Goal: Information Seeking & Learning: Learn about a topic

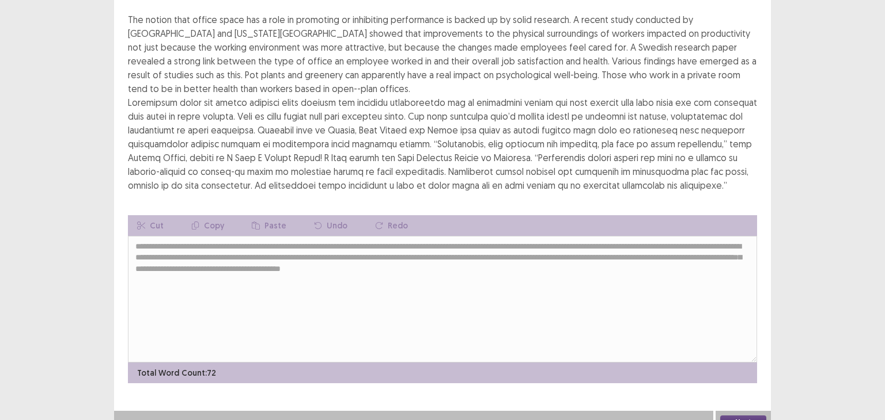
click at [760, 416] on button "Next" at bounding box center [743, 423] width 46 height 14
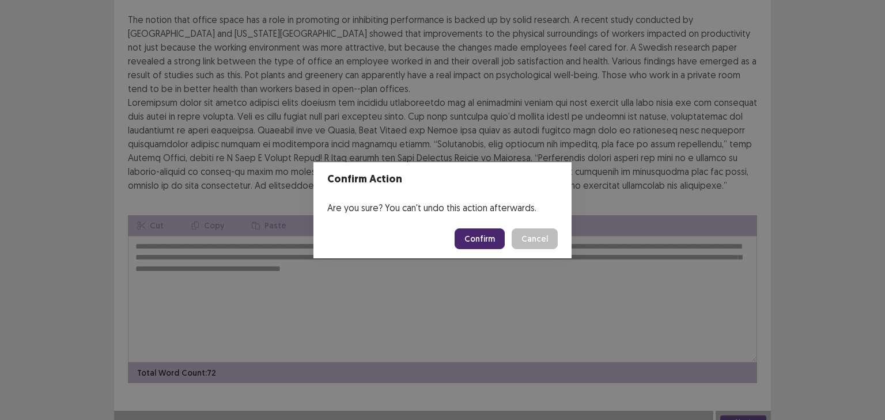
click at [475, 237] on button "Confirm" at bounding box center [479, 239] width 50 height 21
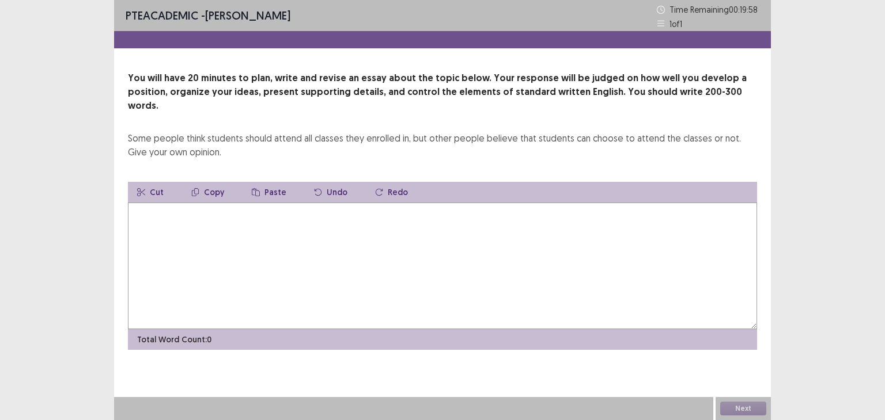
click at [304, 217] on textarea at bounding box center [442, 266] width 629 height 127
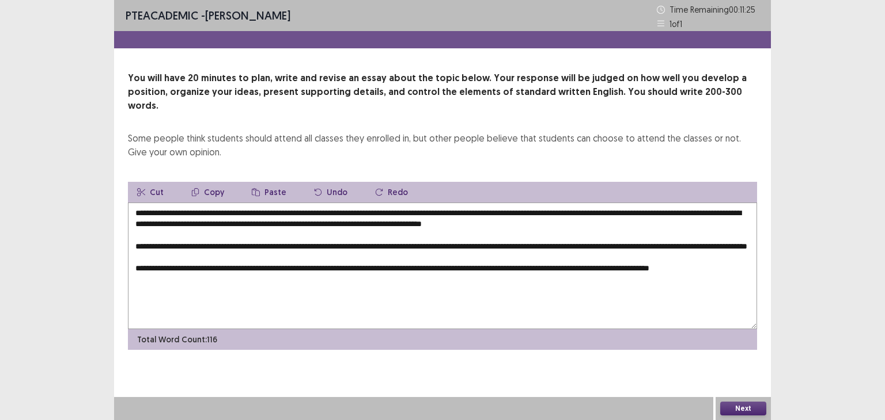
click at [737, 231] on textarea "**********" at bounding box center [442, 266] width 629 height 127
click at [147, 246] on textarea "**********" at bounding box center [442, 266] width 629 height 127
drag, startPoint x: 228, startPoint y: 242, endPoint x: 277, endPoint y: 250, distance: 49.5
click at [277, 250] on textarea "**********" at bounding box center [442, 266] width 629 height 127
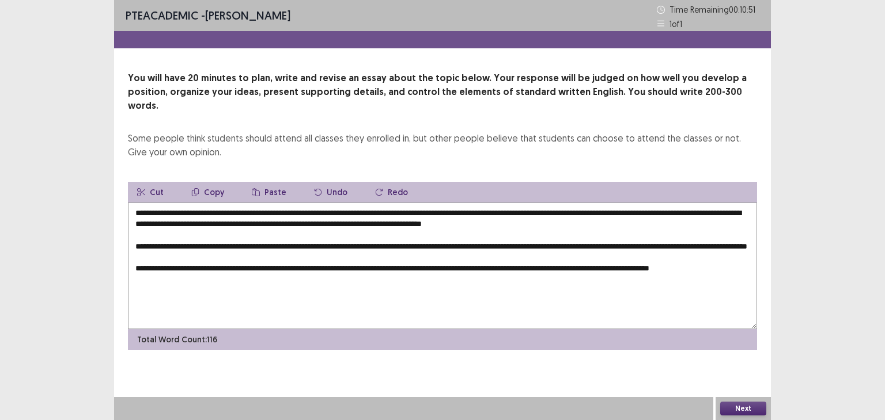
click at [149, 182] on button "Cut" at bounding box center [150, 192] width 45 height 21
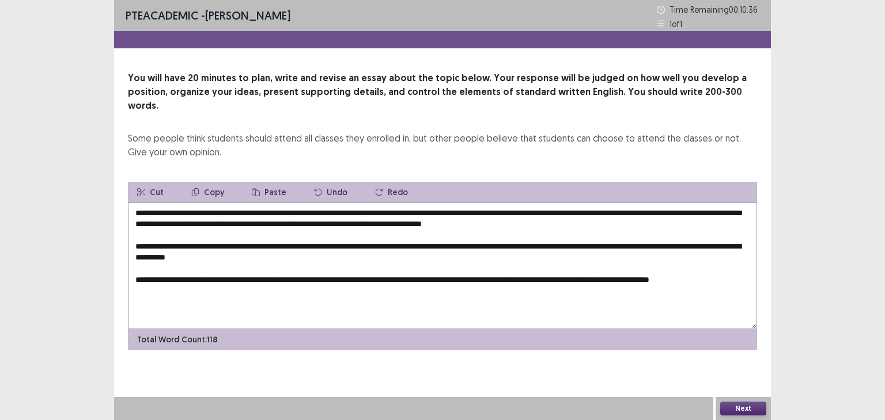
click at [154, 277] on textarea "**********" at bounding box center [442, 266] width 629 height 127
click at [686, 230] on textarea "**********" at bounding box center [442, 266] width 629 height 127
click at [156, 280] on textarea "**********" at bounding box center [442, 266] width 629 height 127
click at [270, 182] on button "Paste" at bounding box center [268, 192] width 53 height 21
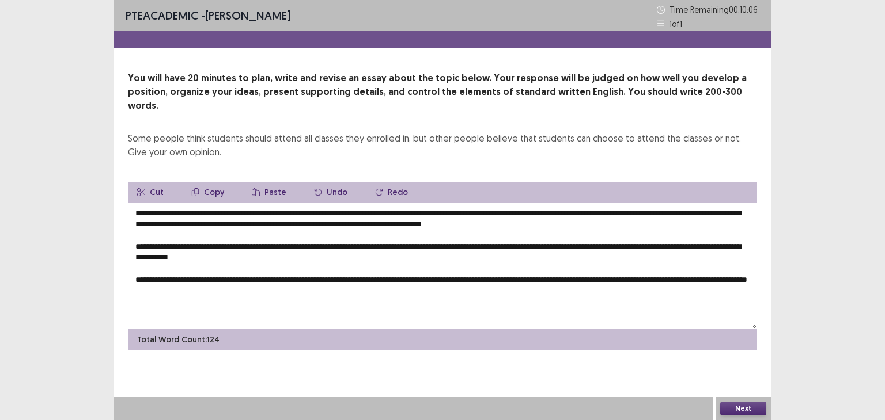
click at [276, 279] on textarea "**********" at bounding box center [442, 266] width 629 height 127
click at [267, 182] on button "Paste" at bounding box center [268, 192] width 53 height 21
click at [282, 282] on textarea "**********" at bounding box center [442, 266] width 629 height 127
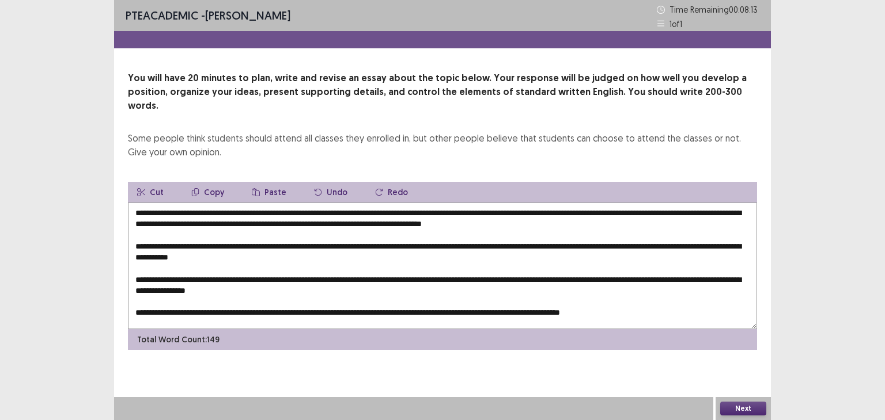
drag, startPoint x: 136, startPoint y: 198, endPoint x: 697, endPoint y: 322, distance: 574.5
click at [697, 322] on div "**********" at bounding box center [442, 266] width 629 height 168
click at [217, 182] on button "Copy" at bounding box center [207, 192] width 51 height 21
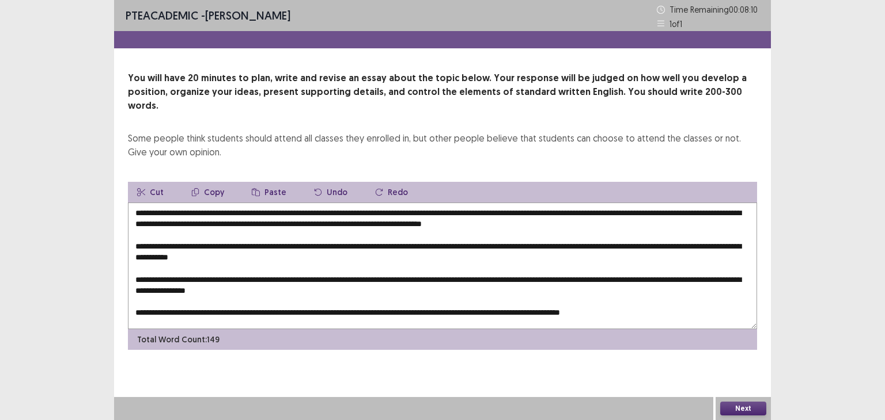
click at [217, 182] on button "Copy" at bounding box center [207, 192] width 51 height 21
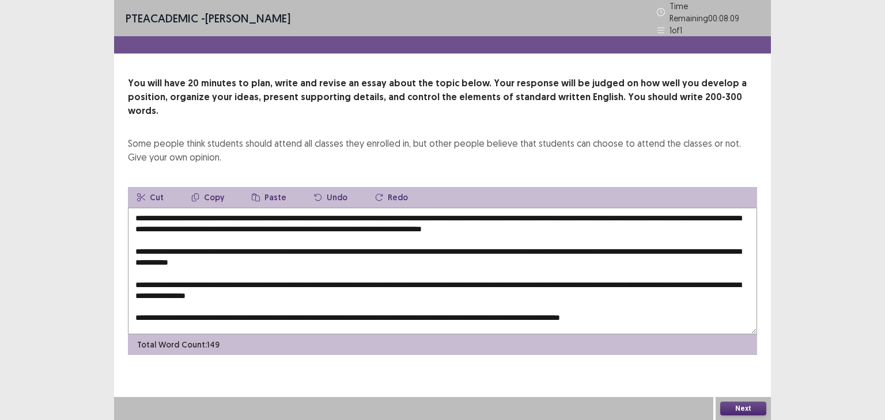
click at [271, 230] on textarea "**********" at bounding box center [442, 271] width 629 height 127
click at [675, 302] on textarea "**********" at bounding box center [442, 271] width 629 height 127
click at [265, 187] on button "Paste" at bounding box center [268, 197] width 53 height 21
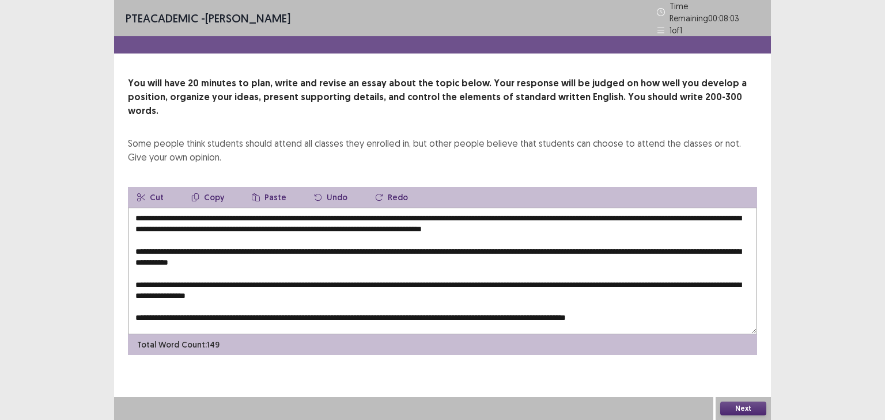
click at [265, 187] on button "Paste" at bounding box center [268, 197] width 53 height 21
click at [269, 187] on button "Paste" at bounding box center [268, 197] width 53 height 21
click at [208, 311] on textarea "**********" at bounding box center [442, 271] width 629 height 127
click at [206, 208] on textarea "**********" at bounding box center [442, 271] width 629 height 127
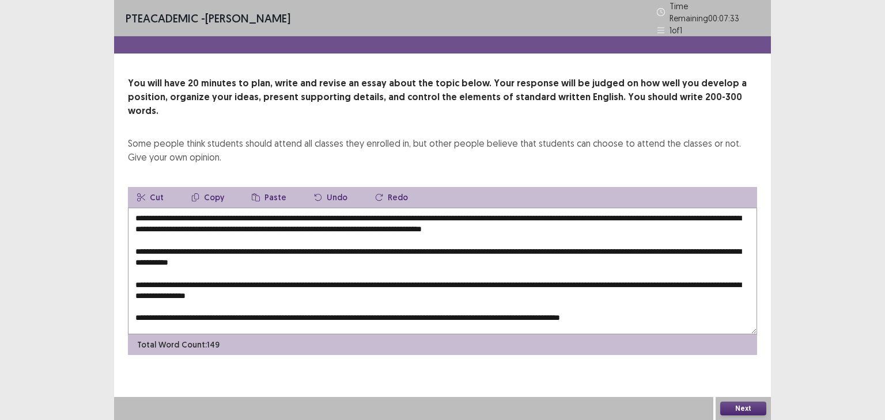
click at [206, 208] on textarea "**********" at bounding box center [442, 271] width 629 height 127
drag, startPoint x: 415, startPoint y: 196, endPoint x: 393, endPoint y: 197, distance: 21.3
click at [393, 208] on textarea "**********" at bounding box center [442, 271] width 629 height 127
drag, startPoint x: 391, startPoint y: 193, endPoint x: 203, endPoint y: 183, distance: 188.6
click at [203, 187] on div "**********" at bounding box center [442, 271] width 629 height 168
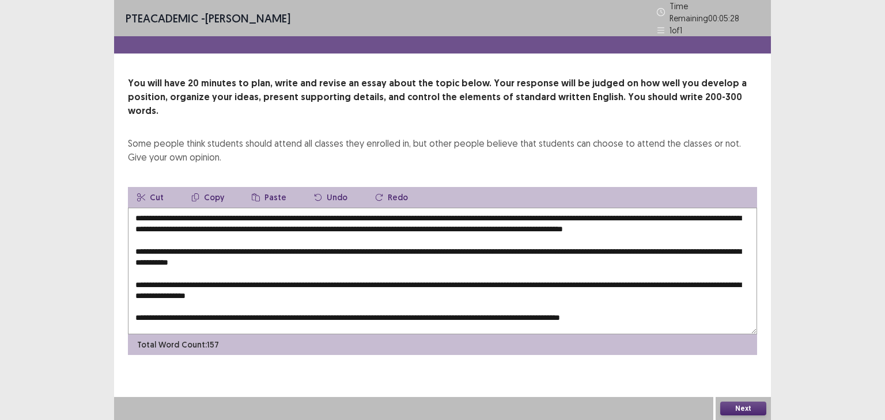
click at [212, 187] on button "Copy" at bounding box center [207, 197] width 51 height 21
click at [211, 187] on button "Copy" at bounding box center [207, 197] width 51 height 21
click at [287, 242] on textarea "**********" at bounding box center [442, 271] width 629 height 127
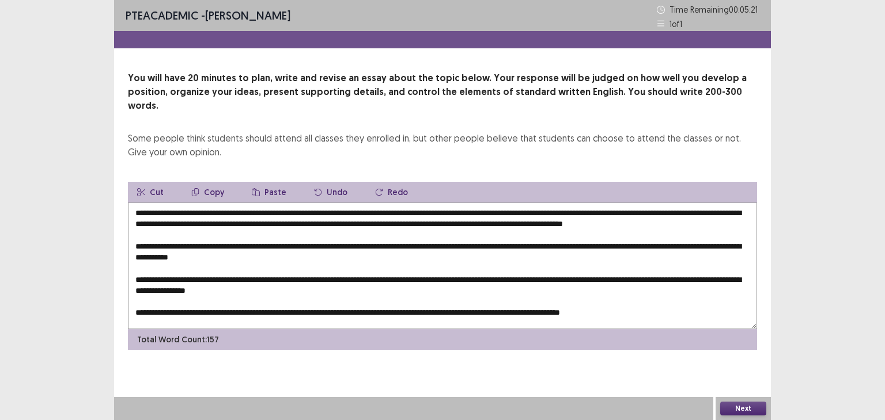
click at [287, 242] on textarea "**********" at bounding box center [442, 266] width 629 height 127
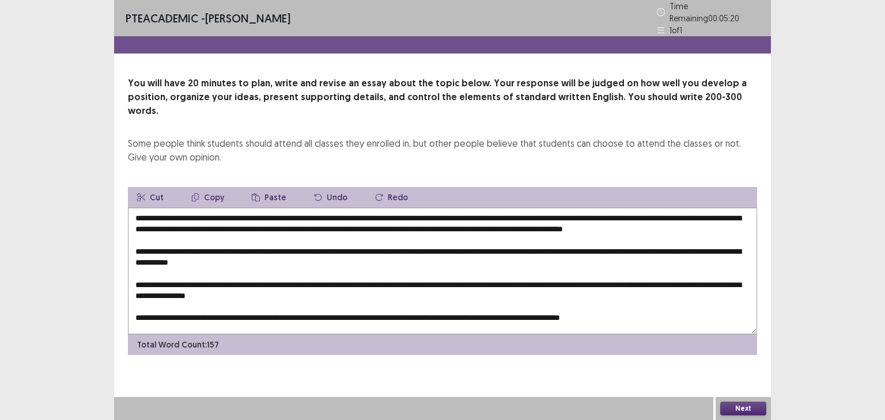
click at [270, 187] on button "Paste" at bounding box center [268, 197] width 53 height 21
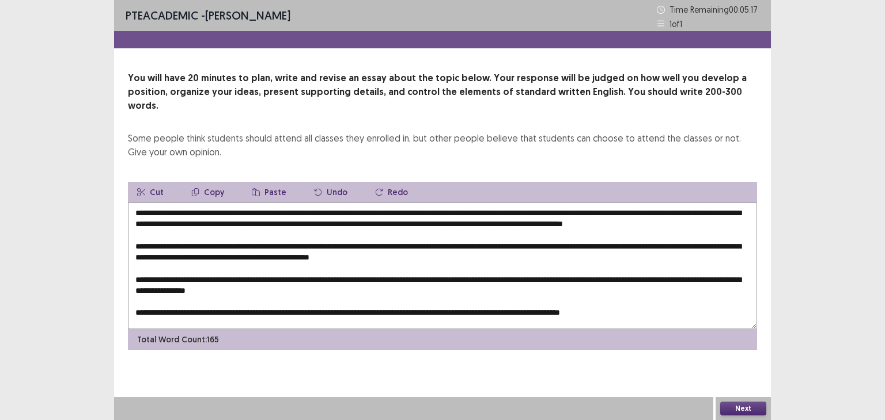
scroll to position [5, 0]
click at [297, 272] on textarea "**********" at bounding box center [442, 266] width 629 height 127
click at [264, 182] on button "Paste" at bounding box center [268, 192] width 53 height 21
click at [388, 248] on textarea at bounding box center [442, 266] width 629 height 127
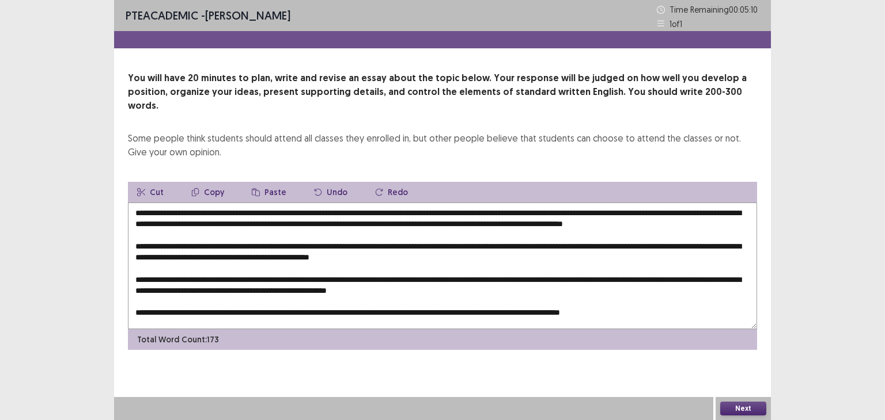
click at [388, 248] on textarea at bounding box center [442, 266] width 629 height 127
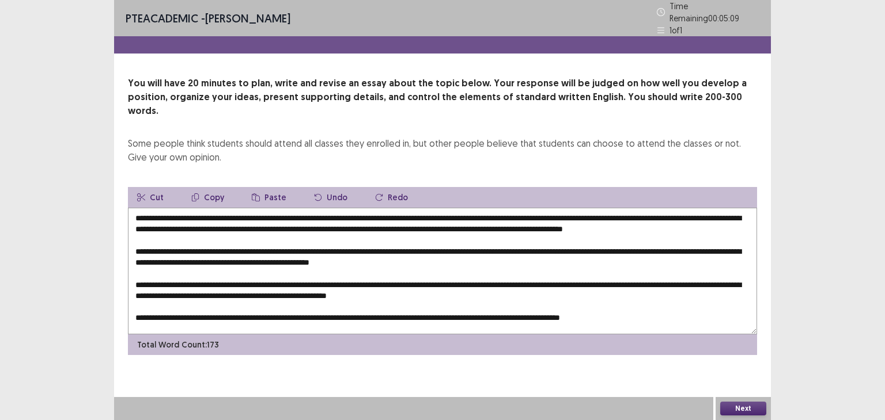
click at [263, 187] on button "Paste" at bounding box center [268, 197] width 53 height 21
click at [451, 284] on textarea at bounding box center [442, 271] width 629 height 127
click at [272, 187] on button "Paste" at bounding box center [268, 197] width 53 height 21
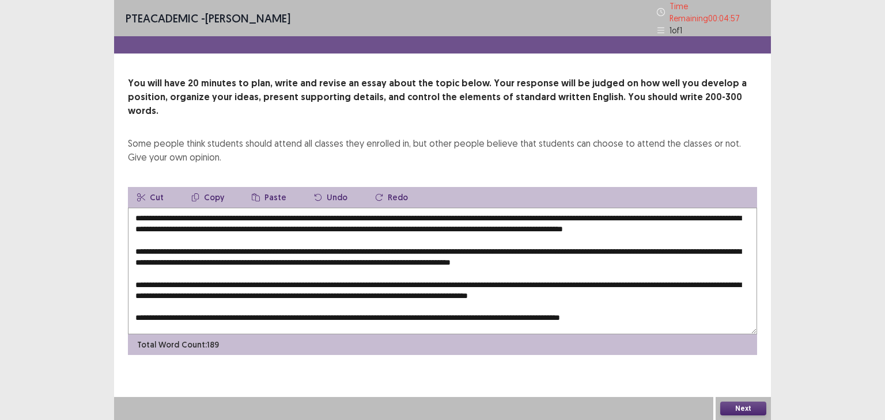
click at [380, 301] on textarea at bounding box center [442, 271] width 629 height 127
click at [385, 306] on textarea at bounding box center [442, 271] width 629 height 127
click at [271, 187] on button "Paste" at bounding box center [268, 197] width 53 height 21
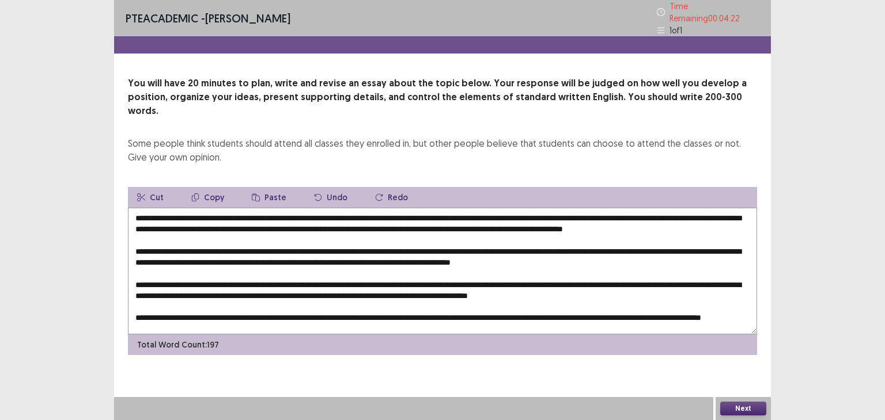
click at [598, 211] on textarea at bounding box center [442, 271] width 629 height 127
click at [181, 222] on textarea at bounding box center [442, 271] width 629 height 127
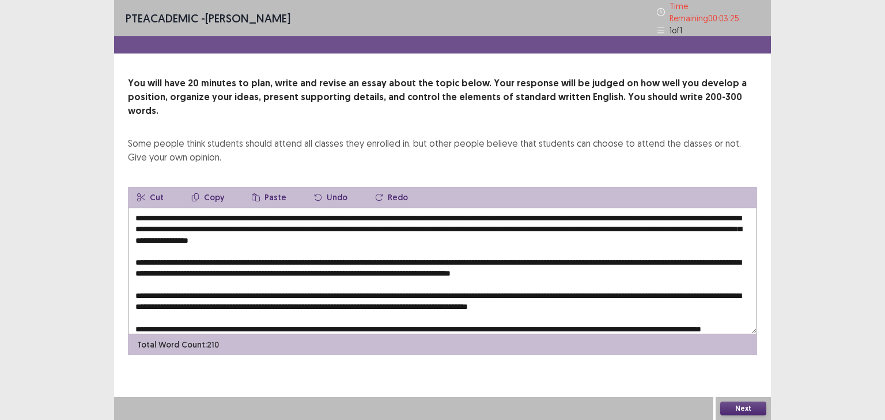
drag, startPoint x: 592, startPoint y: 210, endPoint x: 746, endPoint y: 215, distance: 153.8
click at [746, 215] on textarea at bounding box center [442, 271] width 629 height 127
click at [210, 187] on button "Copy" at bounding box center [207, 197] width 51 height 21
click at [711, 248] on textarea at bounding box center [442, 271] width 629 height 127
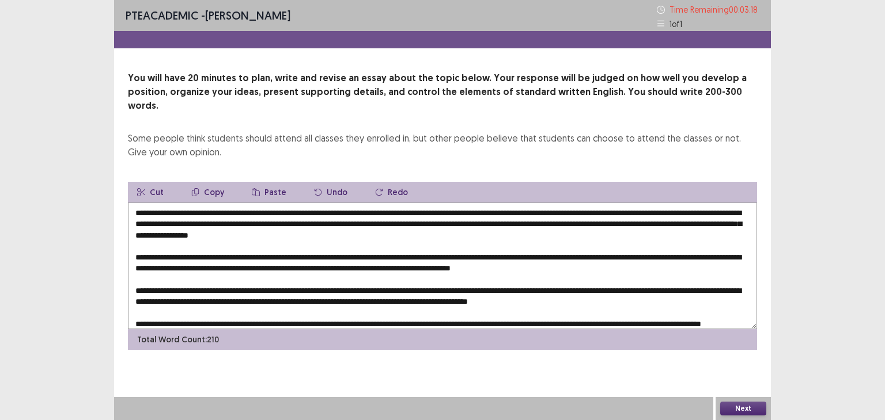
click at [268, 182] on button "Paste" at bounding box center [268, 192] width 53 height 21
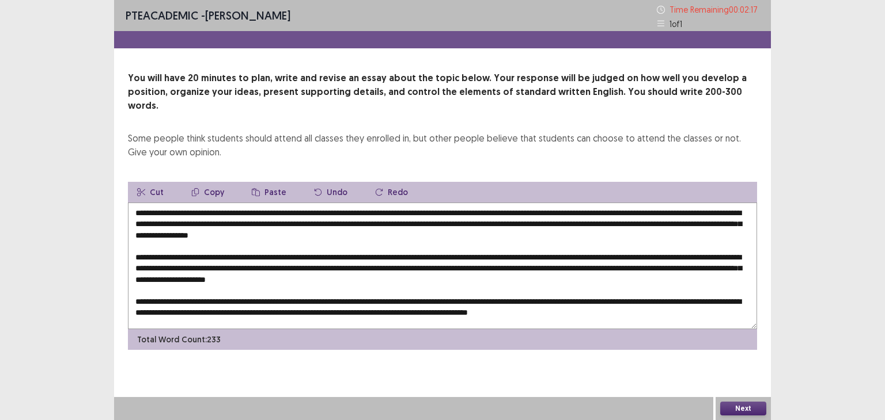
click at [689, 257] on textarea at bounding box center [442, 266] width 629 height 127
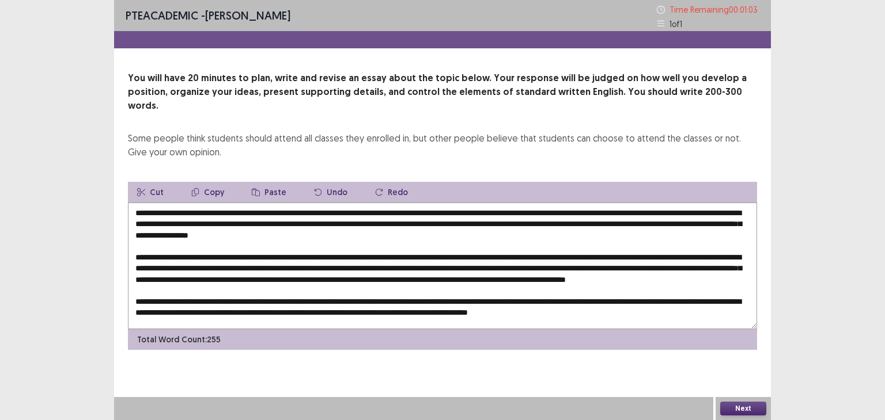
click at [493, 250] on textarea at bounding box center [442, 266] width 629 height 127
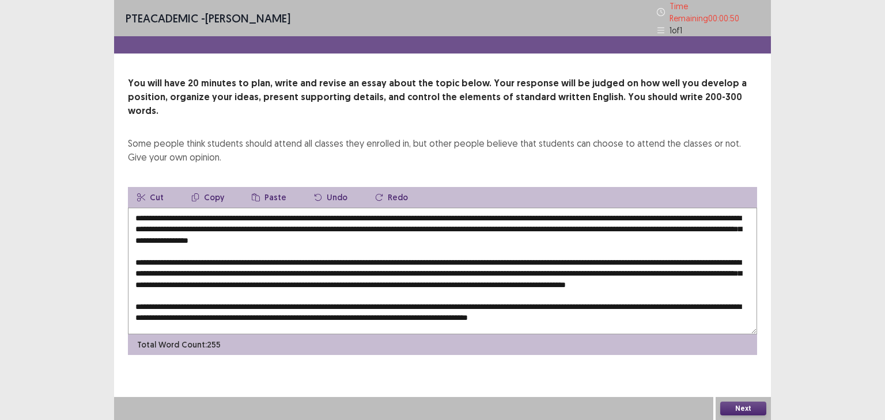
drag, startPoint x: 513, startPoint y: 268, endPoint x: 484, endPoint y: 262, distance: 30.0
click at [484, 262] on textarea at bounding box center [442, 271] width 629 height 127
drag, startPoint x: 170, startPoint y: 221, endPoint x: 332, endPoint y: 221, distance: 161.8
click at [332, 221] on textarea at bounding box center [442, 271] width 629 height 127
click at [200, 187] on button "Copy" at bounding box center [207, 197] width 51 height 21
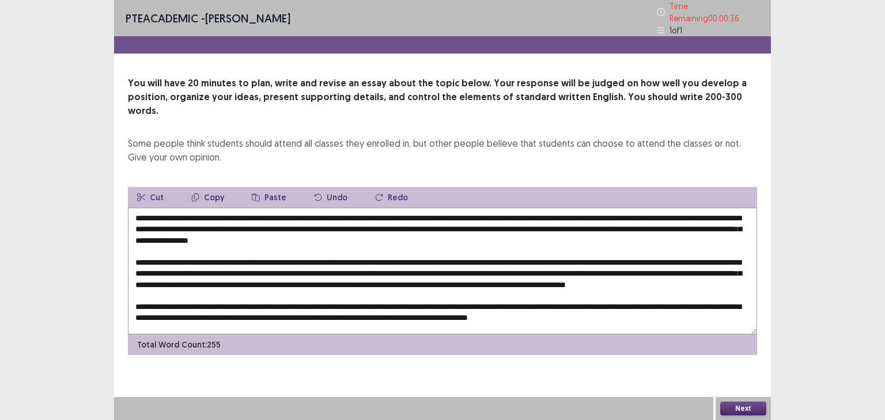
scroll to position [39, 0]
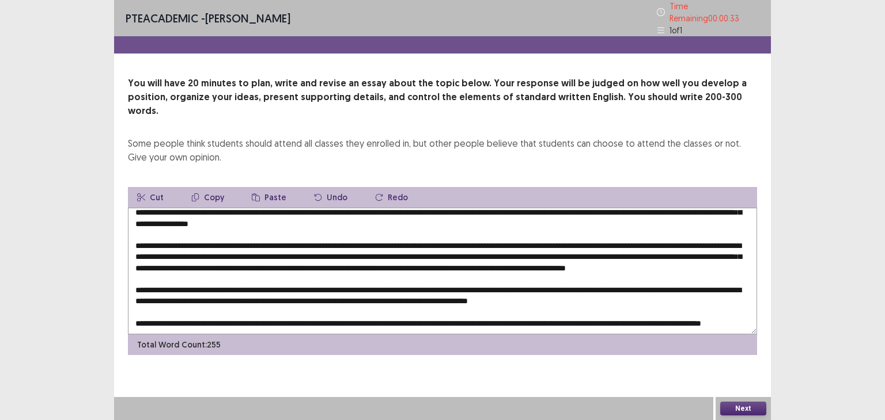
click at [705, 258] on textarea at bounding box center [442, 271] width 629 height 127
click at [260, 187] on button "Paste" at bounding box center [268, 197] width 53 height 21
click at [470, 271] on textarea at bounding box center [442, 271] width 629 height 127
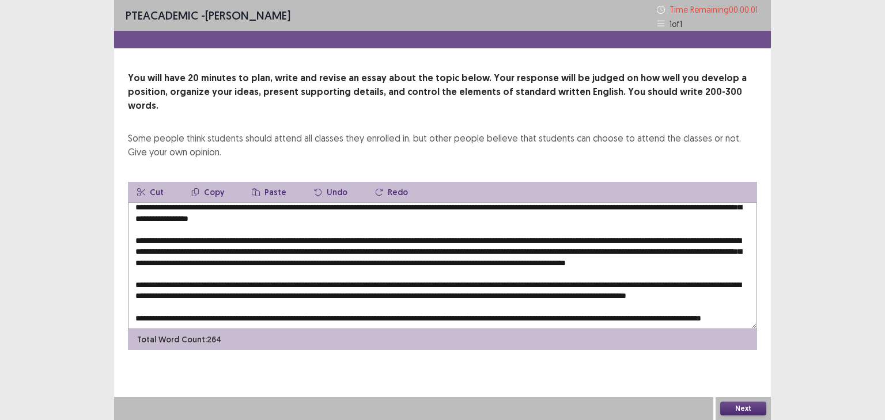
type textarea "**********"
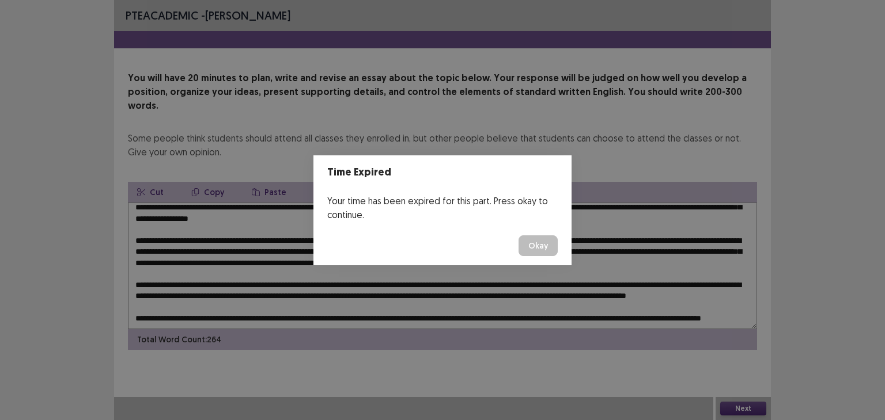
click at [540, 248] on button "Okay" at bounding box center [537, 246] width 39 height 21
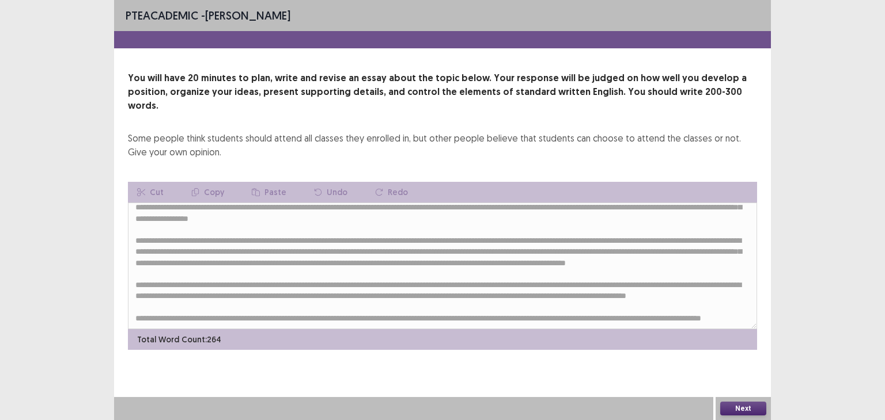
scroll to position [0, 0]
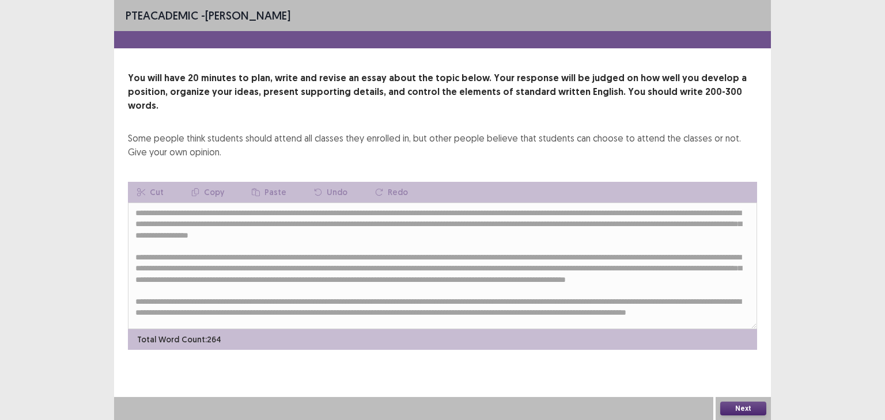
click at [752, 408] on button "Next" at bounding box center [743, 409] width 46 height 14
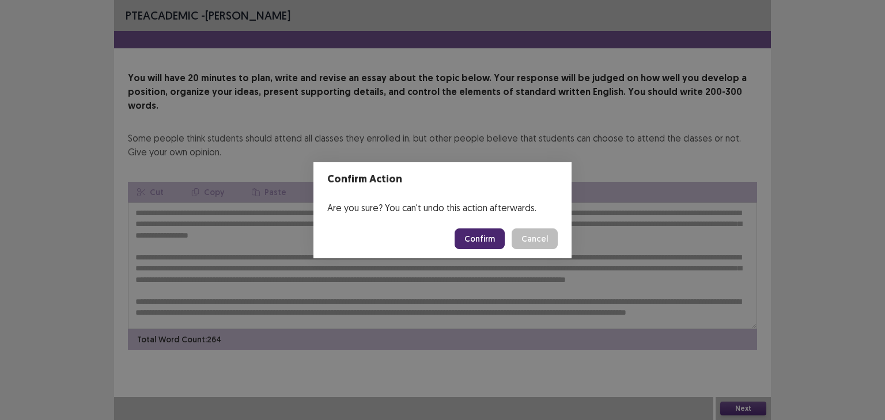
click at [472, 241] on button "Confirm" at bounding box center [479, 239] width 50 height 21
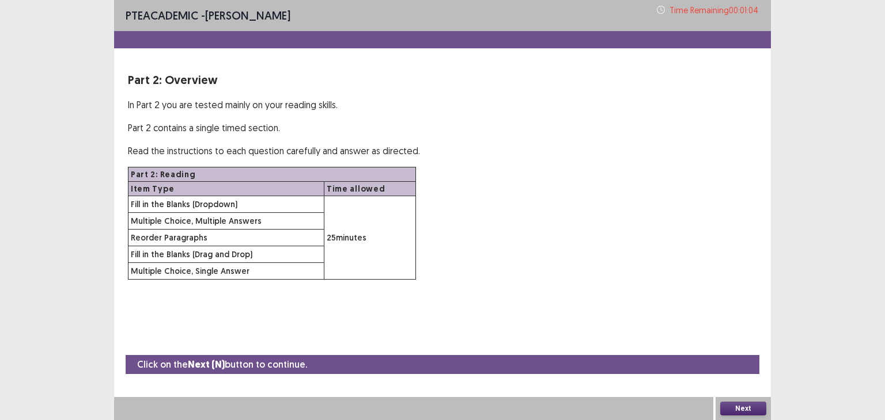
click at [747, 408] on button "Next" at bounding box center [743, 409] width 46 height 14
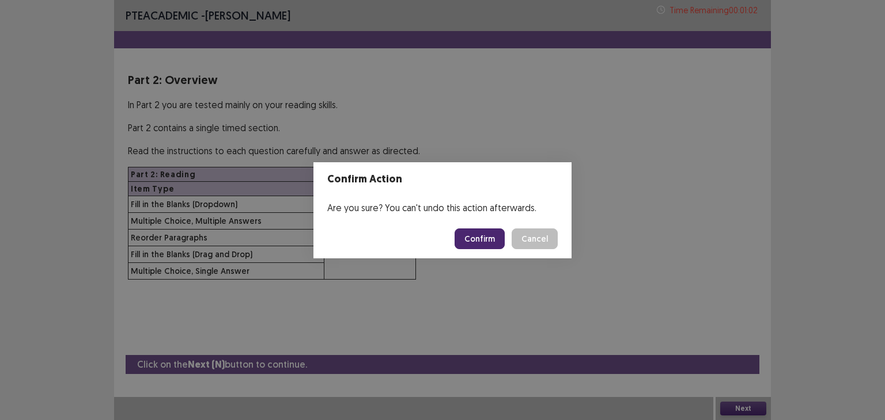
click at [471, 237] on button "Confirm" at bounding box center [479, 239] width 50 height 21
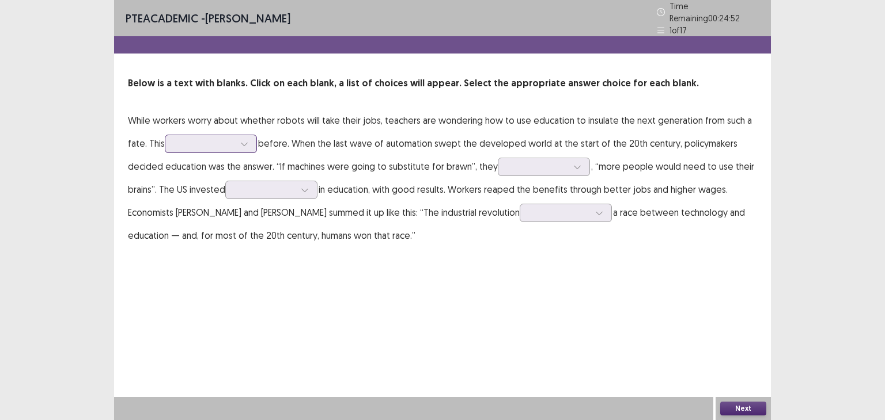
click at [240, 146] on div at bounding box center [244, 143] width 17 height 17
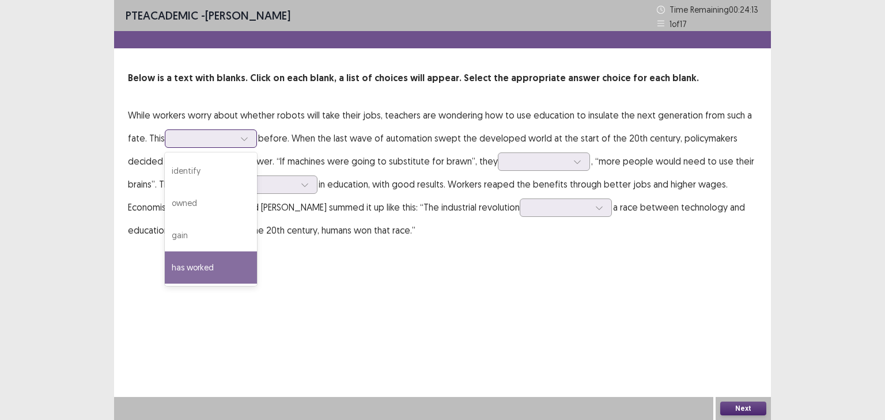
click at [193, 266] on div "has worked" at bounding box center [211, 268] width 92 height 32
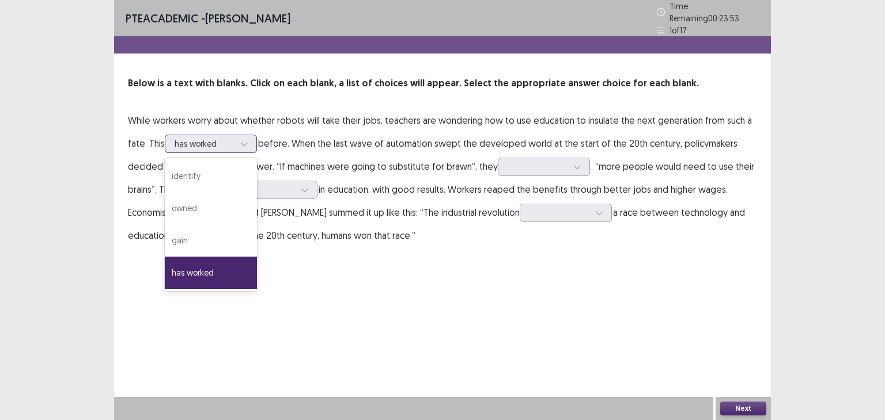
click at [219, 142] on div at bounding box center [204, 143] width 60 height 11
click at [206, 272] on div "has worked" at bounding box center [211, 273] width 92 height 32
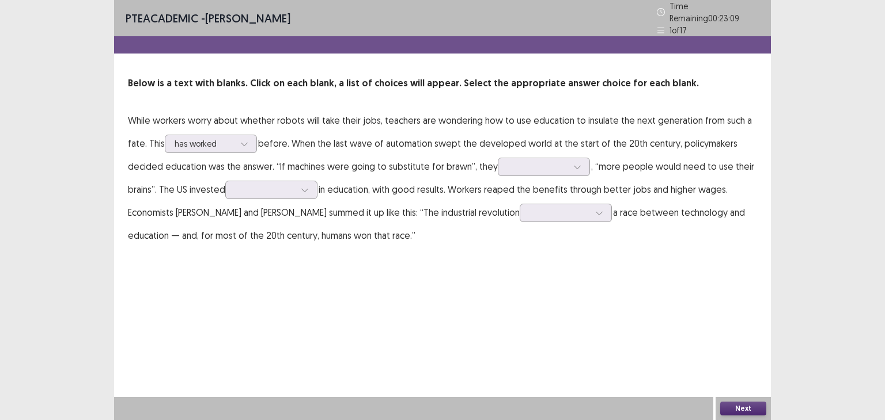
drag, startPoint x: 532, startPoint y: 166, endPoint x: 411, endPoint y: 234, distance: 138.4
click at [411, 234] on p "While workers worry about whether robots will take their jobs, teachers are won…" at bounding box center [442, 178] width 629 height 138
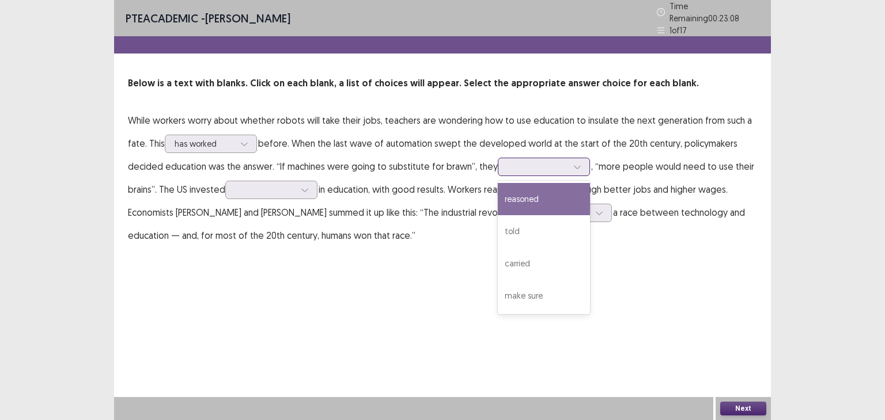
click at [533, 163] on div at bounding box center [537, 166] width 60 height 11
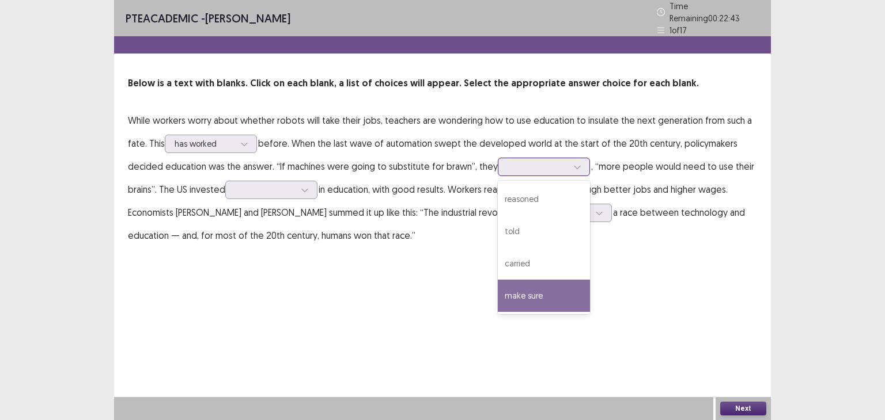
click at [526, 287] on div "make sure" at bounding box center [544, 296] width 92 height 32
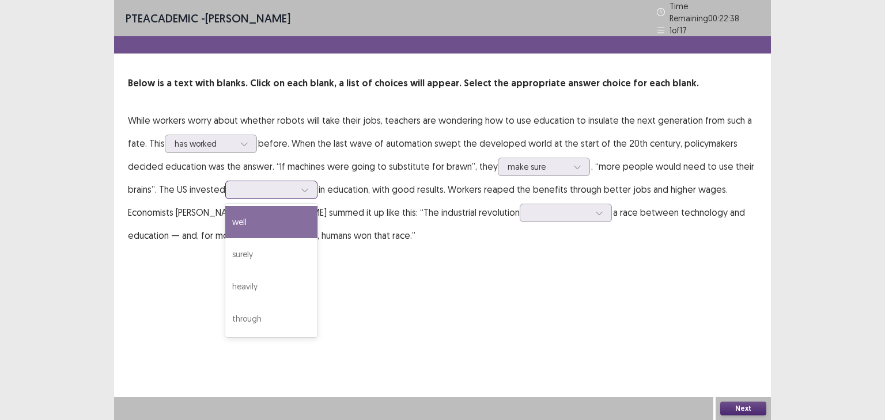
click at [294, 187] on div at bounding box center [265, 189] width 60 height 11
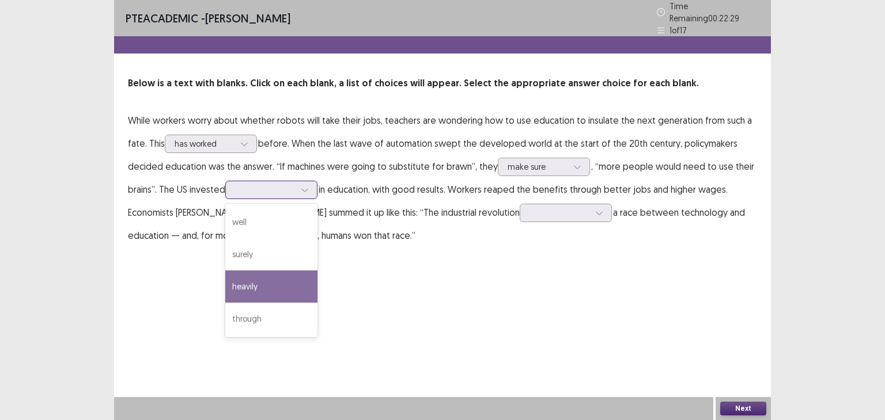
click at [257, 275] on div "heavily" at bounding box center [271, 287] width 92 height 32
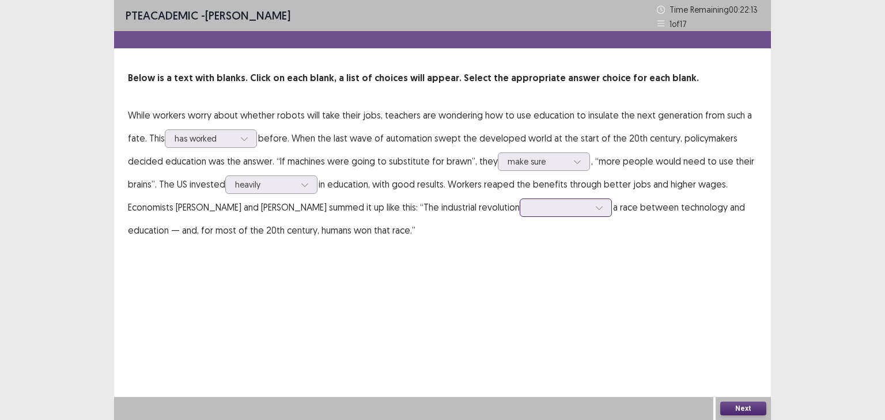
click at [553, 206] on div at bounding box center [559, 207] width 60 height 11
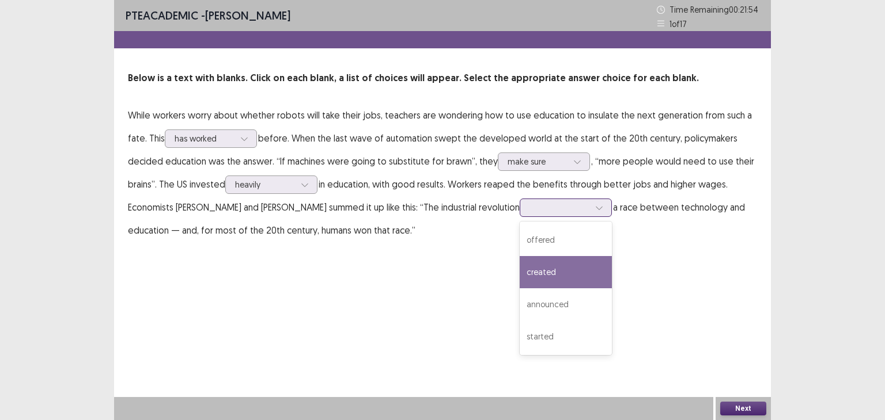
click at [560, 264] on div "created" at bounding box center [565, 272] width 92 height 32
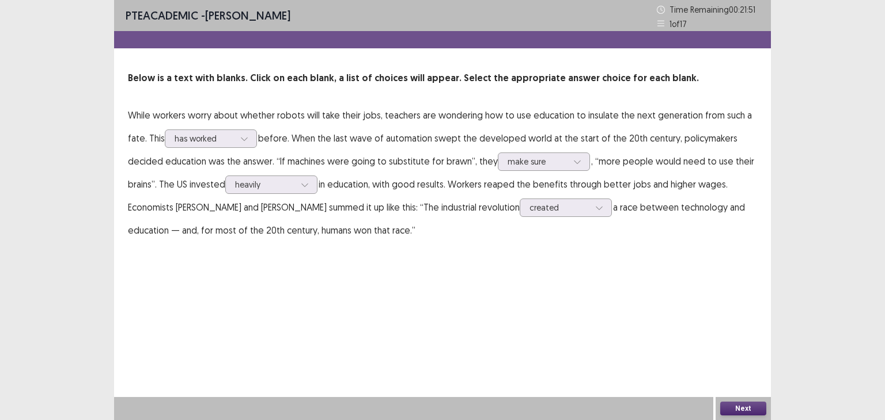
click at [735, 407] on button "Next" at bounding box center [743, 409] width 46 height 14
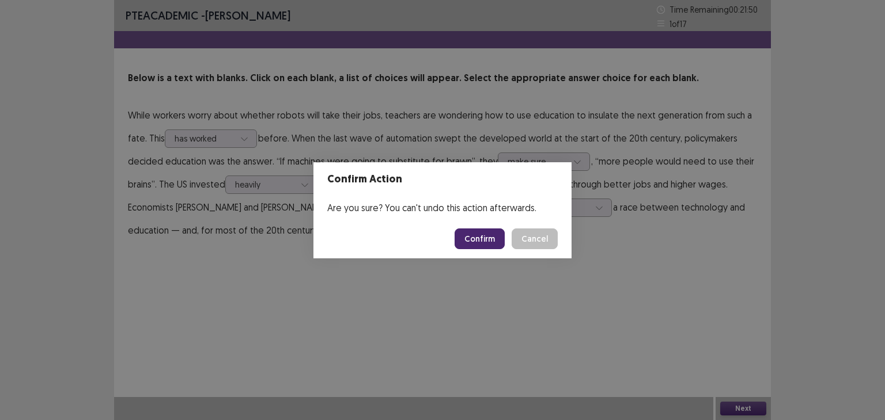
click at [491, 242] on button "Confirm" at bounding box center [479, 239] width 50 height 21
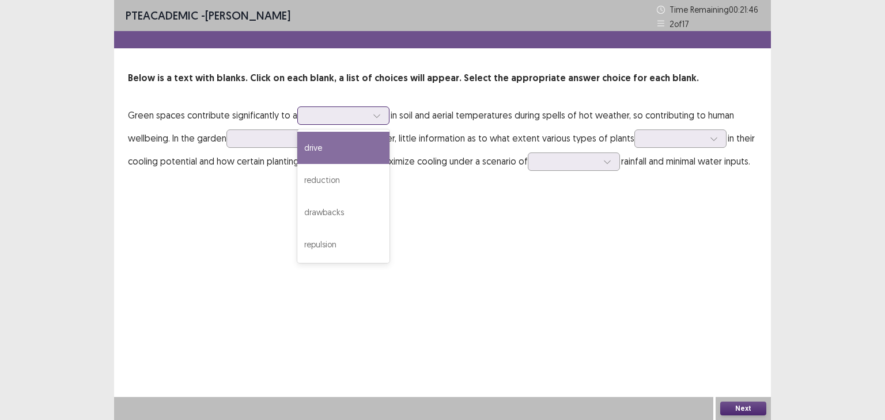
click at [346, 115] on div at bounding box center [337, 115] width 60 height 11
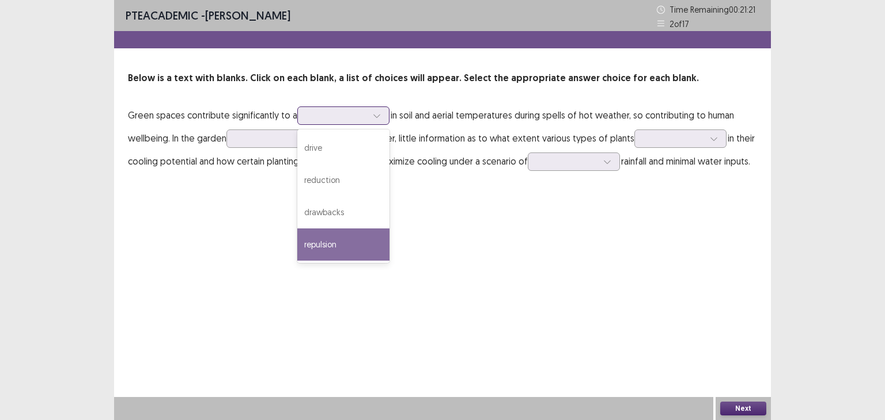
click at [341, 241] on div "repulsion" at bounding box center [343, 245] width 92 height 32
click at [350, 112] on div at bounding box center [337, 115] width 60 height 11
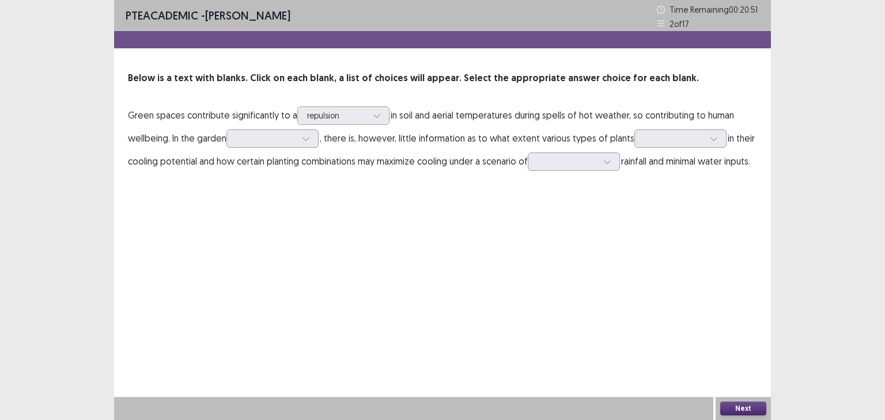
click at [478, 173] on p "Green spaces contribute significantly to a repulsion in soil and aerial tempera…" at bounding box center [442, 138] width 629 height 69
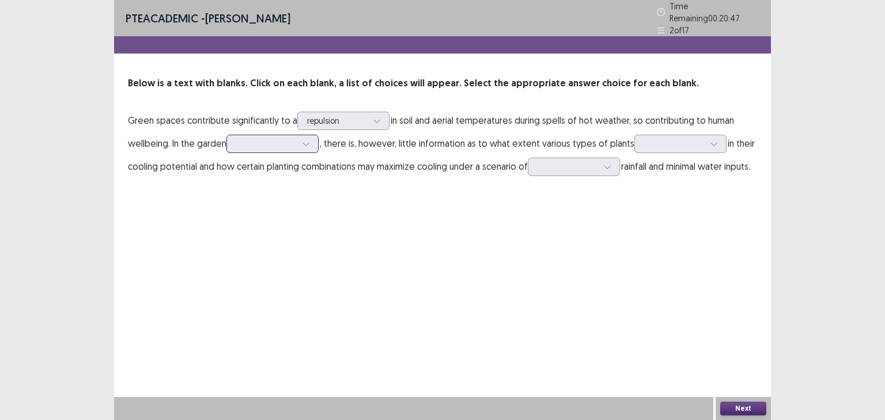
click at [260, 138] on div at bounding box center [266, 143] width 60 height 11
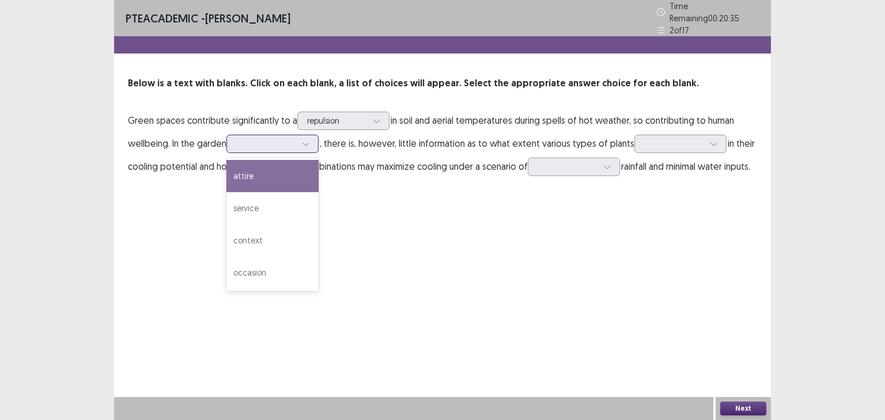
click at [257, 176] on div "attire" at bounding box center [272, 176] width 92 height 32
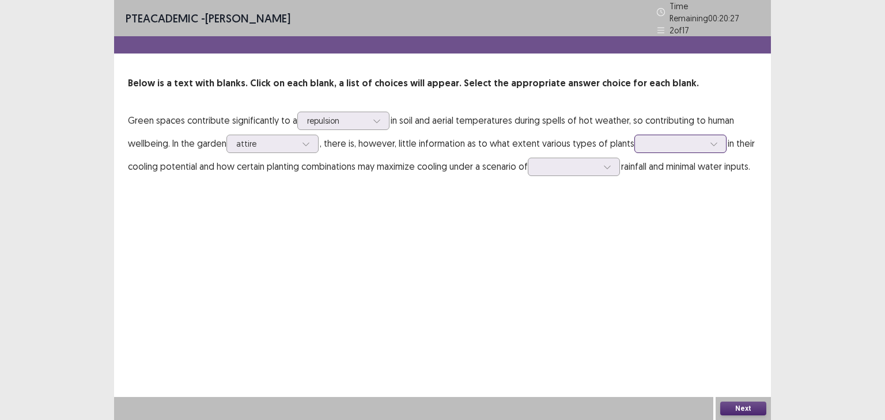
click at [686, 138] on div at bounding box center [674, 143] width 60 height 11
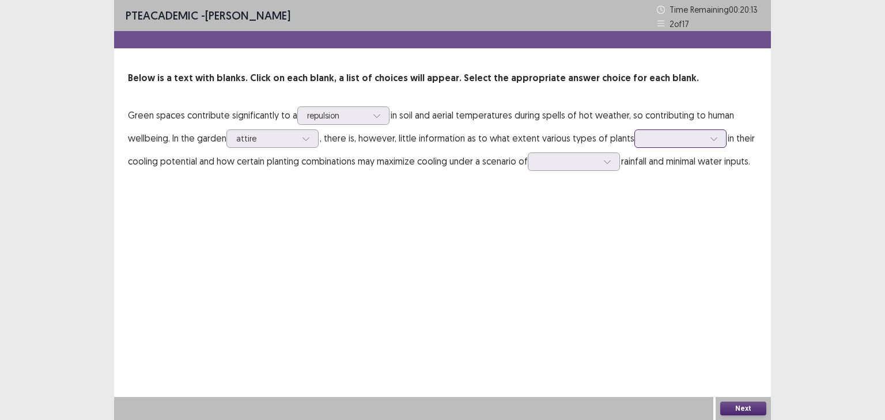
click at [684, 130] on div at bounding box center [680, 139] width 92 height 18
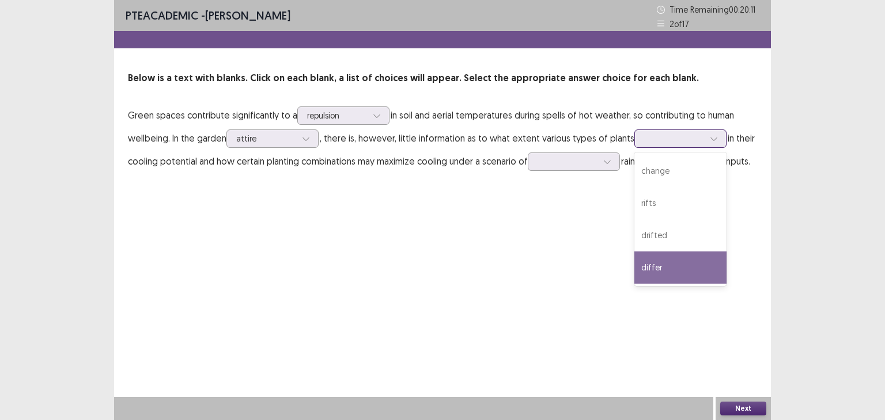
click at [663, 261] on div "differ" at bounding box center [680, 268] width 92 height 32
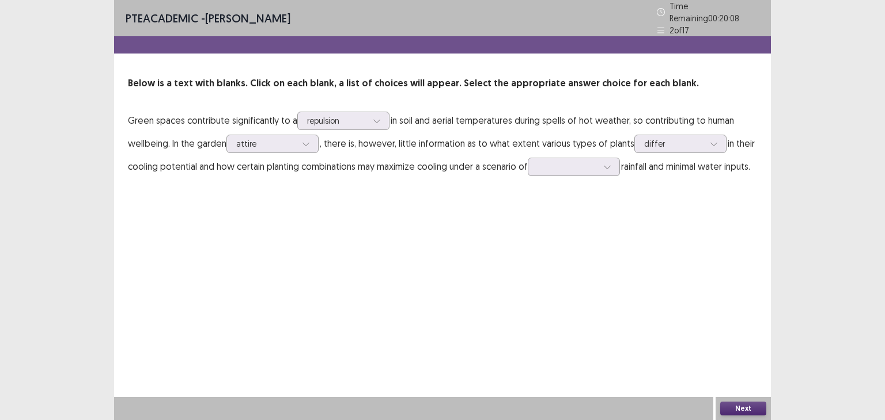
drag, startPoint x: 661, startPoint y: 262, endPoint x: 530, endPoint y: 196, distance: 147.1
click at [530, 196] on div "PTE academic - Manjushekhar Devraj Time Remaining 00 : 20 : 08 2 of 17 Below is…" at bounding box center [442, 100] width 656 height 201
click at [556, 166] on div at bounding box center [567, 166] width 60 height 11
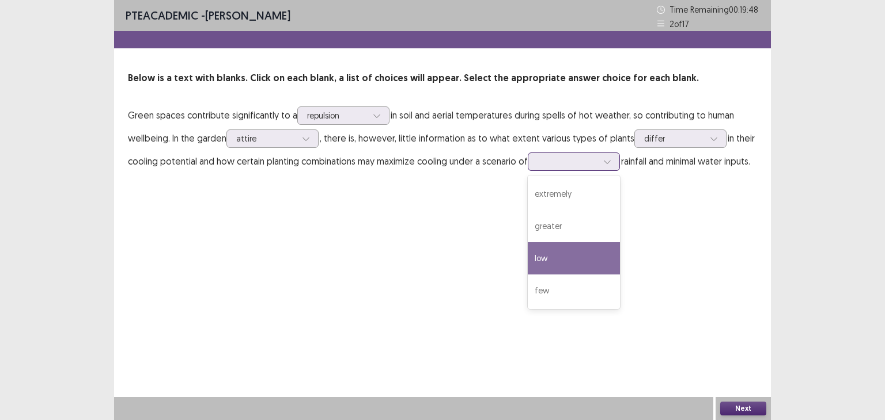
click at [544, 263] on div "low" at bounding box center [573, 258] width 92 height 32
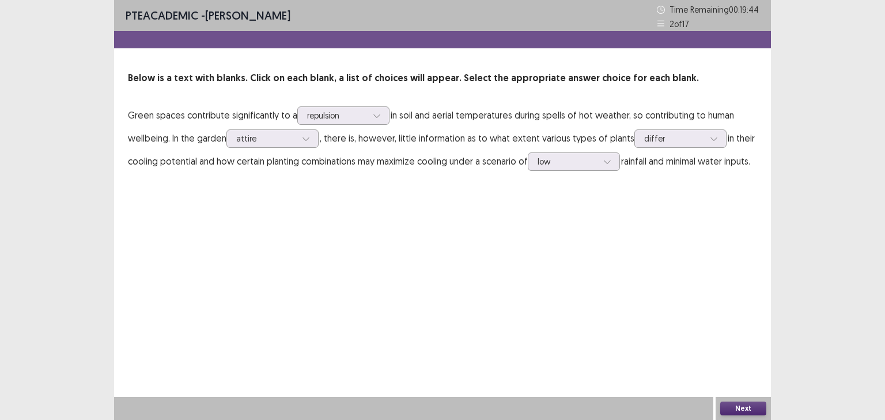
click at [739, 407] on button "Next" at bounding box center [743, 409] width 46 height 14
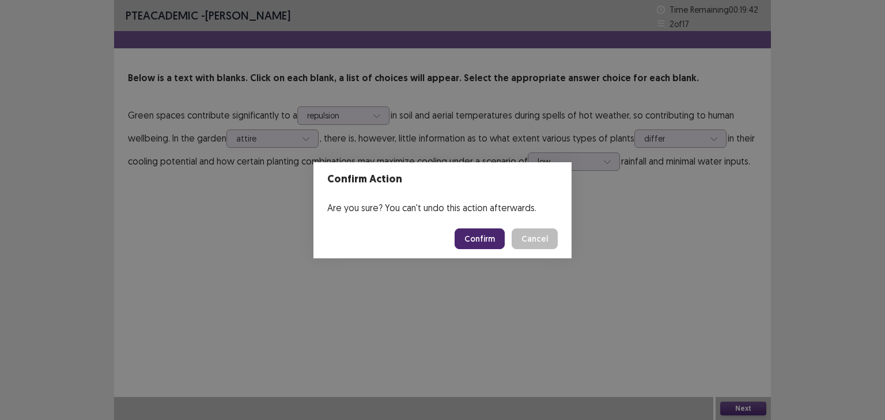
click at [484, 241] on button "Confirm" at bounding box center [479, 239] width 50 height 21
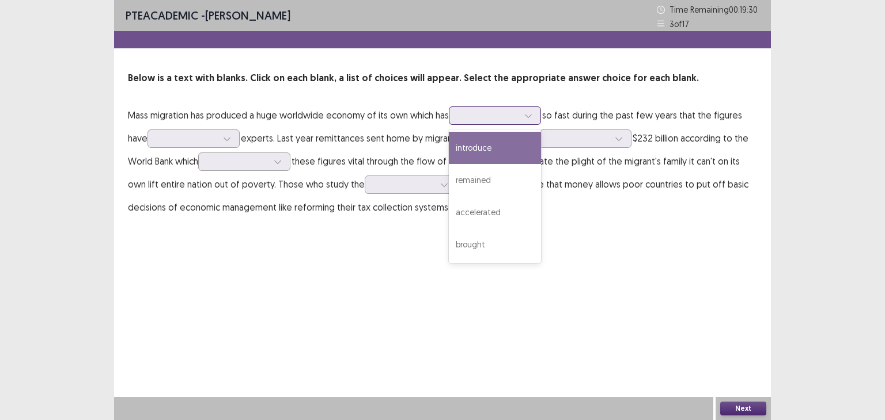
click at [484, 123] on div at bounding box center [495, 116] width 92 height 18
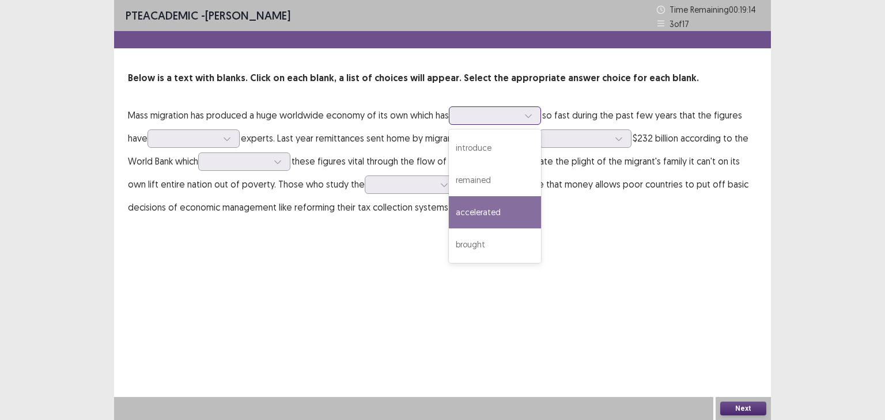
click at [507, 217] on div "accelerated" at bounding box center [495, 212] width 92 height 32
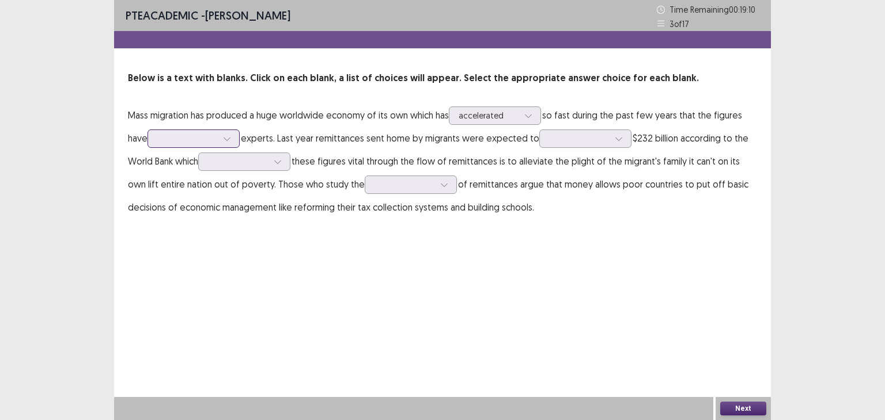
click at [193, 141] on div at bounding box center [187, 138] width 60 height 11
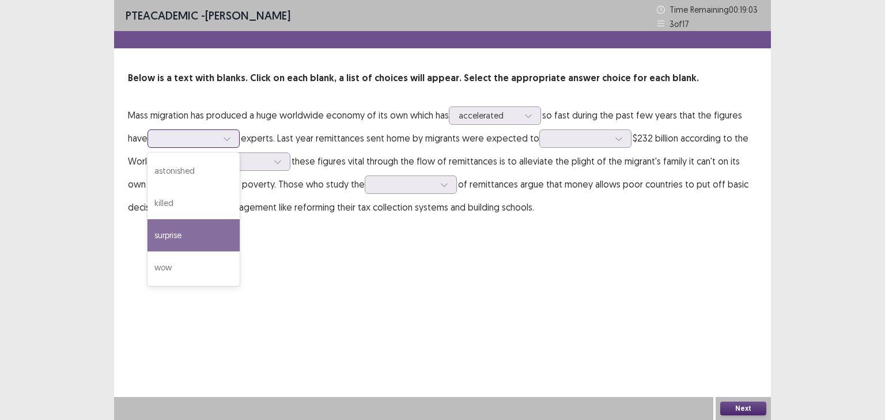
click at [179, 230] on div "surprise" at bounding box center [193, 235] width 92 height 32
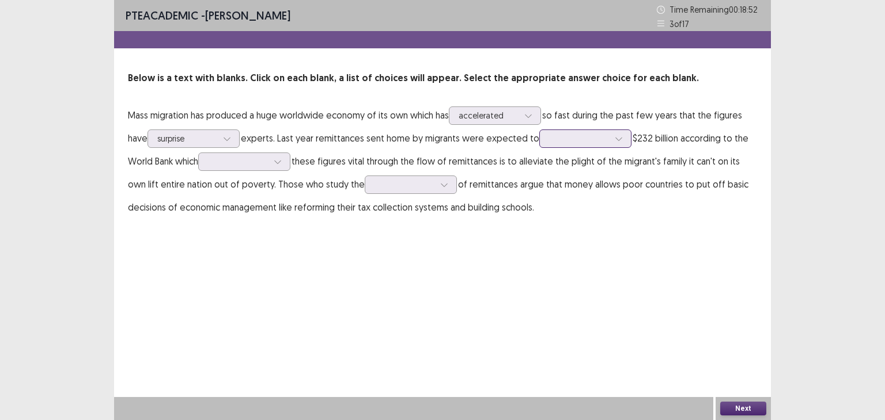
click at [566, 143] on div at bounding box center [579, 138] width 60 height 11
click at [567, 160] on div "meet" at bounding box center [585, 171] width 92 height 32
click at [243, 166] on div at bounding box center [238, 161] width 60 height 11
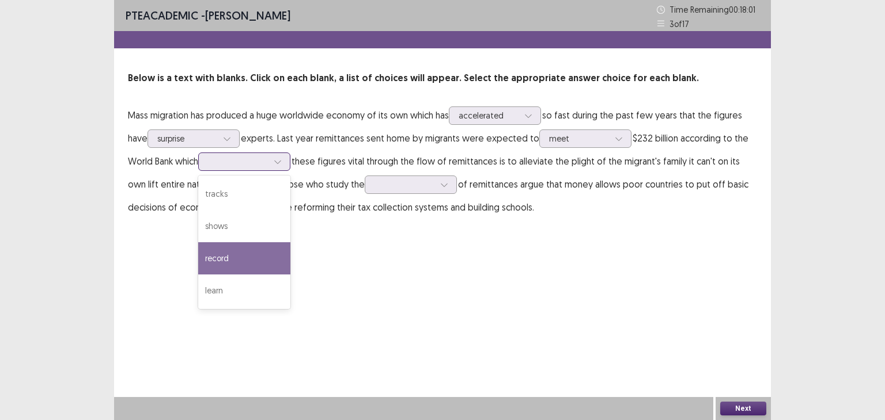
click at [226, 257] on div "record" at bounding box center [244, 258] width 92 height 32
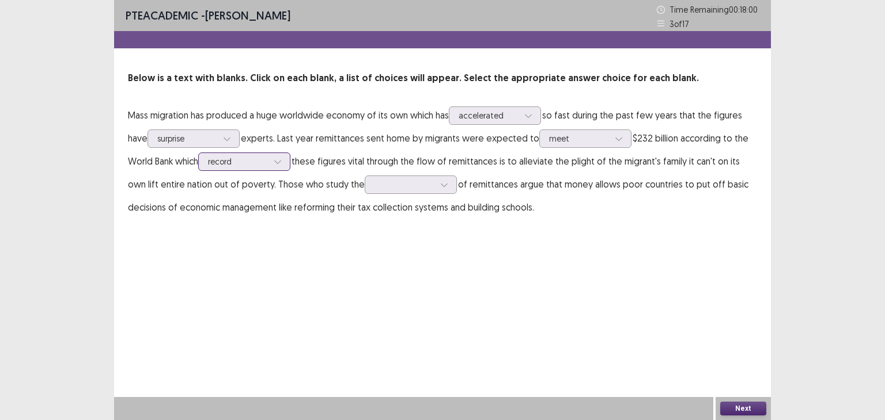
click at [257, 156] on div at bounding box center [238, 161] width 60 height 11
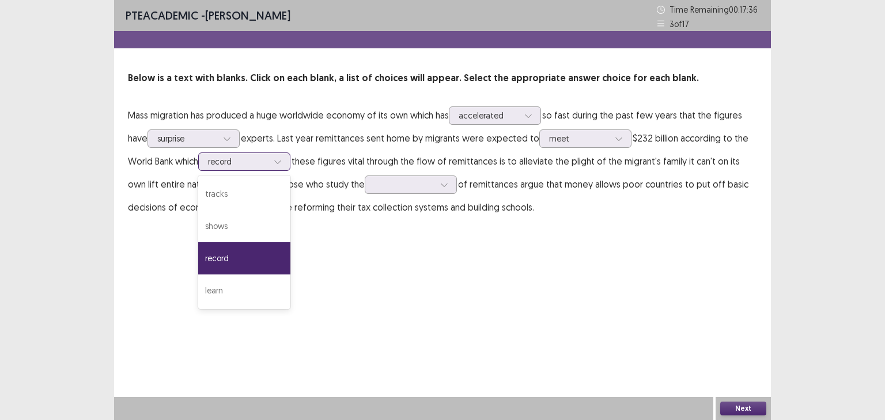
click at [239, 263] on div "record" at bounding box center [244, 258] width 92 height 32
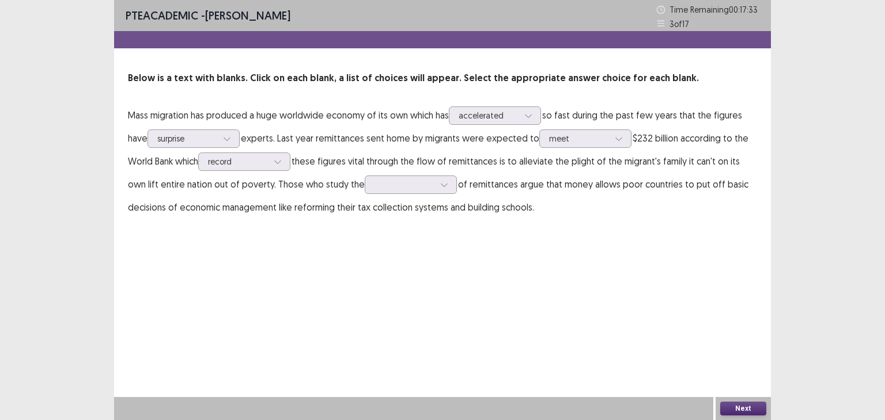
click at [278, 172] on p "Mass migration has produced a huge worldwide economy of its own which has accel…" at bounding box center [442, 161] width 629 height 115
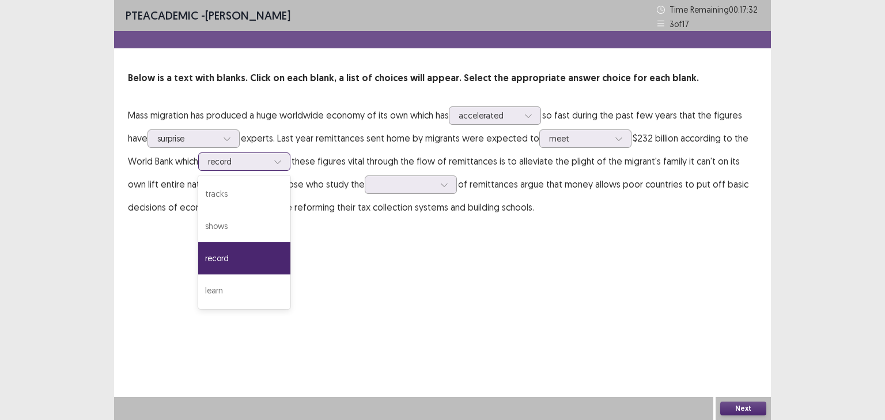
click at [279, 165] on icon at bounding box center [278, 162] width 8 height 8
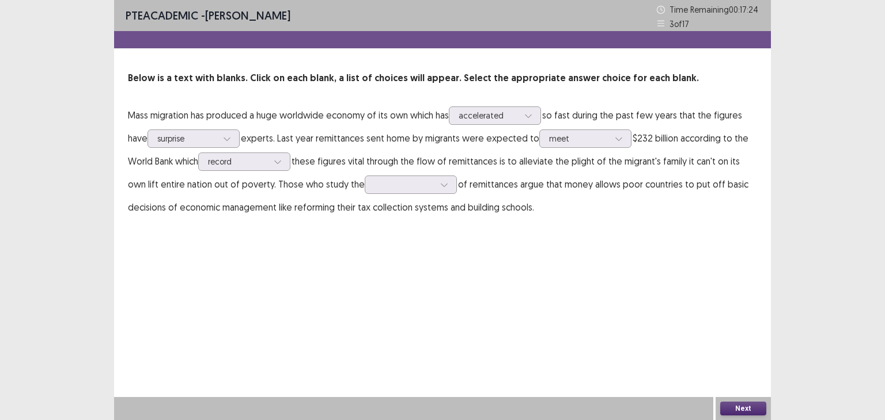
click at [362, 252] on div "PTE academic - Manjushekhar Devraj Time Remaining 00 : 17 : 24 3 of 17 Below is…" at bounding box center [442, 210] width 656 height 420
click at [274, 162] on div at bounding box center [277, 161] width 17 height 17
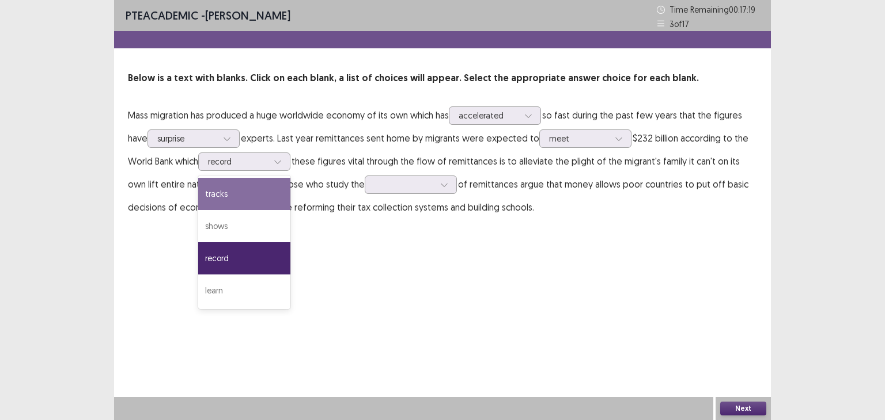
click at [339, 265] on div "PTE academic - Manjushekhar Devraj Time Remaining 00 : 17 : 19 3 of 17 Below is…" at bounding box center [442, 210] width 656 height 420
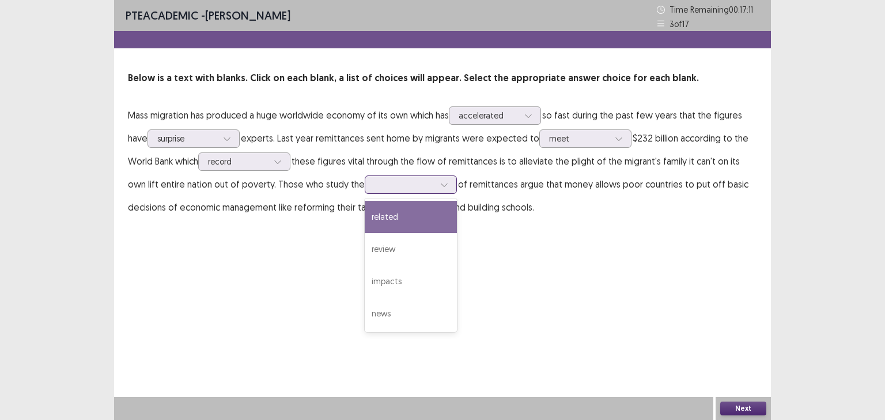
click at [377, 181] on div at bounding box center [404, 184] width 60 height 11
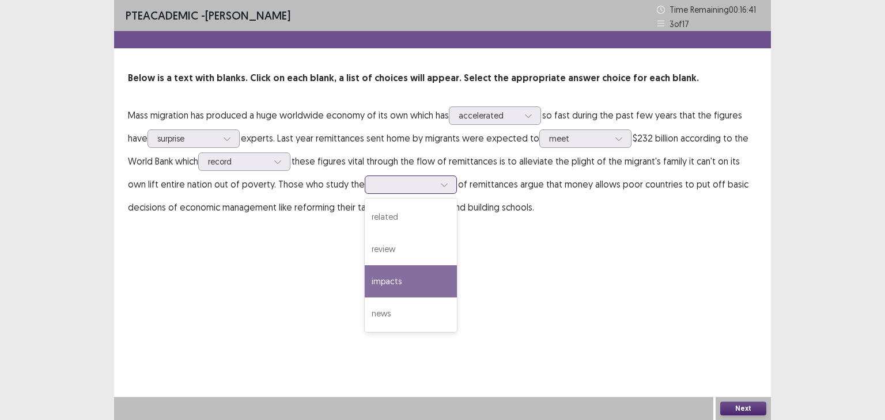
click at [382, 270] on div "impacts" at bounding box center [411, 281] width 92 height 32
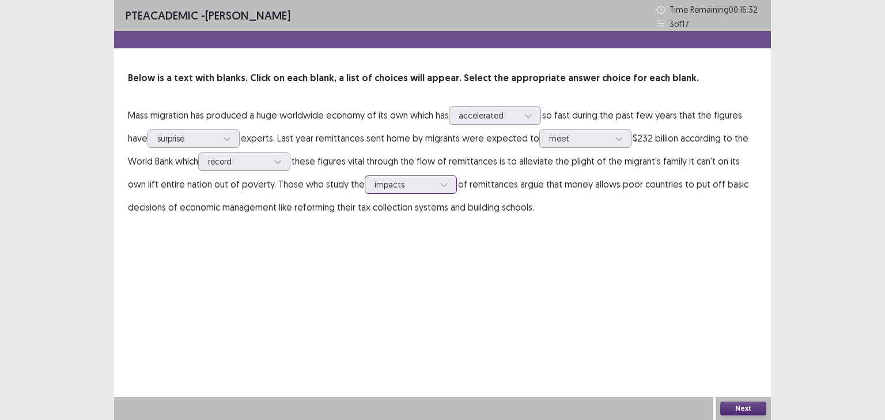
click at [385, 184] on div at bounding box center [404, 184] width 60 height 11
click at [499, 258] on div "PTE academic - Manjushekhar Devraj Time Remaining 00 : 16 : 25 3 of 17 Below is…" at bounding box center [442, 210] width 656 height 420
click at [737, 407] on button "Next" at bounding box center [743, 409] width 46 height 14
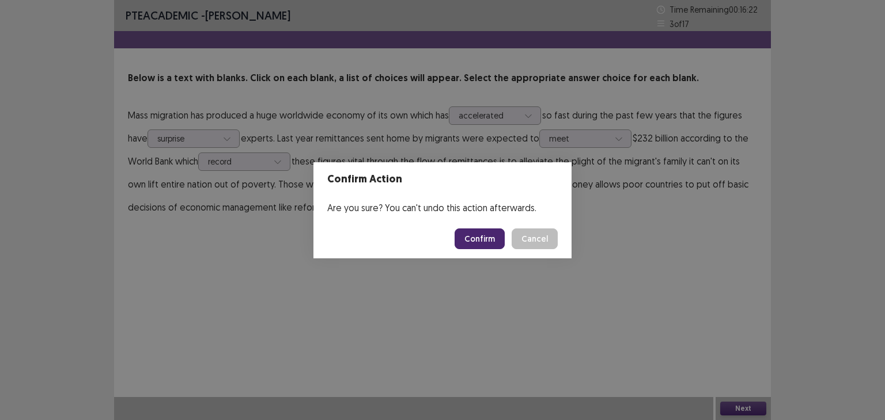
click at [488, 233] on button "Confirm" at bounding box center [479, 239] width 50 height 21
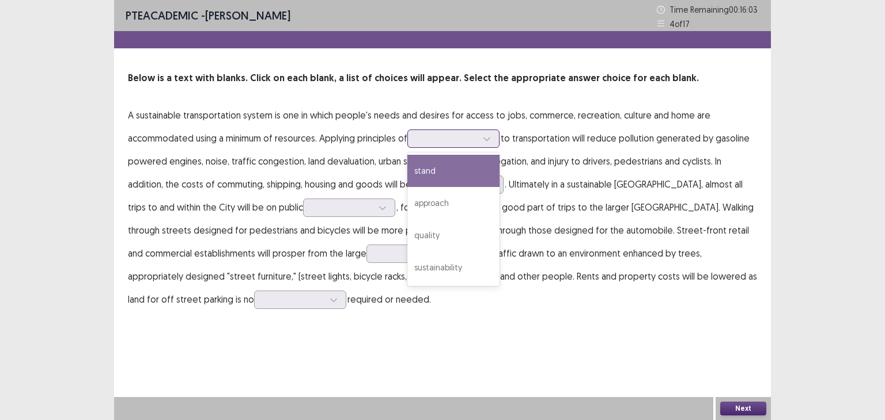
click at [488, 139] on icon at bounding box center [487, 139] width 8 height 8
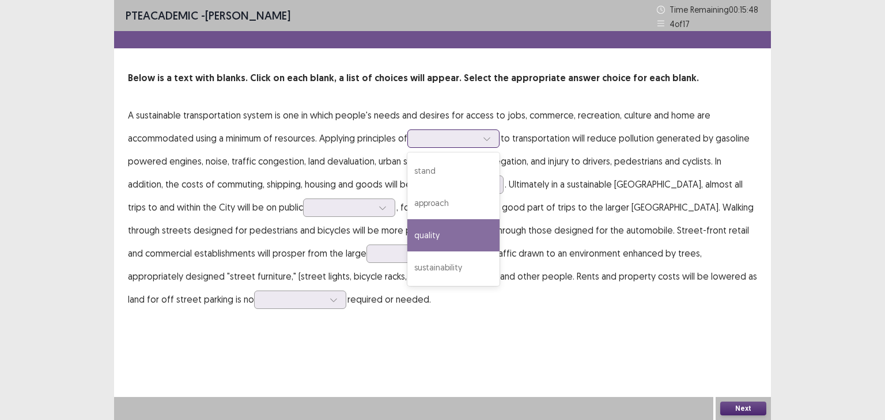
click at [445, 234] on div "quality" at bounding box center [453, 235] width 92 height 32
click at [468, 142] on div at bounding box center [447, 138] width 60 height 11
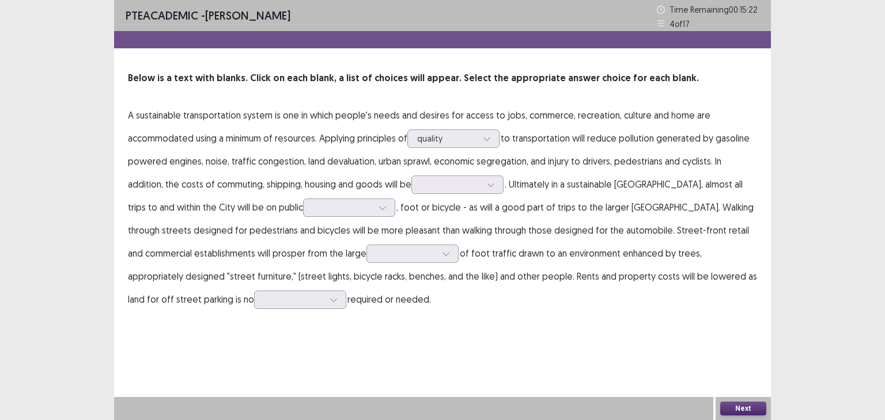
click at [516, 161] on p "A sustainable transportation system is one in which people's needs and desires …" at bounding box center [442, 207] width 629 height 207
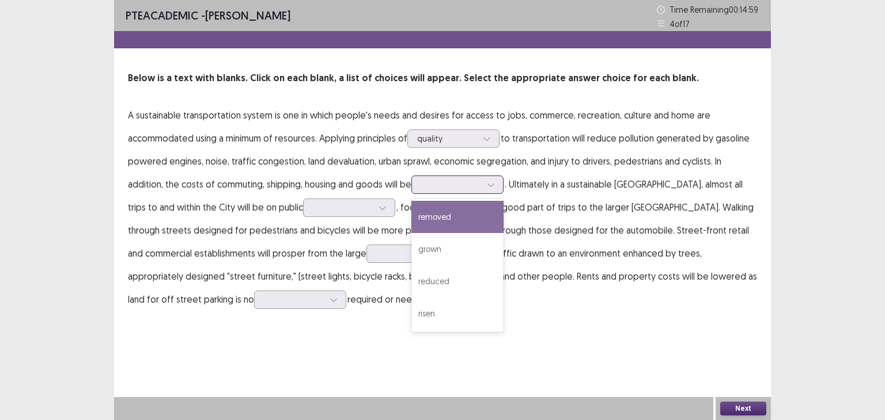
click at [445, 183] on div at bounding box center [451, 184] width 60 height 11
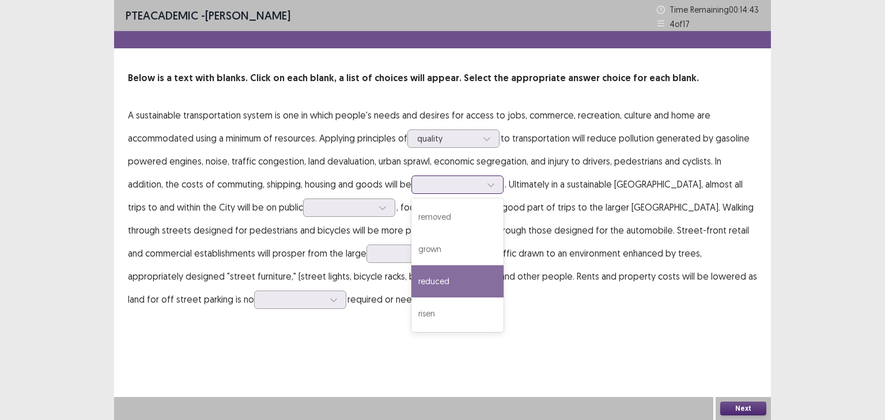
click at [419, 273] on div "reduced" at bounding box center [457, 281] width 92 height 32
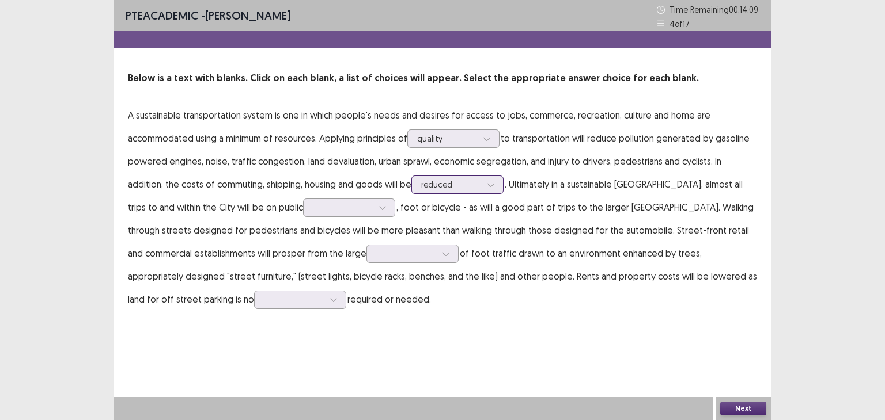
click at [482, 188] on div at bounding box center [490, 184] width 17 height 17
click at [480, 206] on p "A sustainable transportation system is one in which people's needs and desires …" at bounding box center [442, 207] width 629 height 207
click at [313, 204] on div at bounding box center [343, 207] width 60 height 11
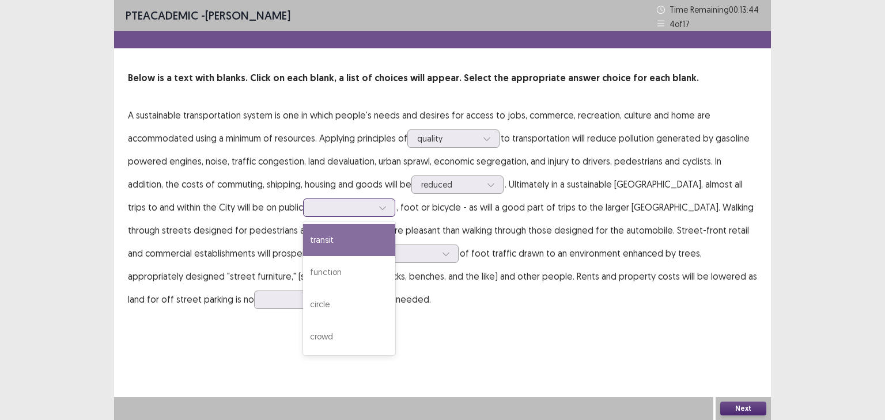
click at [303, 233] on div "transit" at bounding box center [349, 240] width 92 height 32
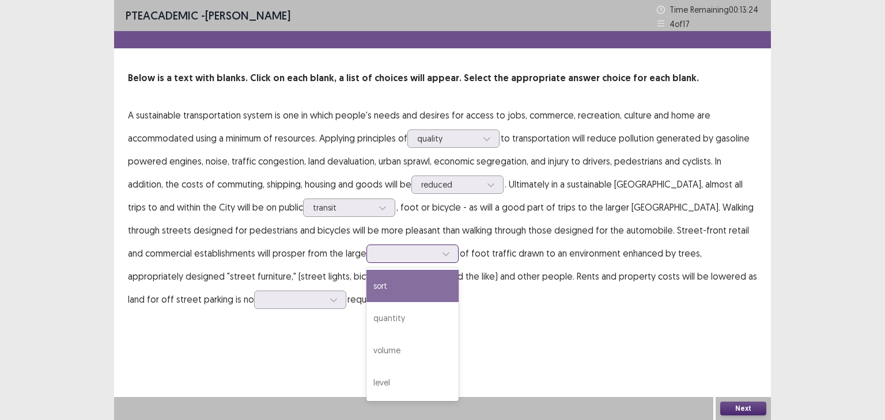
click at [376, 253] on div at bounding box center [406, 253] width 60 height 11
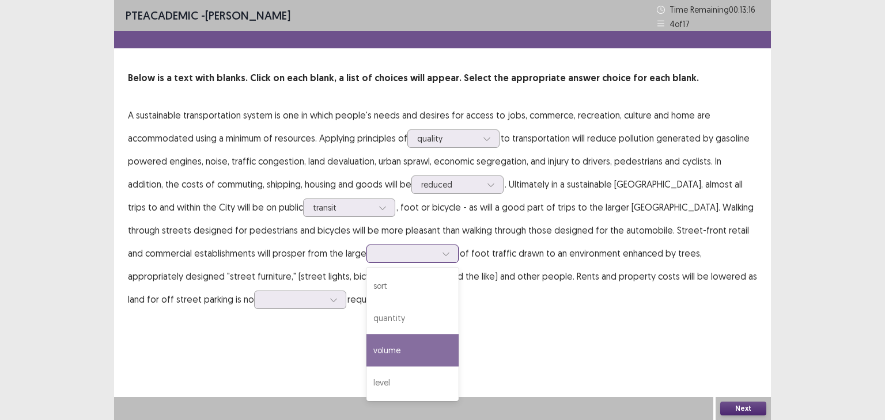
click at [366, 348] on div "volume" at bounding box center [412, 351] width 92 height 32
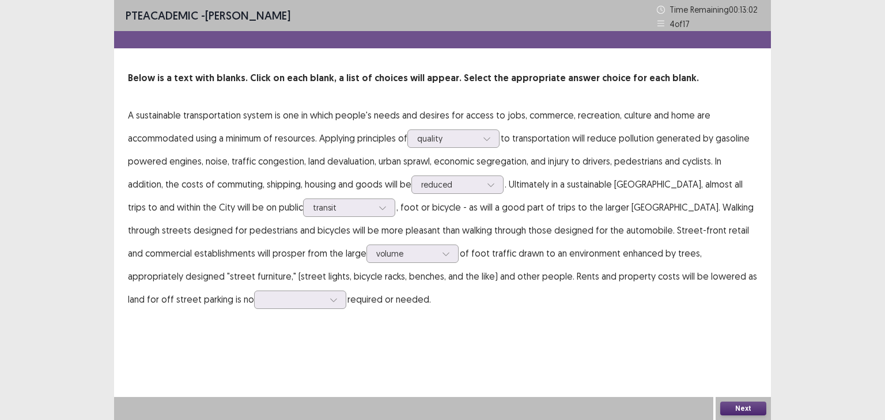
click at [186, 312] on div "PTE academic - Manjushekhar Devraj Time Remaining 00 : 13 : 02 4 of 17 Below is…" at bounding box center [442, 167] width 656 height 334
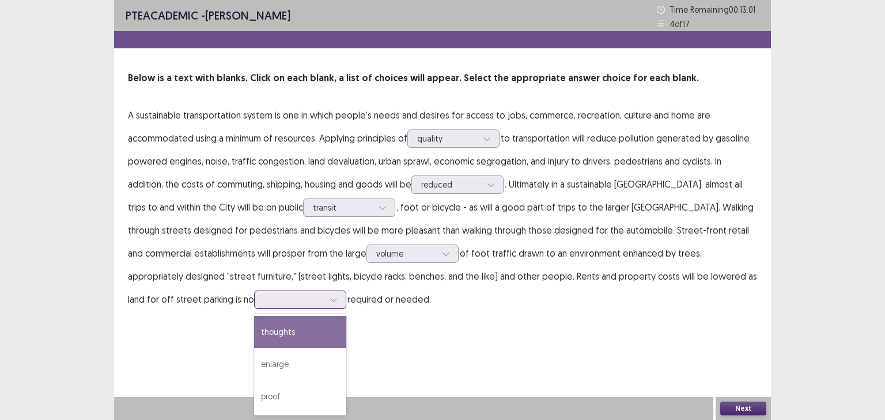
click at [329, 298] on icon at bounding box center [333, 300] width 8 height 8
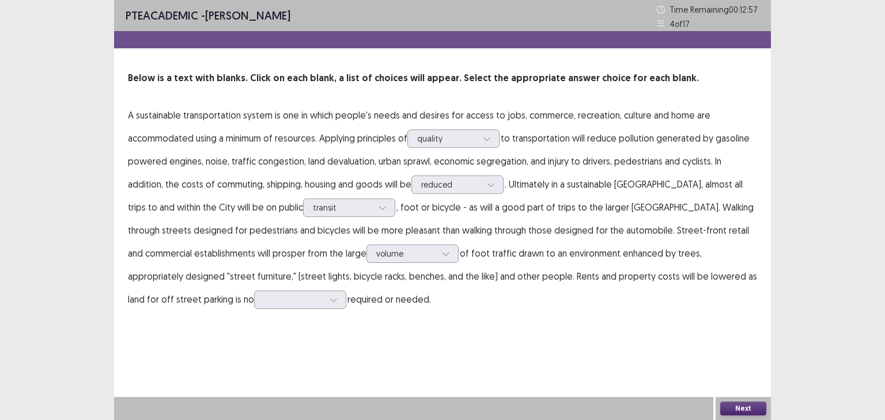
click at [280, 352] on div "PTE academic - Manjushekhar Devraj Time Remaining 00 : 12 : 57 4 of 17 Below is…" at bounding box center [442, 210] width 656 height 420
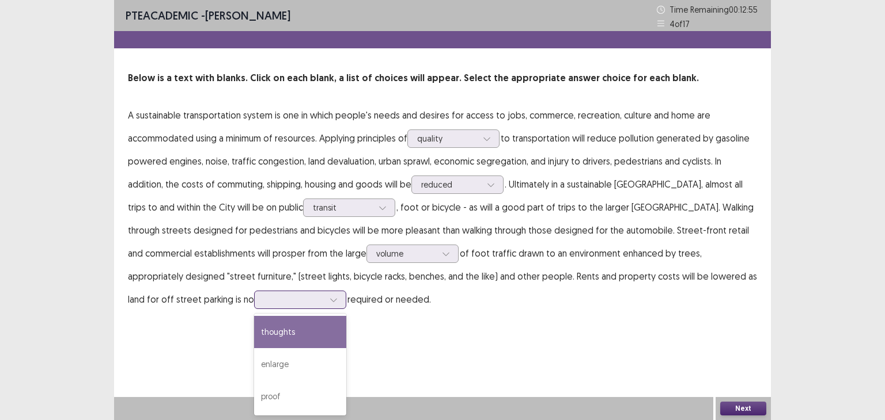
click at [325, 305] on div at bounding box center [333, 299] width 17 height 17
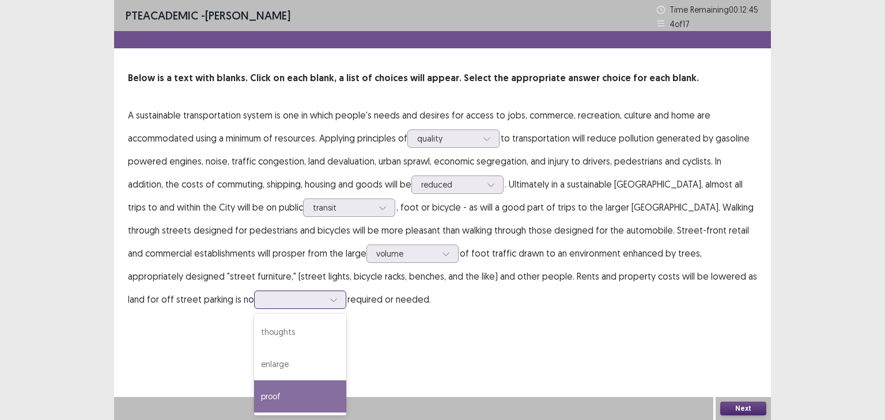
click at [254, 391] on div "proof" at bounding box center [300, 397] width 92 height 32
click at [264, 295] on div at bounding box center [294, 299] width 60 height 11
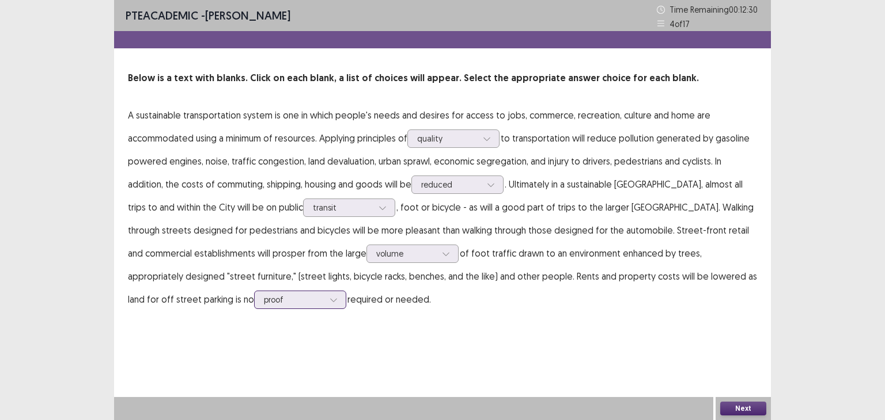
click at [264, 295] on div at bounding box center [294, 299] width 60 height 11
drag, startPoint x: 183, startPoint y: 297, endPoint x: 174, endPoint y: 302, distance: 9.6
click at [264, 302] on div at bounding box center [294, 299] width 60 height 11
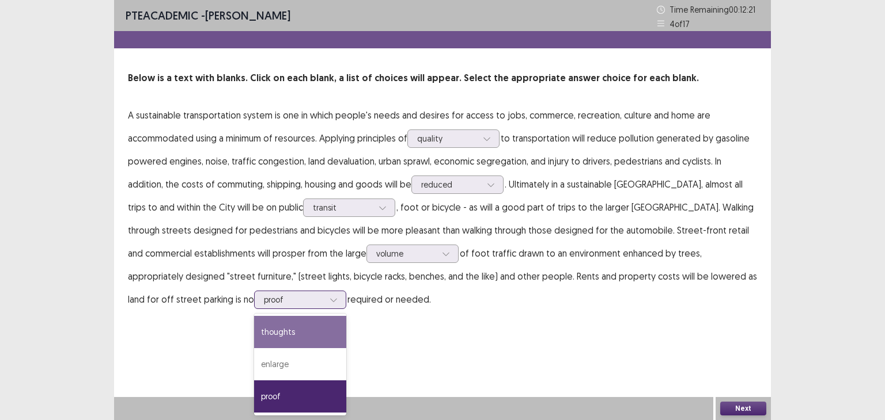
click at [254, 329] on div "thoughts" at bounding box center [300, 332] width 92 height 32
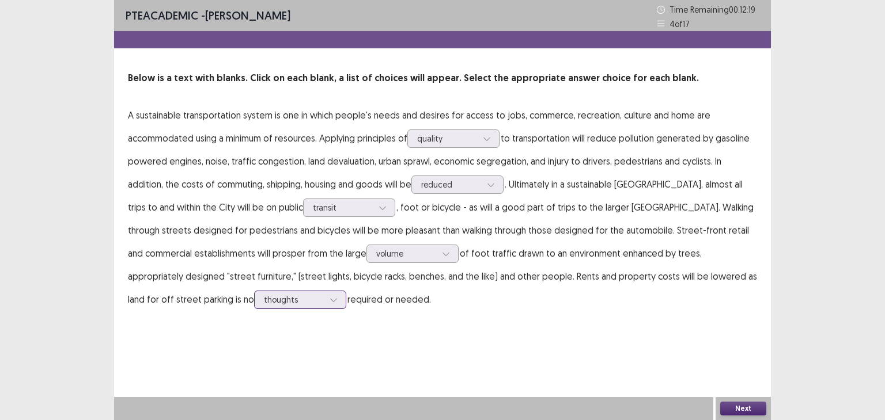
click at [264, 303] on div at bounding box center [294, 299] width 60 height 11
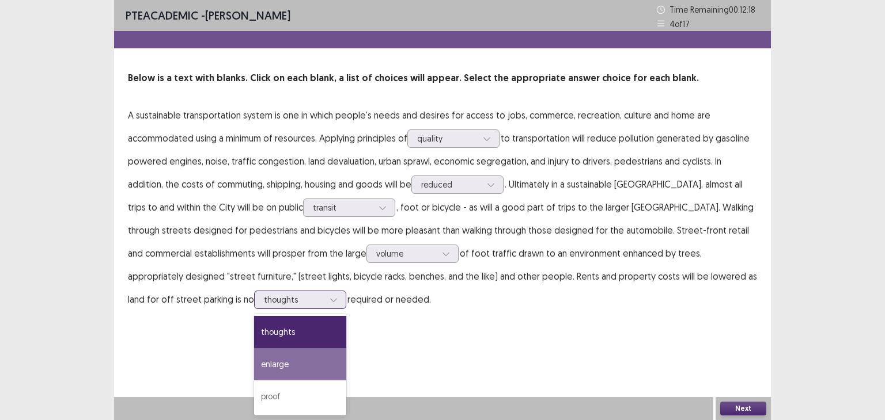
click at [254, 363] on div "enlarge" at bounding box center [300, 364] width 92 height 32
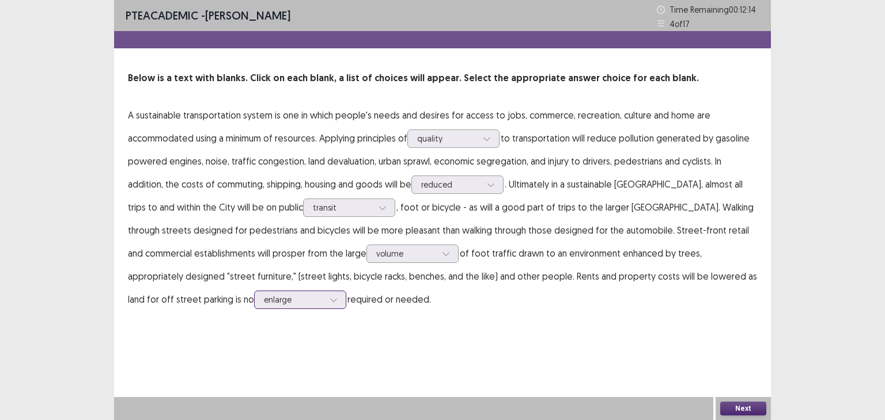
click at [264, 301] on div at bounding box center [294, 299] width 60 height 11
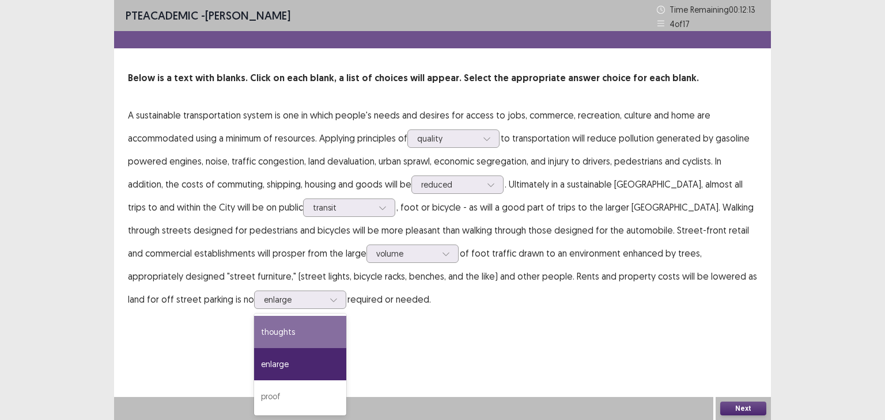
click at [354, 357] on div "PTE academic - Manjushekhar Devraj Time Remaining 00 : 12 : 13 4 of 17 Below is…" at bounding box center [442, 210] width 656 height 420
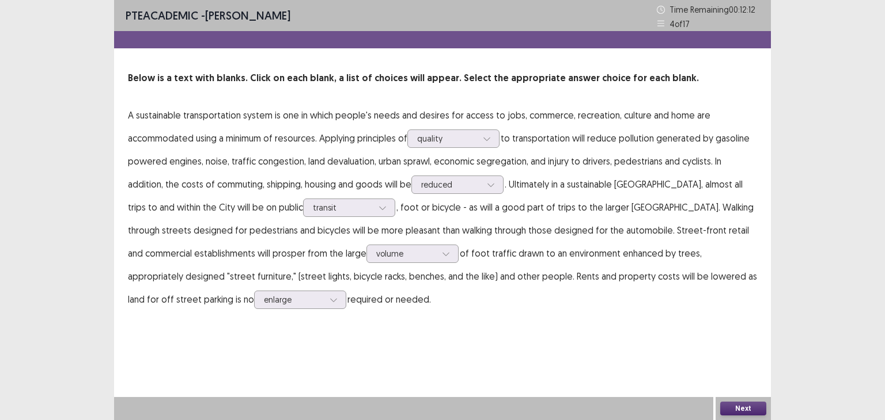
click at [758, 404] on button "Next" at bounding box center [743, 409] width 46 height 14
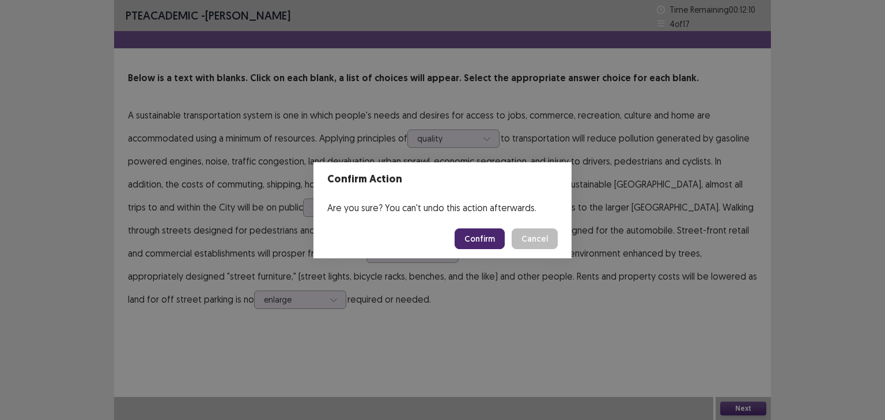
click at [476, 229] on button "Confirm" at bounding box center [479, 239] width 50 height 21
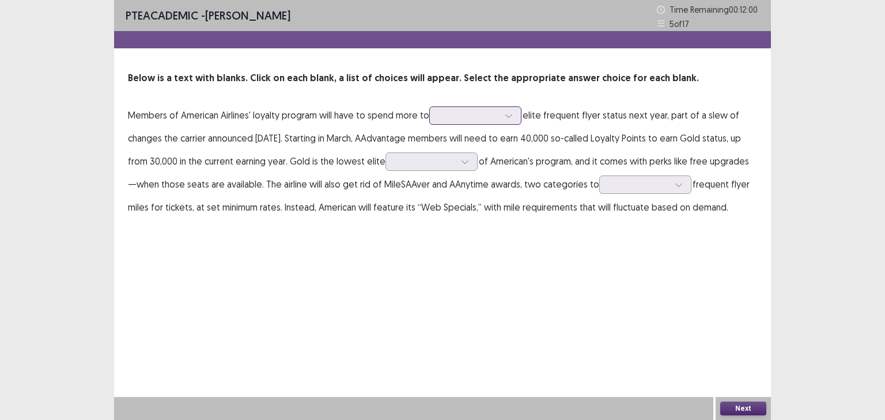
click at [453, 119] on div at bounding box center [469, 115] width 60 height 11
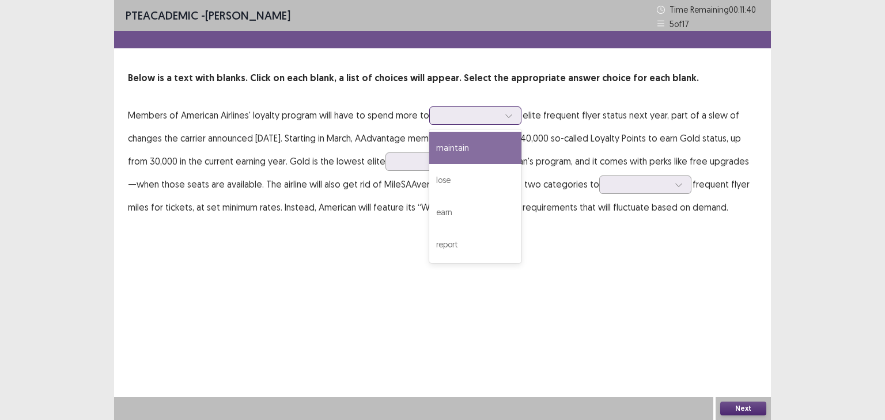
click at [454, 144] on div "maintain" at bounding box center [475, 148] width 92 height 32
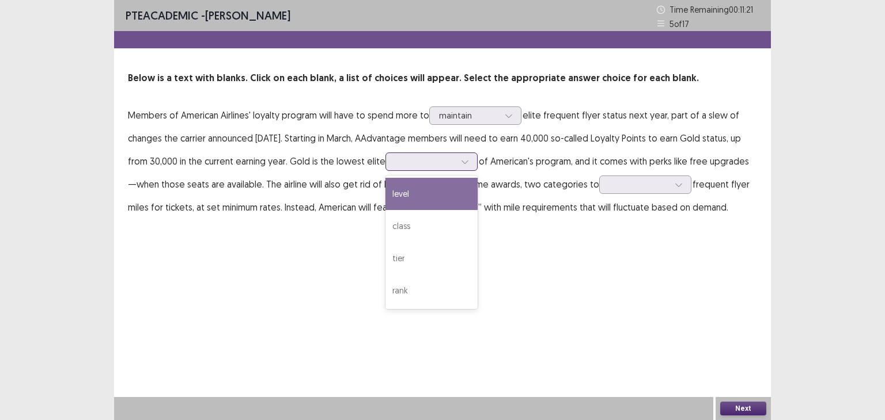
click at [415, 162] on div at bounding box center [425, 161] width 60 height 11
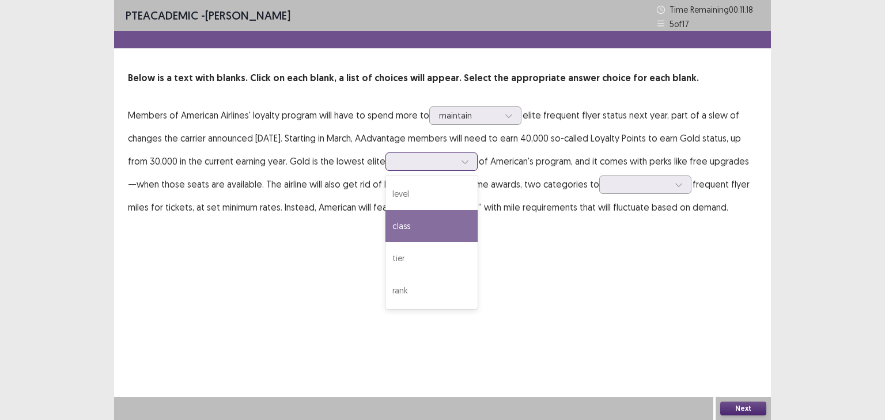
click at [418, 227] on div "class" at bounding box center [431, 226] width 92 height 32
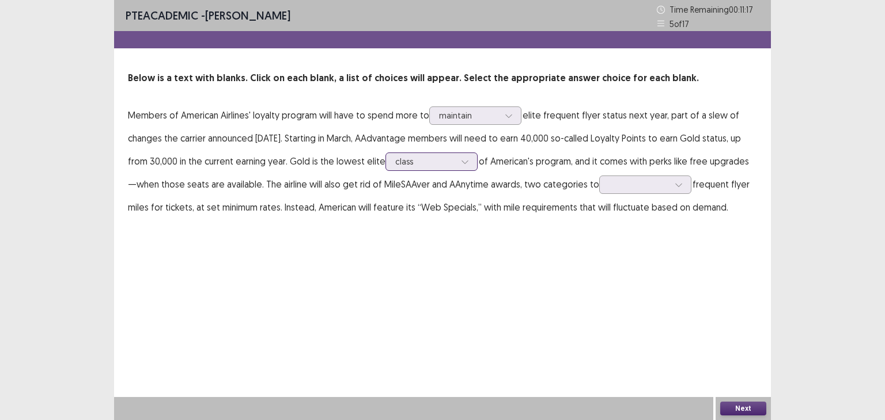
click at [458, 153] on div at bounding box center [464, 161] width 17 height 17
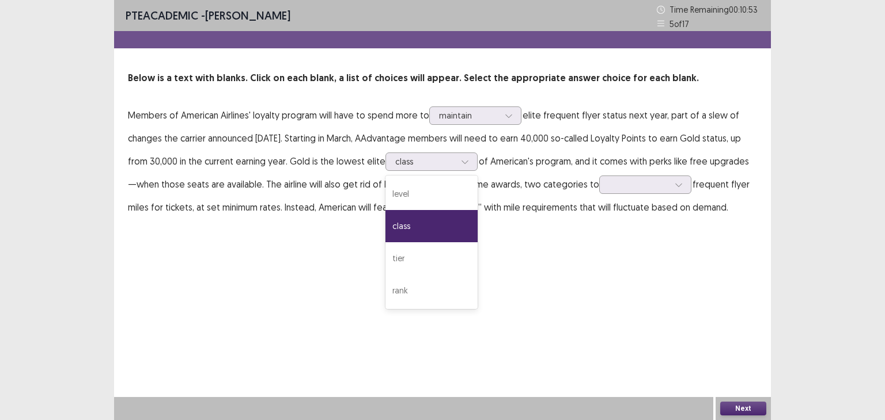
click at [509, 174] on p "Members of American Airlines' loyalty program will have to spend more to mainta…" at bounding box center [442, 161] width 629 height 115
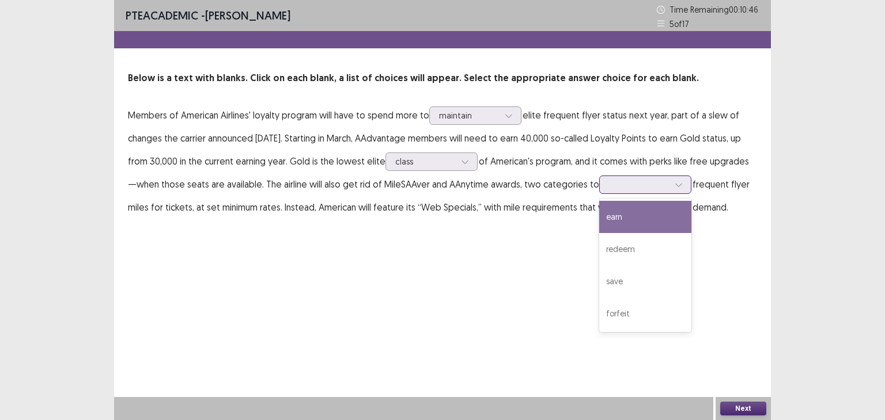
click at [611, 192] on div at bounding box center [645, 185] width 92 height 18
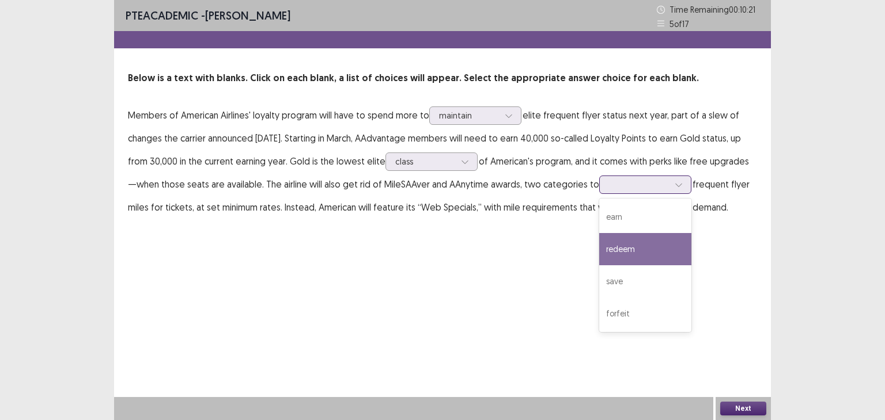
click at [616, 250] on div "redeem" at bounding box center [645, 249] width 92 height 32
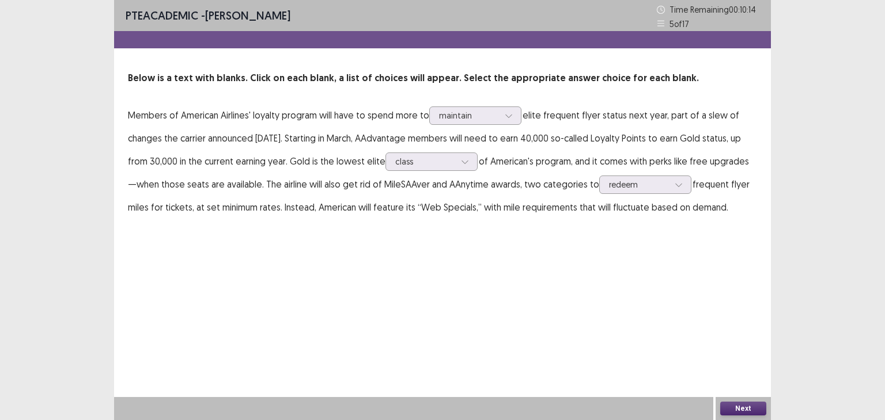
click at [739, 406] on button "Next" at bounding box center [743, 409] width 46 height 14
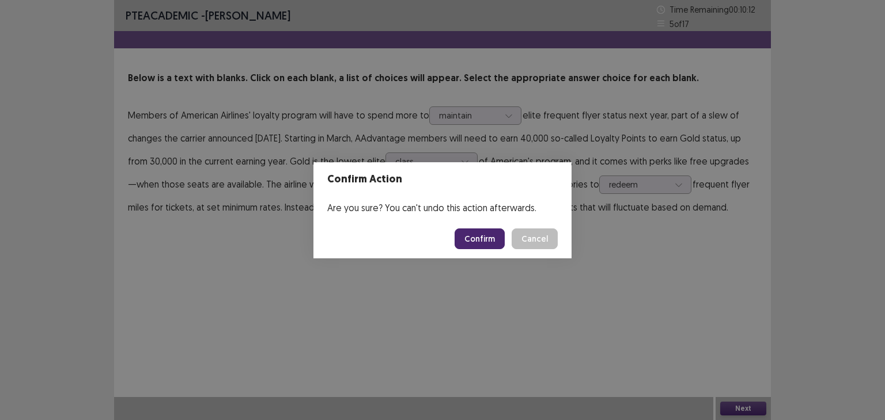
click at [486, 235] on button "Confirm" at bounding box center [479, 239] width 50 height 21
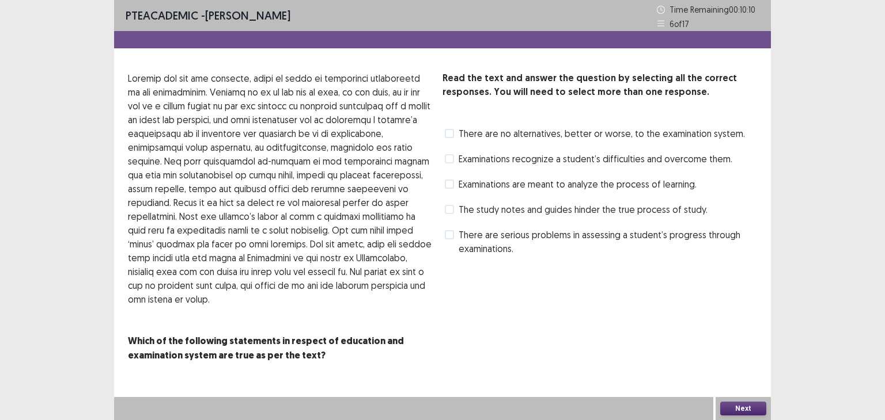
click at [450, 161] on span at bounding box center [449, 158] width 9 height 9
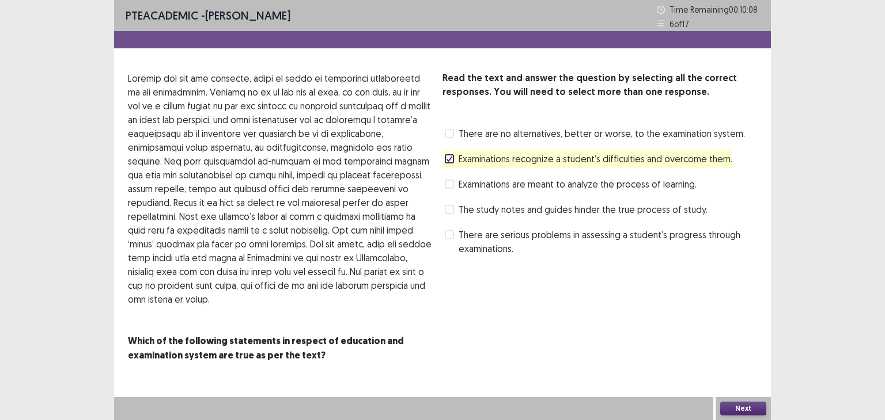
click at [751, 406] on button "Next" at bounding box center [743, 409] width 46 height 14
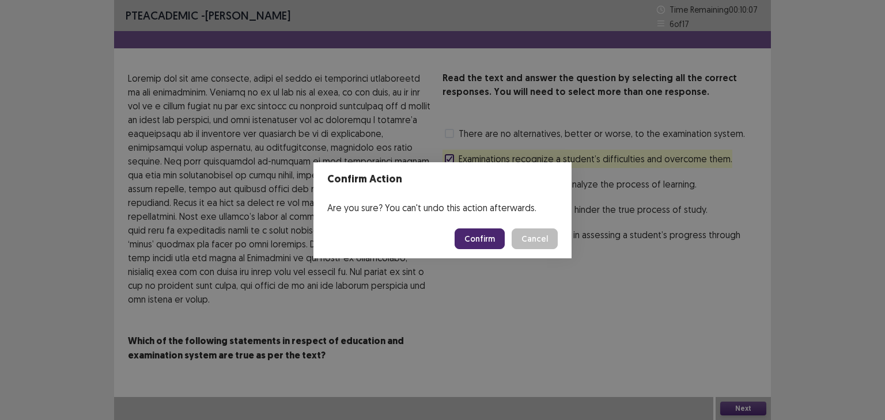
click at [472, 234] on button "Confirm" at bounding box center [479, 239] width 50 height 21
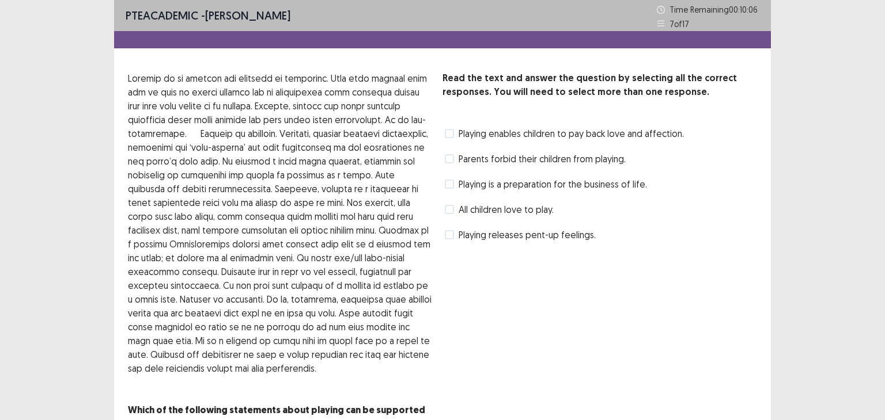
click at [456, 158] on label "Parents forbid their children from playing." at bounding box center [535, 159] width 181 height 14
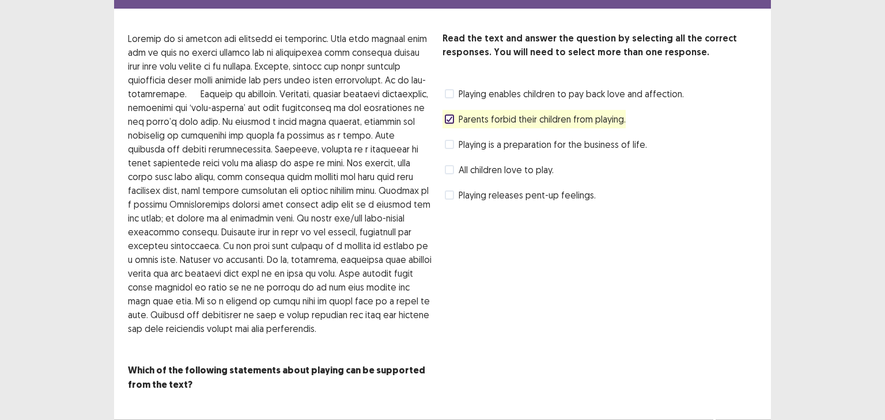
scroll to position [39, 0]
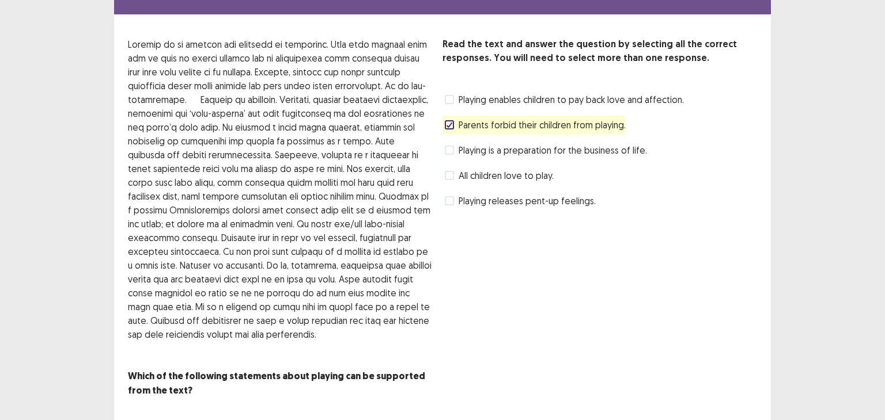
click at [583, 98] on span "Playing enables children to pay back love and affection." at bounding box center [570, 100] width 225 height 14
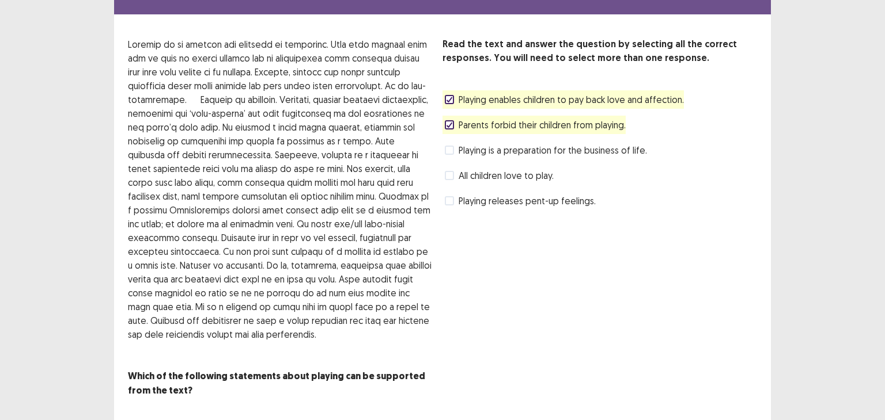
click at [571, 118] on span "Parents forbid their children from playing." at bounding box center [541, 125] width 167 height 14
click at [538, 175] on span "All children love to play." at bounding box center [505, 176] width 95 height 14
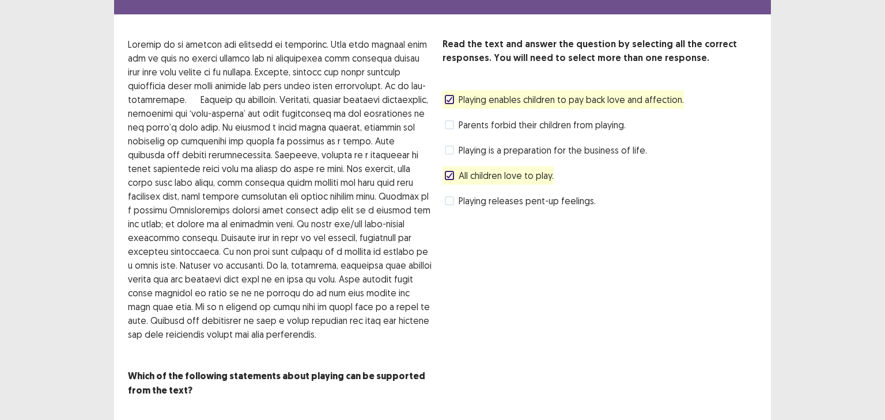
click at [502, 98] on span "Playing enables children to pay back love and affection." at bounding box center [570, 100] width 225 height 14
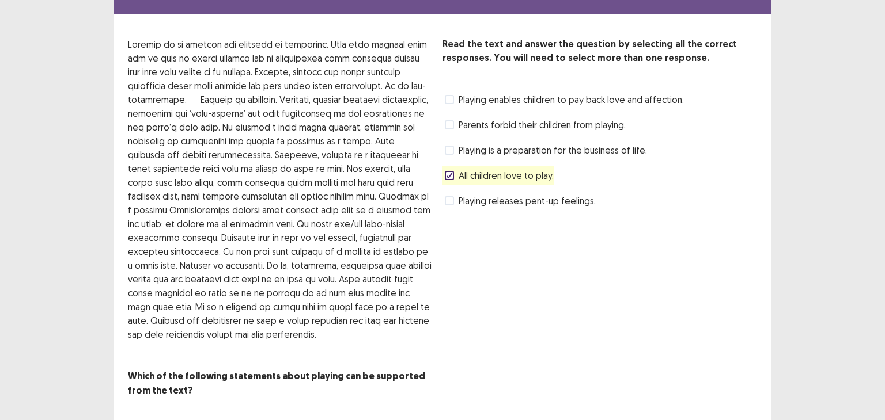
click at [516, 146] on span "Playing is a preparation for the business of life." at bounding box center [552, 150] width 188 height 14
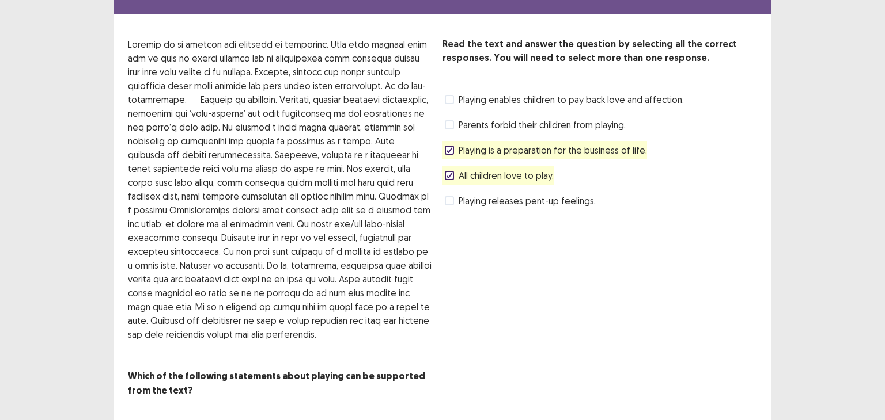
click at [519, 120] on span "Parents forbid their children from playing." at bounding box center [541, 125] width 167 height 14
click at [502, 155] on div "Read the text and answer the question by selecting all the correct responses. Y…" at bounding box center [599, 123] width 314 height 173
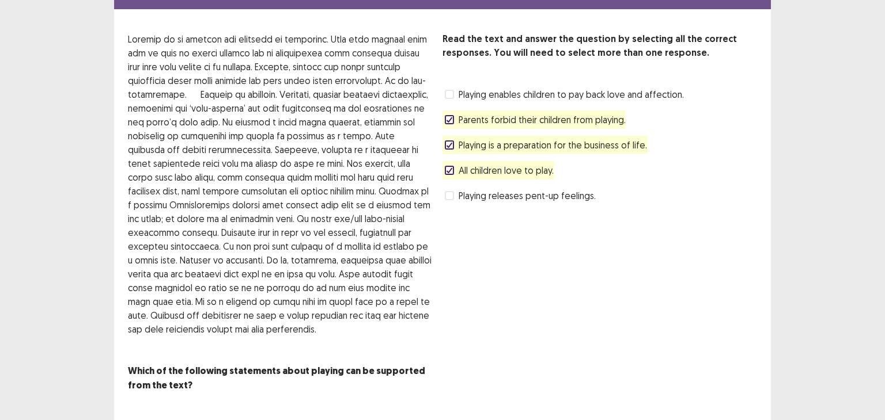
click at [503, 153] on div "Playing is a preparation for the business of life." at bounding box center [544, 145] width 204 height 18
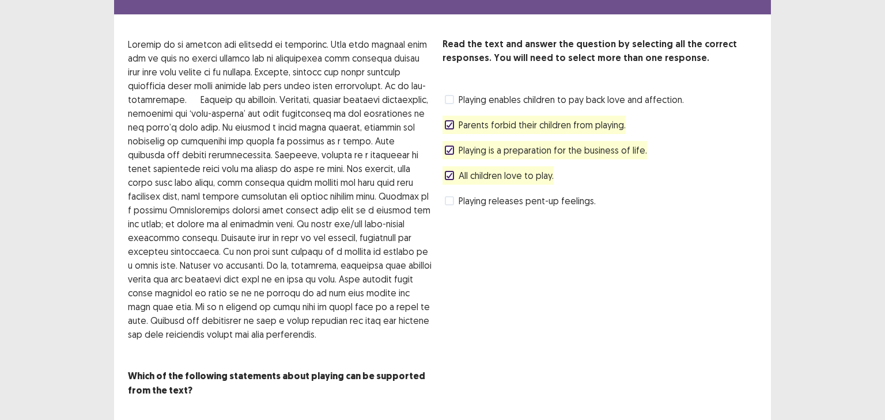
click at [506, 149] on span "Playing is a preparation for the business of life." at bounding box center [552, 150] width 188 height 14
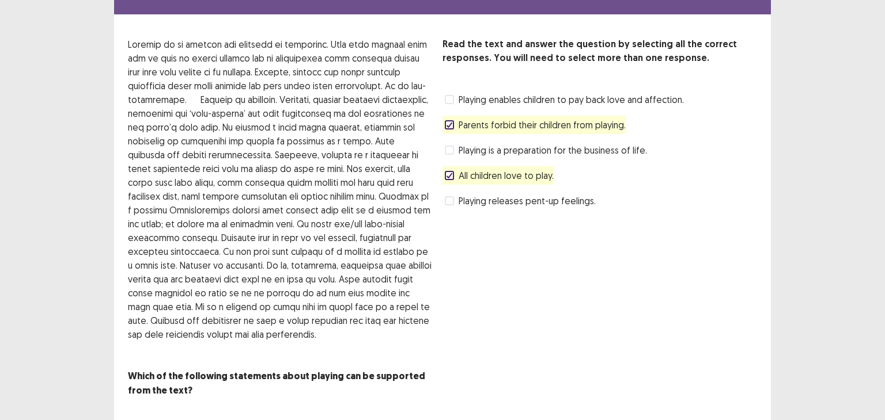
click at [502, 172] on span "All children love to play." at bounding box center [505, 176] width 95 height 14
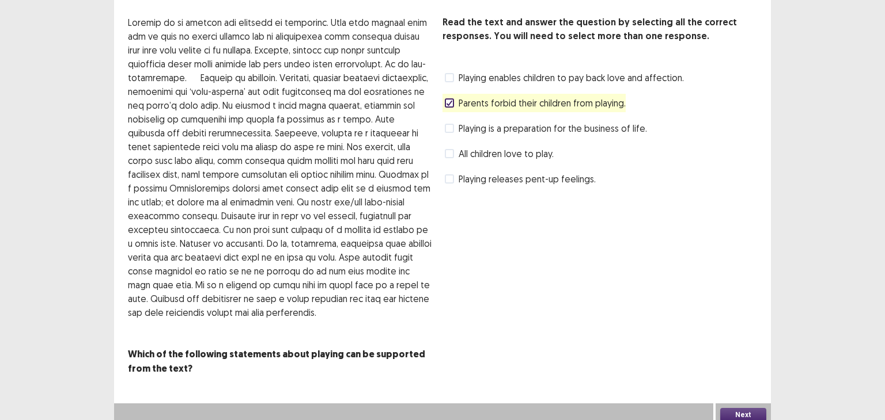
click at [729, 408] on button "Next" at bounding box center [743, 415] width 46 height 14
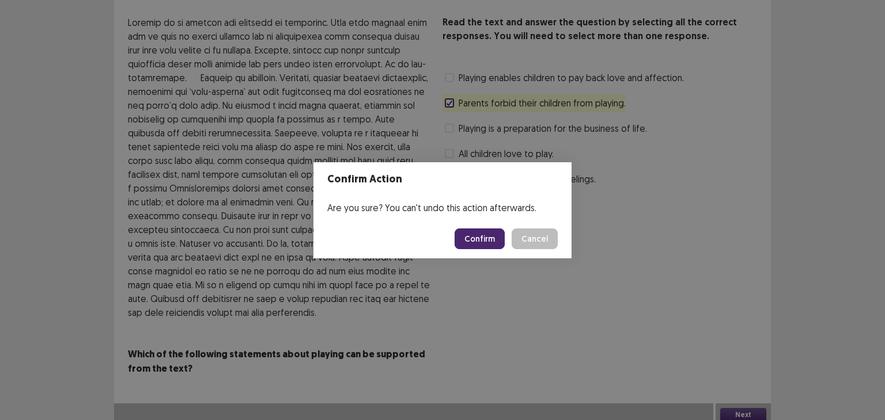
click at [494, 237] on button "Confirm" at bounding box center [479, 239] width 50 height 21
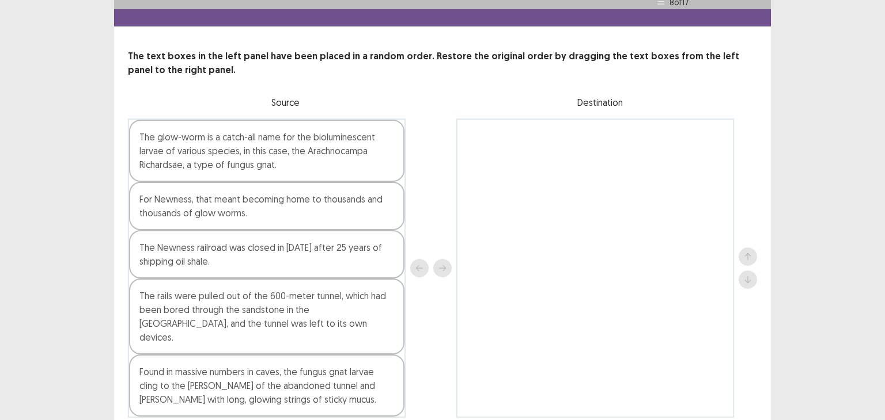
scroll to position [22, 0]
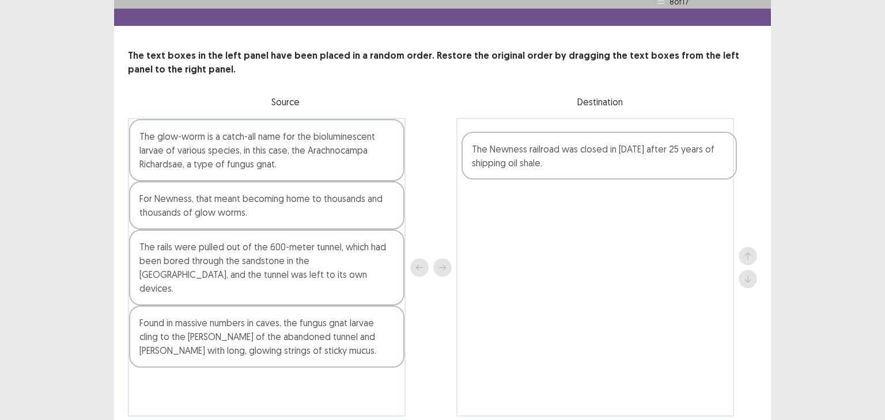
drag, startPoint x: 227, startPoint y: 252, endPoint x: 564, endPoint y: 154, distance: 350.8
click at [564, 154] on div "The glow-worm is a catch-all name for the bioluminescent larvae of various spec…" at bounding box center [442, 267] width 629 height 299
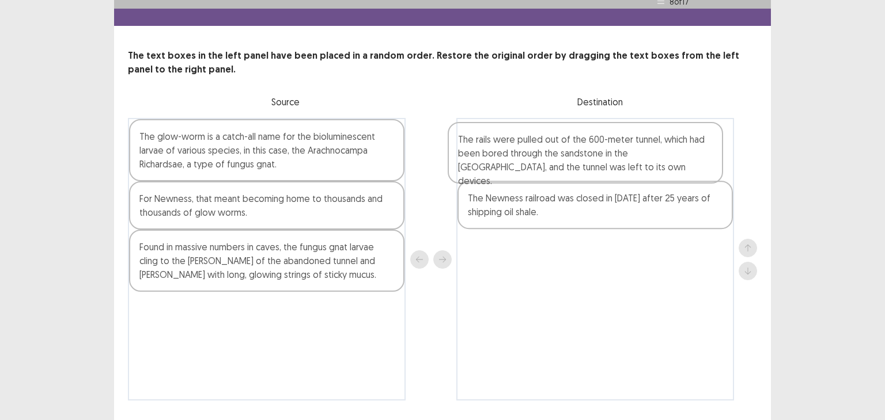
drag, startPoint x: 293, startPoint y: 263, endPoint x: 620, endPoint y: 154, distance: 344.7
click at [620, 154] on div "The glow-worm is a catch-all name for the bioluminescent larvae of various spec…" at bounding box center [442, 259] width 629 height 283
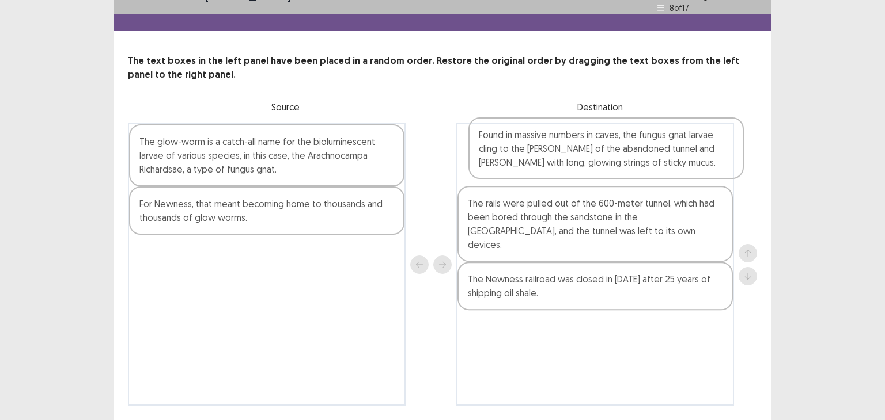
drag, startPoint x: 277, startPoint y: 261, endPoint x: 619, endPoint y: 150, distance: 359.8
click at [619, 150] on div "The glow-worm is a catch-all name for the bioluminescent larvae of various spec…" at bounding box center [442, 264] width 629 height 283
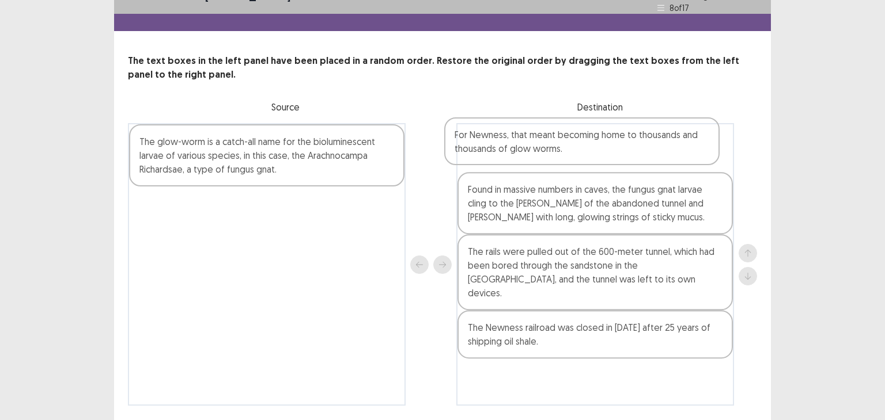
drag, startPoint x: 251, startPoint y: 210, endPoint x: 572, endPoint y: 146, distance: 327.7
click at [572, 146] on div "The glow-worm is a catch-all name for the bioluminescent larvae of various spec…" at bounding box center [442, 264] width 629 height 283
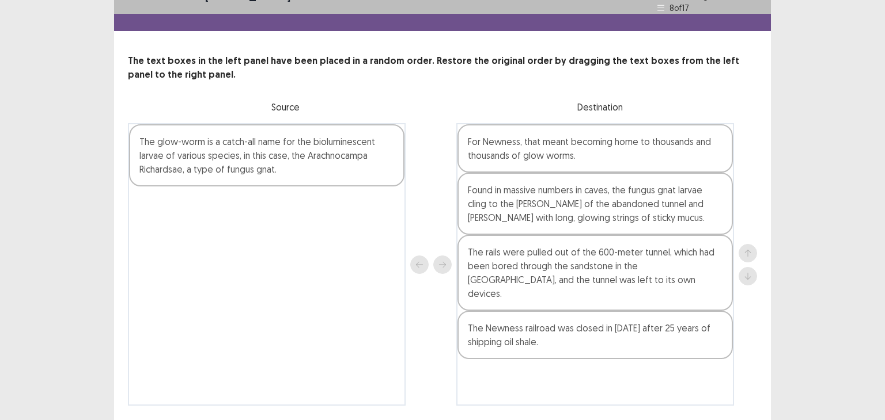
scroll to position [23, 0]
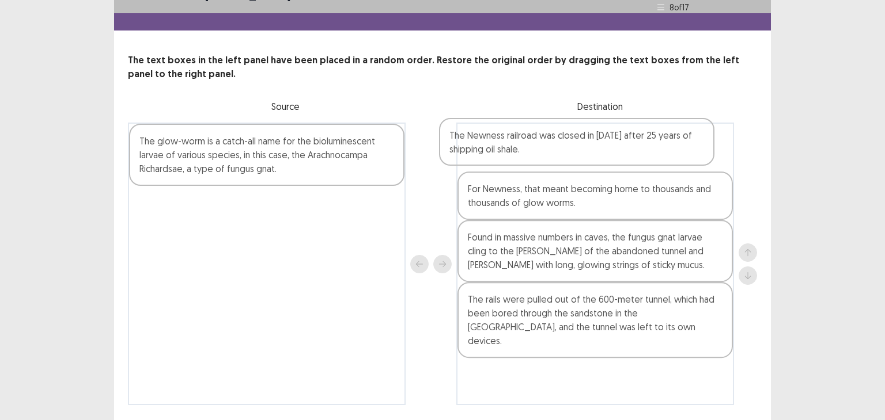
drag, startPoint x: 556, startPoint y: 325, endPoint x: 535, endPoint y: 145, distance: 181.5
click at [535, 145] on div "For Newness, that meant becoming home to thousands and thousands of glow worms.…" at bounding box center [595, 264] width 278 height 283
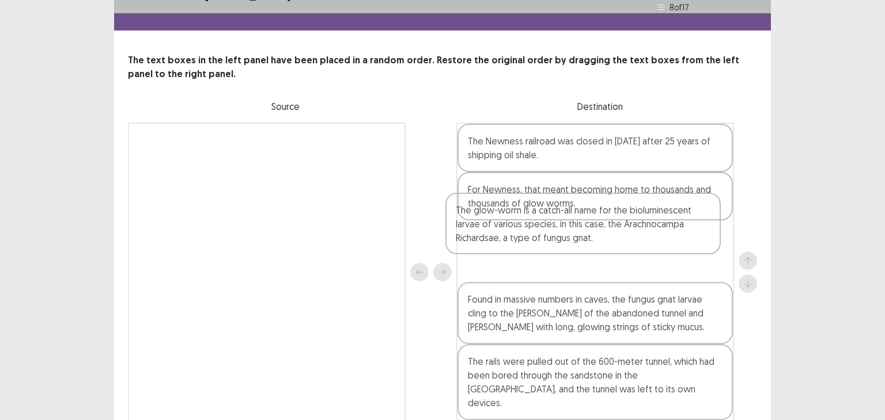
drag, startPoint x: 301, startPoint y: 164, endPoint x: 620, endPoint y: 238, distance: 328.3
click at [620, 238] on div "The glow-worm is a catch-all name for the bioluminescent larvae of various spec…" at bounding box center [442, 272] width 629 height 299
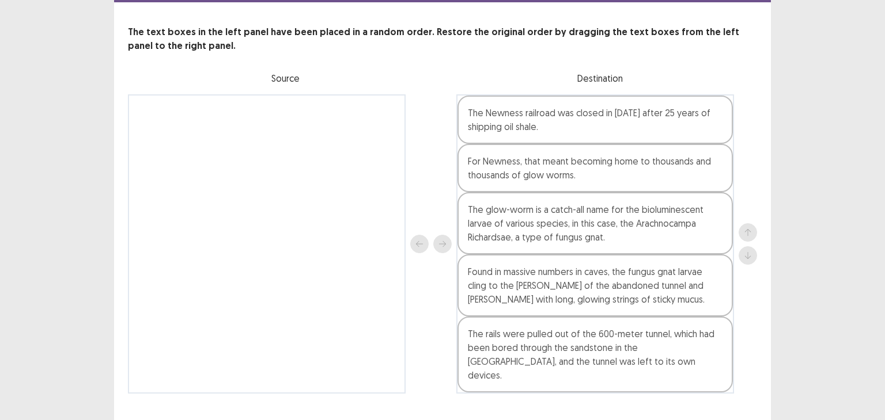
scroll to position [52, 0]
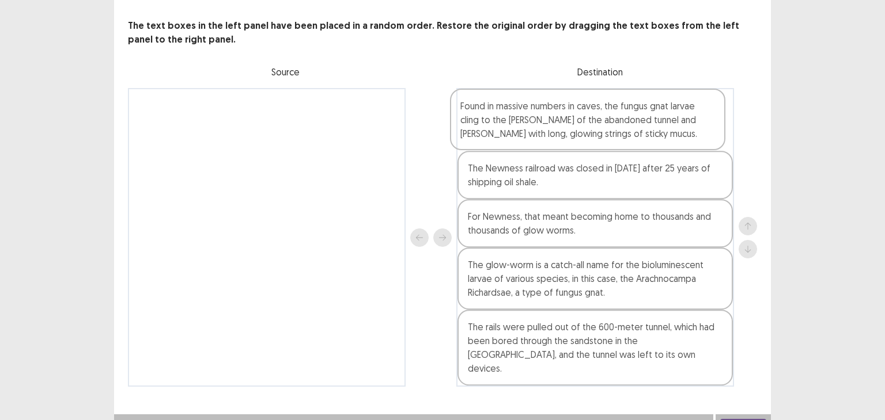
drag, startPoint x: 599, startPoint y: 282, endPoint x: 591, endPoint y: 113, distance: 169.0
click at [591, 113] on div "The Newness railroad was closed in 1932 after 25 years of shipping oil shale. F…" at bounding box center [595, 237] width 278 height 299
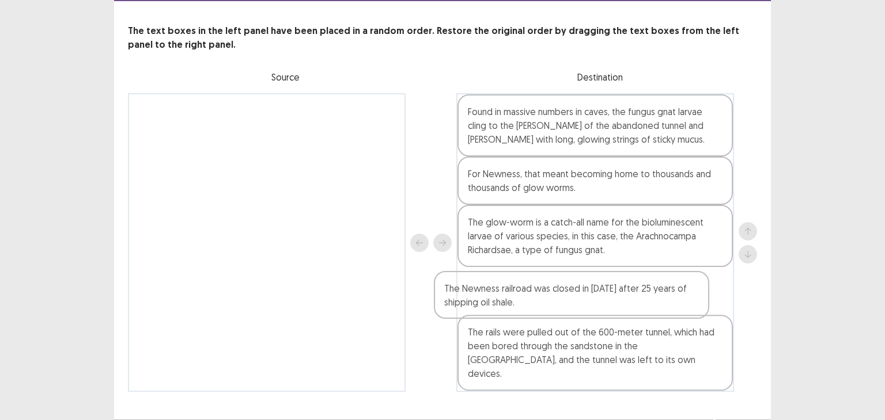
scroll to position [54, 0]
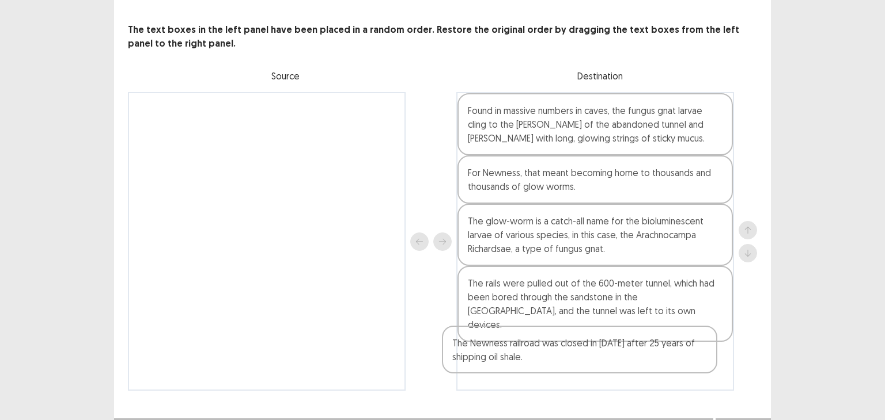
drag, startPoint x: 572, startPoint y: 180, endPoint x: 556, endPoint y: 359, distance: 179.9
click at [556, 359] on div "Found in massive numbers in caves, the fungus gnat larvae cling to the rocky wa…" at bounding box center [595, 241] width 278 height 299
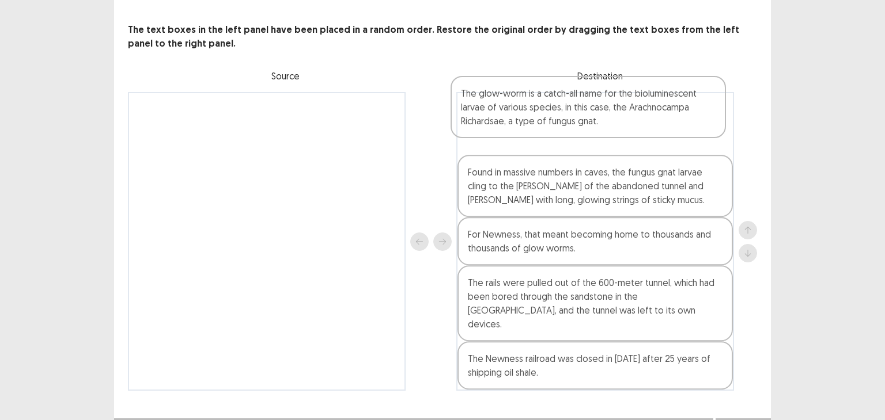
drag, startPoint x: 550, startPoint y: 229, endPoint x: 542, endPoint y: 105, distance: 123.5
click at [542, 105] on div "Found in massive numbers in caves, the fungus gnat larvae cling to the rocky wa…" at bounding box center [595, 241] width 278 height 299
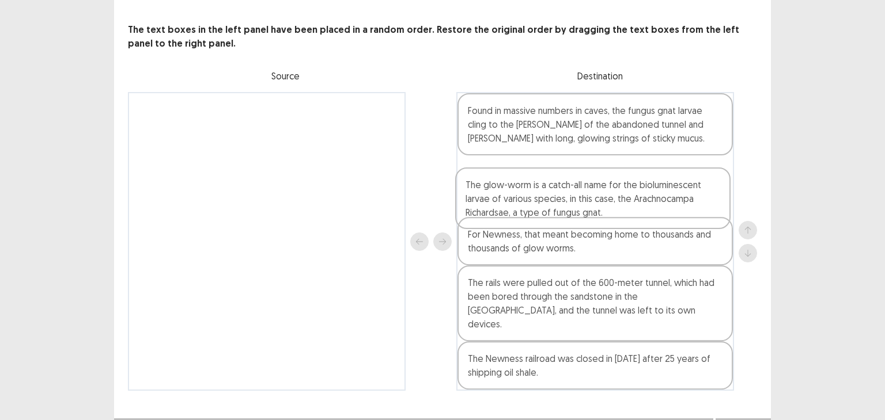
drag, startPoint x: 542, startPoint y: 105, endPoint x: 540, endPoint y: 189, distance: 83.5
click at [540, 189] on div "The glow-worm is a catch-all name for the bioluminescent larvae of various spec…" at bounding box center [595, 241] width 278 height 299
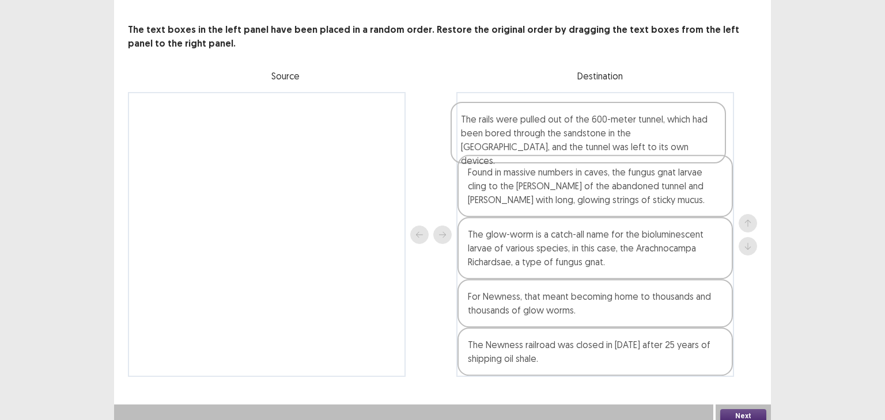
drag, startPoint x: 513, startPoint y: 284, endPoint x: 506, endPoint y: 120, distance: 164.3
click at [506, 120] on div "Found in massive numbers in caves, the fungus gnat larvae cling to the rocky wa…" at bounding box center [595, 234] width 278 height 285
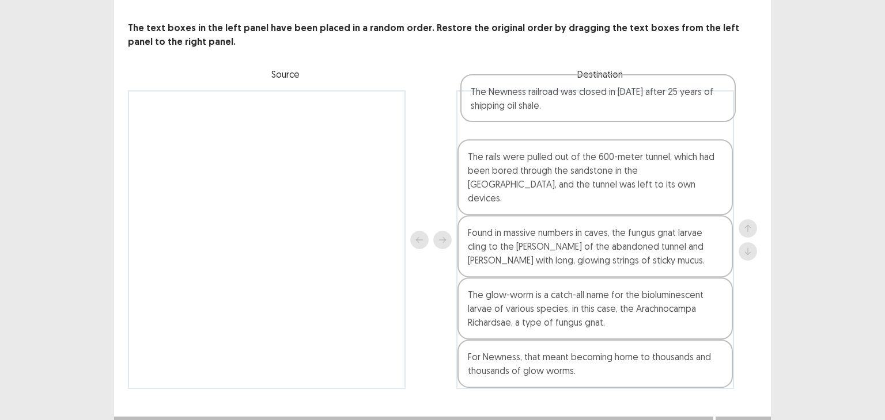
drag, startPoint x: 491, startPoint y: 355, endPoint x: 494, endPoint y: 101, distance: 254.6
click at [494, 101] on div "The rails were pulled out of the 600-meter tunnel, which had been bored through…" at bounding box center [595, 239] width 278 height 299
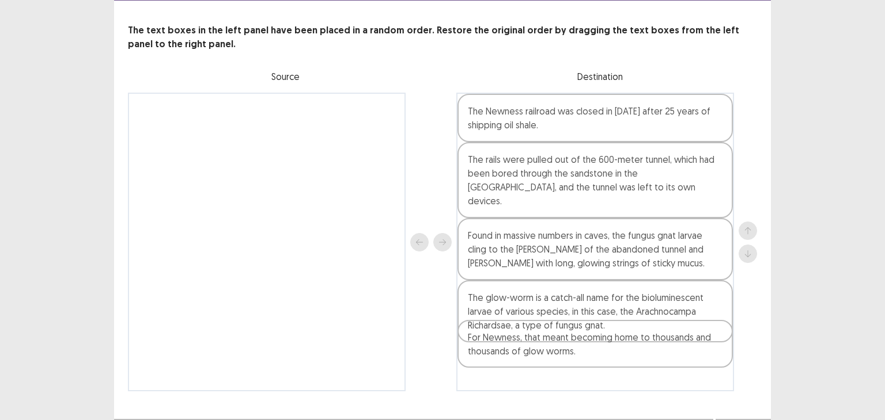
scroll to position [50, 0]
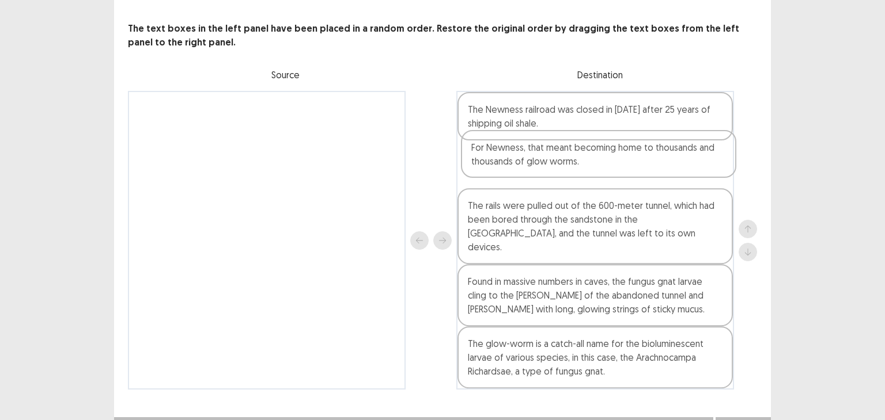
drag, startPoint x: 502, startPoint y: 367, endPoint x: 506, endPoint y: 168, distance: 198.7
click at [506, 168] on div "The Newness railroad was closed in 1932 after 25 years of shipping oil shale. T…" at bounding box center [595, 240] width 278 height 299
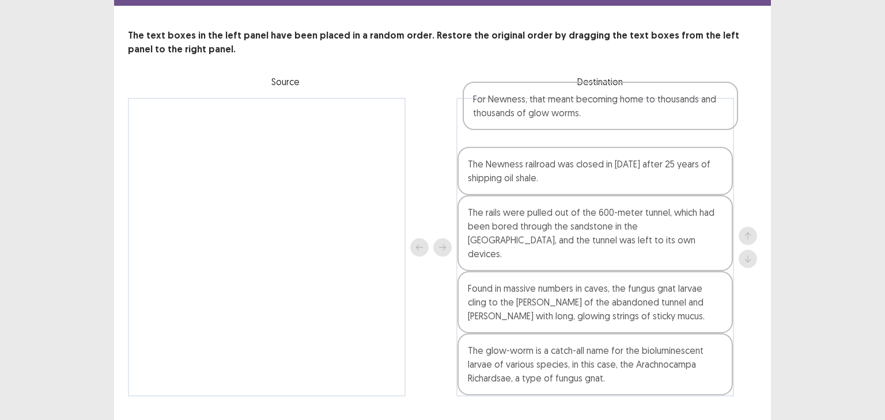
scroll to position [46, 0]
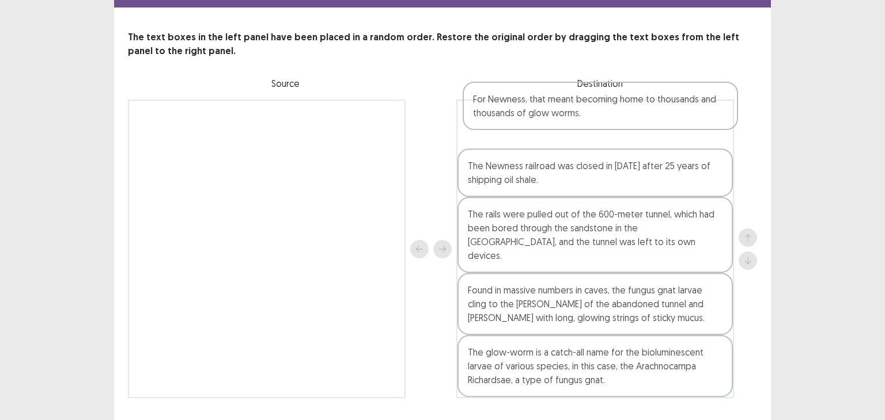
drag, startPoint x: 511, startPoint y: 167, endPoint x: 511, endPoint y: 128, distance: 39.2
click at [511, 128] on div "The Newness railroad was closed in 1932 after 25 years of shipping oil shale. F…" at bounding box center [595, 249] width 278 height 299
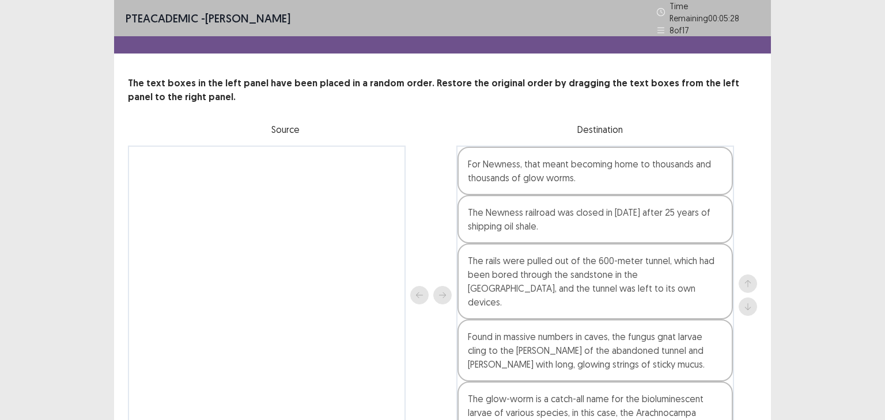
scroll to position [54, 0]
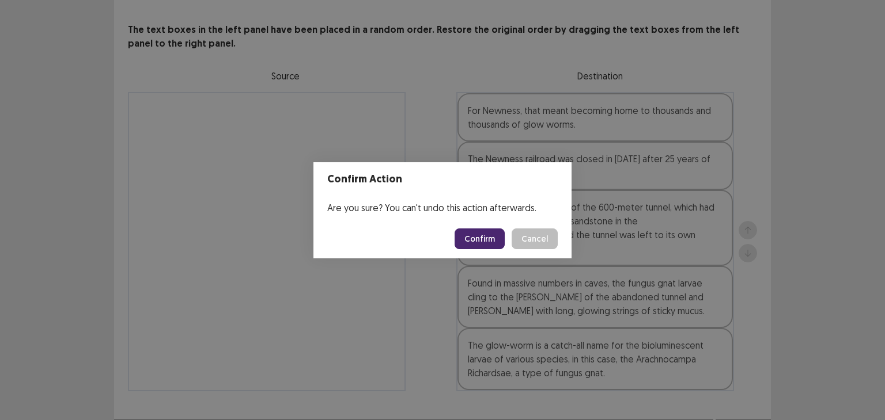
click at [481, 238] on button "Confirm" at bounding box center [479, 239] width 50 height 21
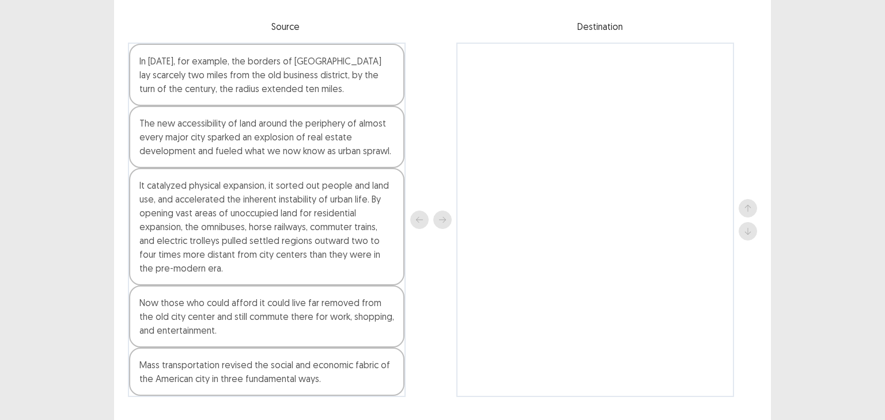
scroll to position [104, 0]
click at [230, 237] on div "It catalyzed physical expansion, it sorted out people and land use, and acceler…" at bounding box center [266, 226] width 275 height 117
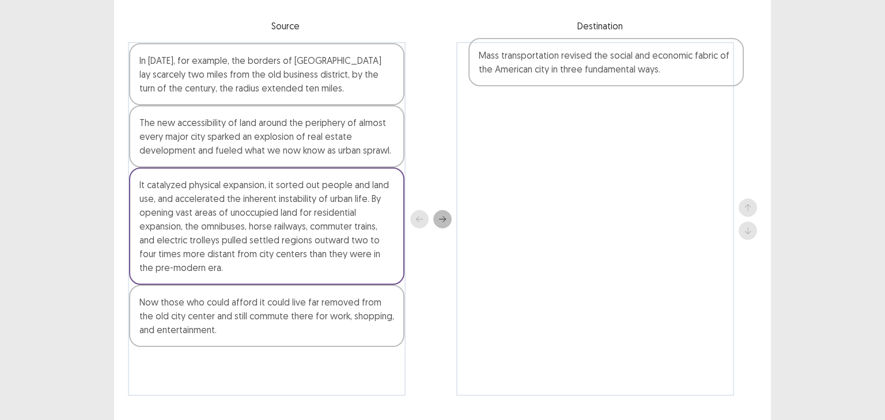
scroll to position [88, 0]
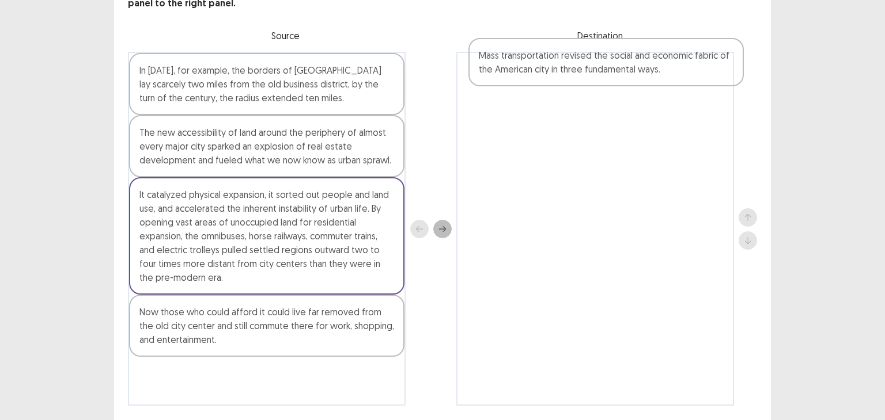
drag, startPoint x: 194, startPoint y: 370, endPoint x: 537, endPoint y: 64, distance: 459.3
click at [537, 64] on div "In 1850, for example, the borders of Boston lay scarcely two miles from the old…" at bounding box center [442, 229] width 629 height 354
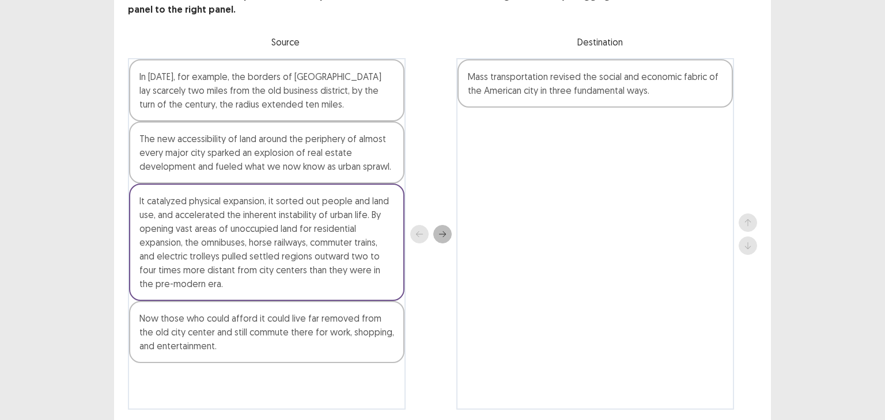
scroll to position [86, 0]
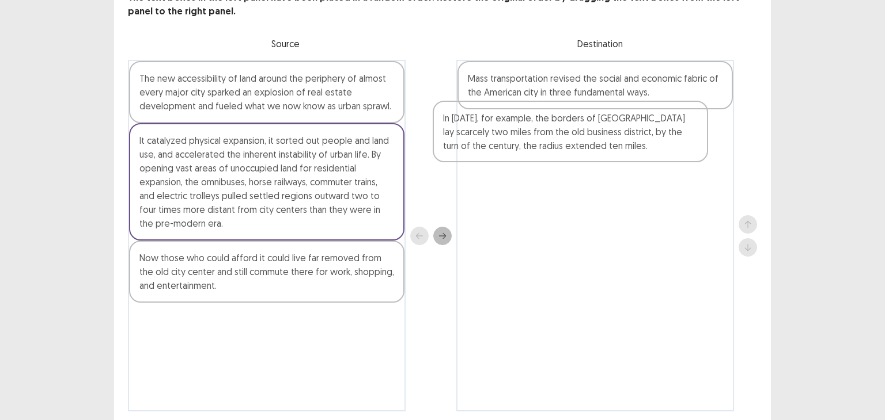
drag, startPoint x: 214, startPoint y: 91, endPoint x: 532, endPoint y: 139, distance: 320.9
click at [532, 139] on div "In 1850, for example, the borders of Boston lay scarcely two miles from the old…" at bounding box center [442, 236] width 629 height 352
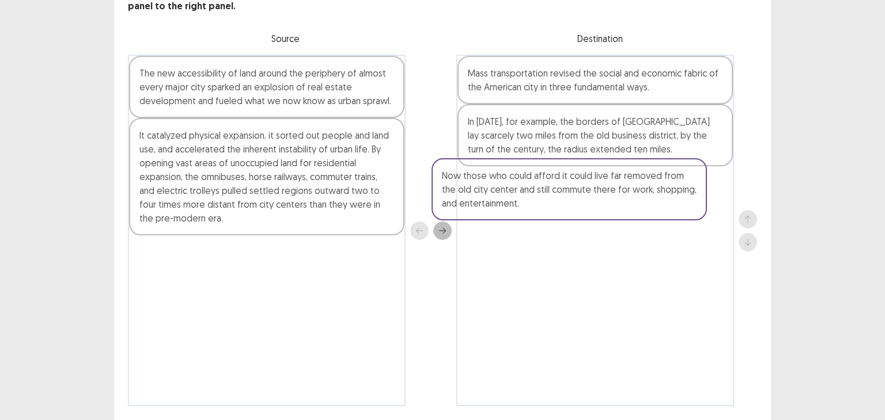
drag, startPoint x: 264, startPoint y: 254, endPoint x: 585, endPoint y: 184, distance: 327.7
click at [585, 184] on div "The new accessibility of land around the periphery of almost every major city s…" at bounding box center [442, 231] width 629 height 352
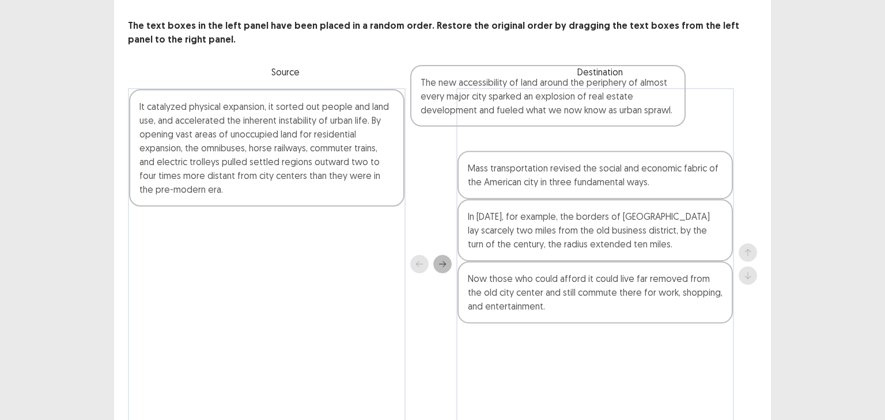
drag, startPoint x: 357, startPoint y: 82, endPoint x: 656, endPoint y: 98, distance: 299.3
click at [656, 98] on div "The new accessibility of land around the periphery of almost every major city s…" at bounding box center [442, 264] width 629 height 352
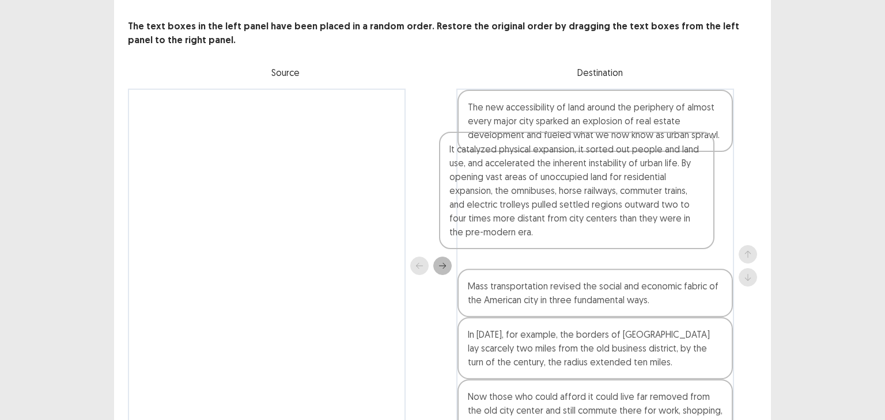
drag, startPoint x: 290, startPoint y: 145, endPoint x: 604, endPoint y: 193, distance: 318.0
click at [604, 193] on div "It catalyzed physical expansion, it sorted out people and land use, and acceler…" at bounding box center [442, 266] width 629 height 354
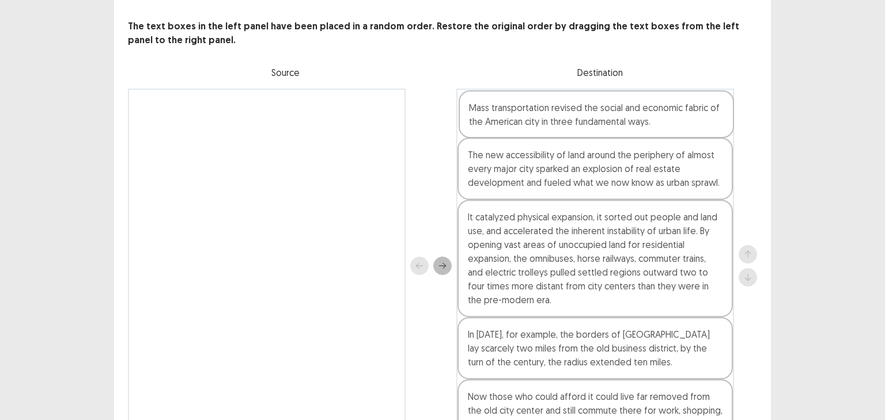
drag, startPoint x: 546, startPoint y: 295, endPoint x: 545, endPoint y: 115, distance: 180.2
click at [545, 115] on div "The new accessibility of land around the periphery of almost every major city s…" at bounding box center [595, 266] width 278 height 354
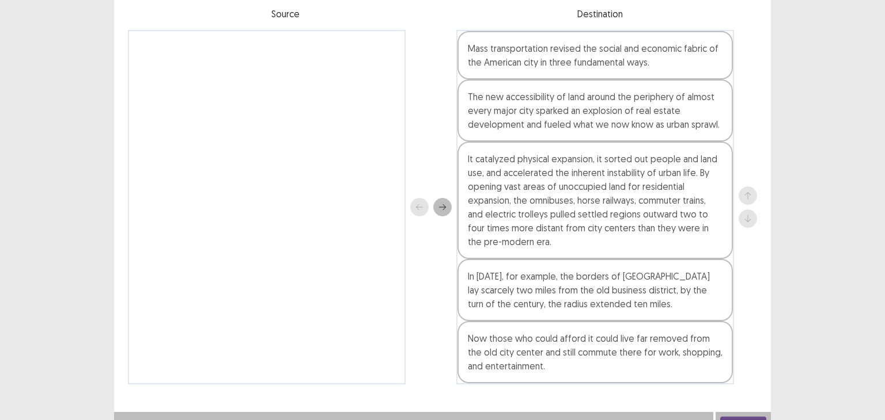
scroll to position [112, 0]
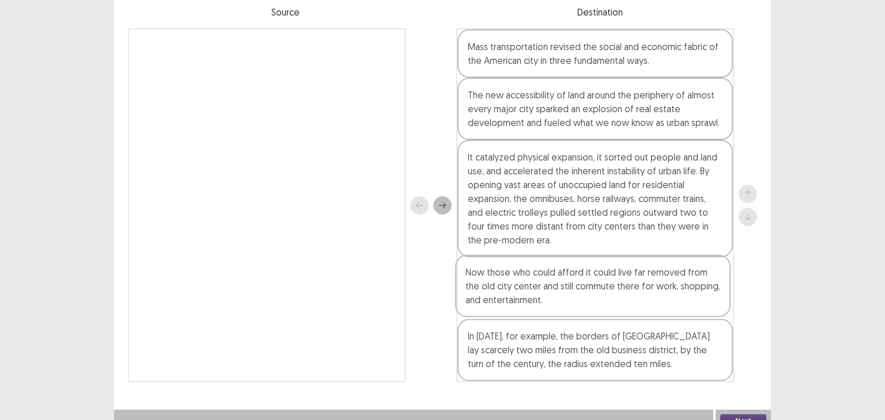
drag, startPoint x: 582, startPoint y: 348, endPoint x: 579, endPoint y: 277, distance: 71.4
click at [579, 277] on div "Mass transportation revised the social and economic fabric of the American city…" at bounding box center [595, 205] width 278 height 354
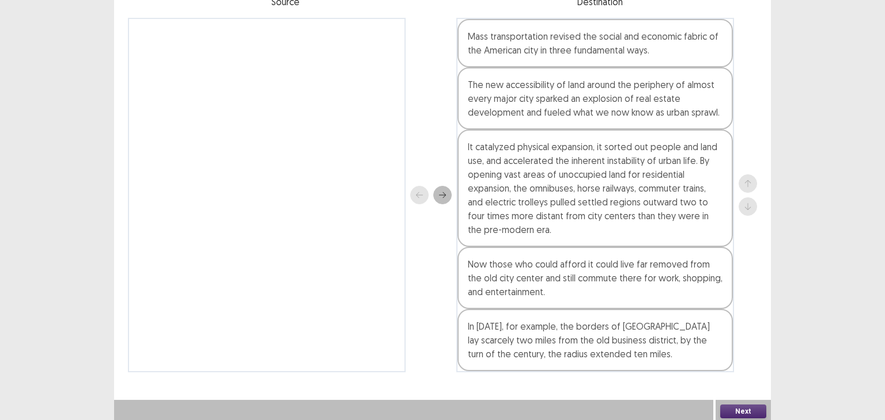
scroll to position [122, 0]
click at [749, 411] on button "Next" at bounding box center [743, 412] width 46 height 14
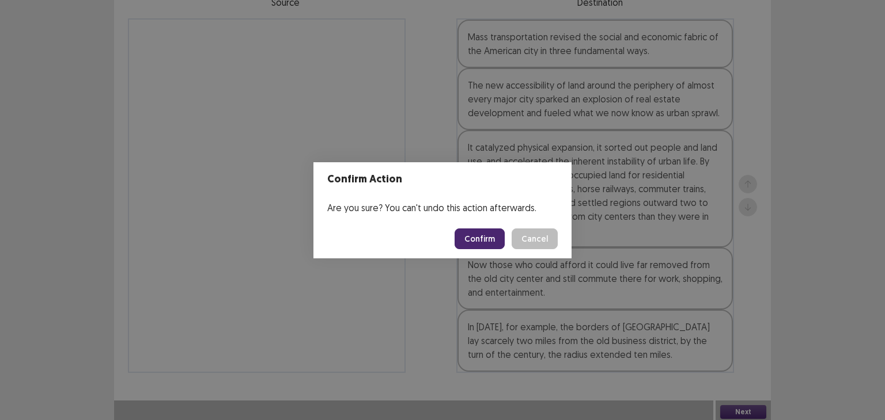
click at [495, 240] on button "Confirm" at bounding box center [479, 239] width 50 height 21
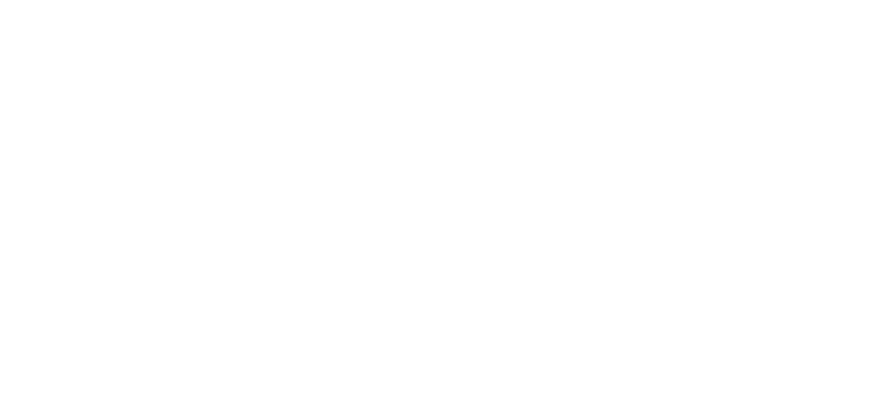
scroll to position [0, 0]
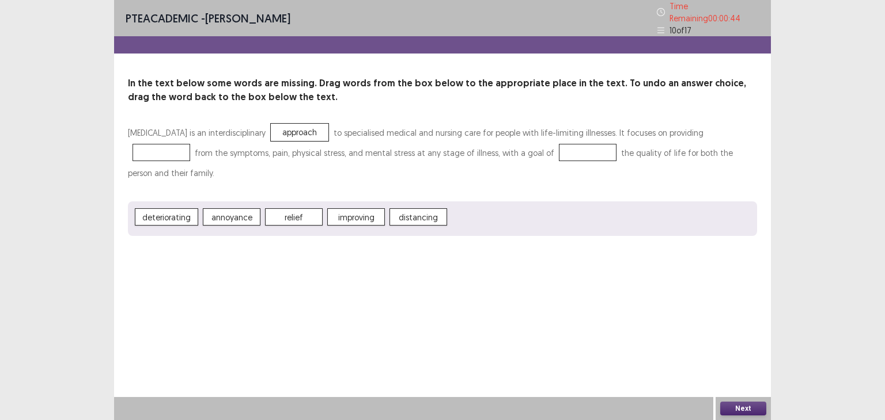
click at [219, 208] on span "annoyance" at bounding box center [232, 216] width 58 height 17
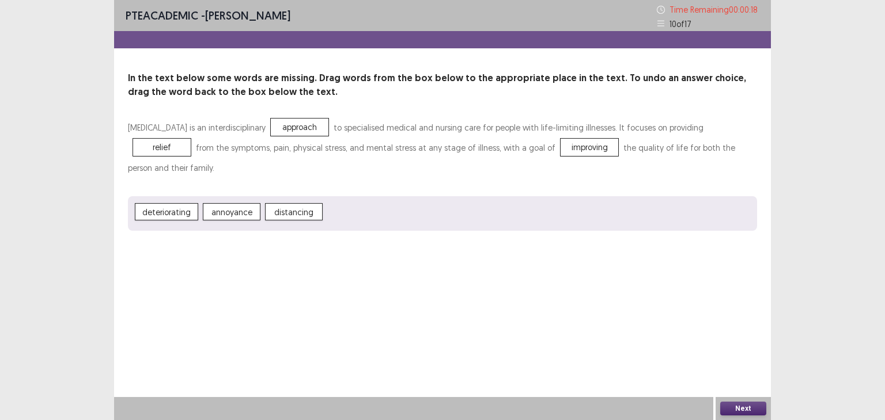
click at [726, 407] on button "Next" at bounding box center [743, 409] width 46 height 14
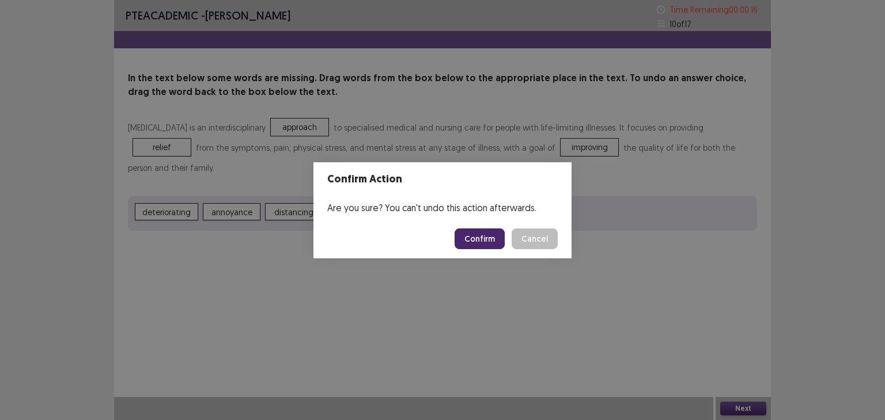
click at [477, 233] on button "Confirm" at bounding box center [479, 239] width 50 height 21
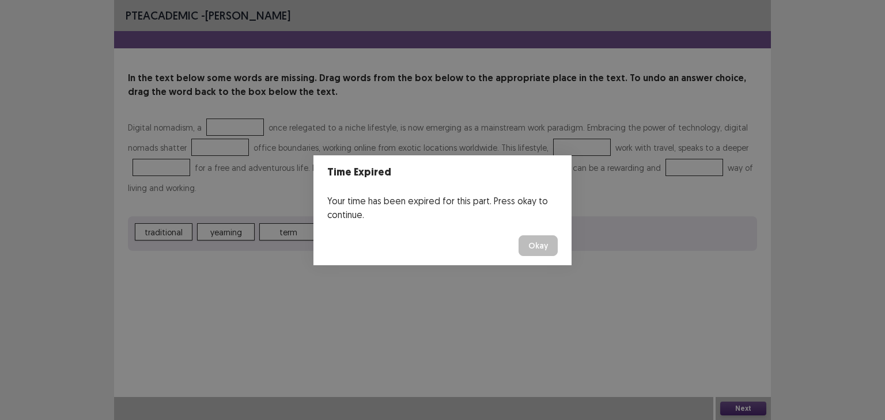
click at [542, 249] on button "Okay" at bounding box center [537, 246] width 39 height 21
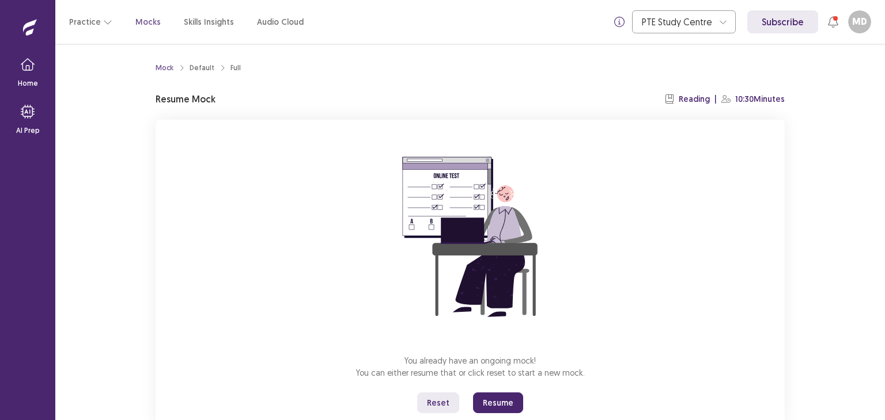
click at [497, 405] on button "Resume" at bounding box center [498, 403] width 50 height 21
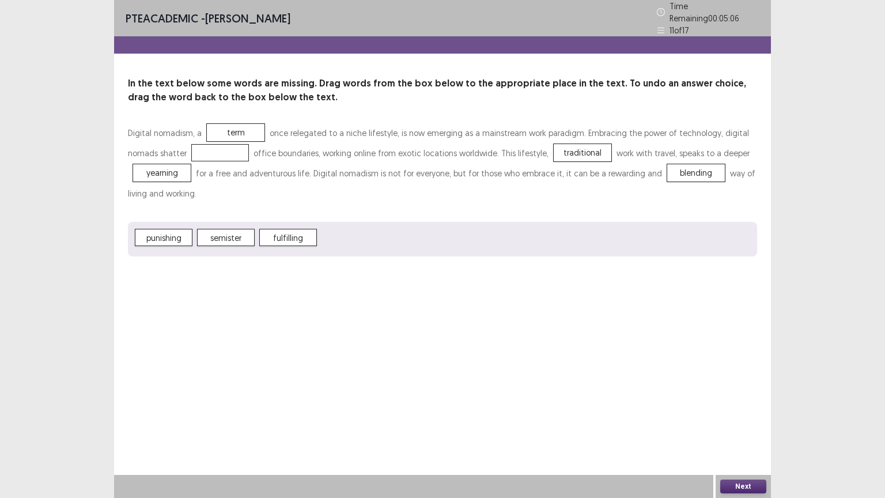
click at [166, 229] on span "punishing" at bounding box center [164, 237] width 58 height 17
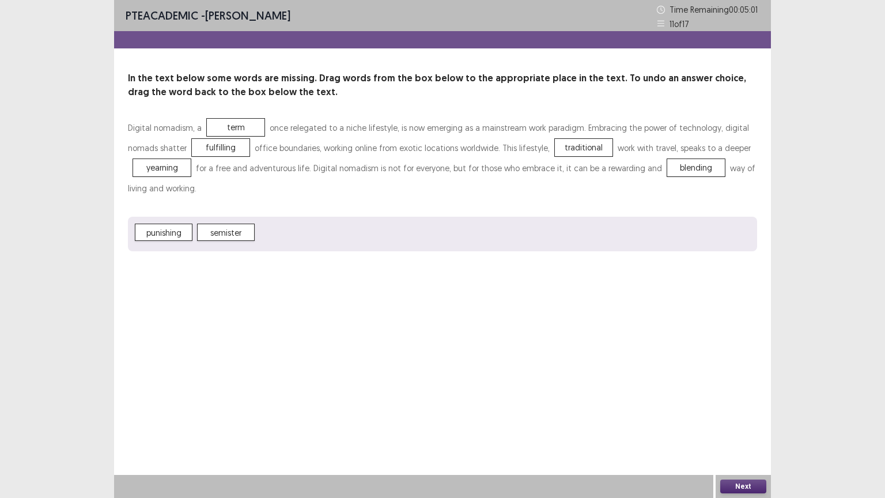
click at [734, 420] on button "Next" at bounding box center [743, 486] width 46 height 14
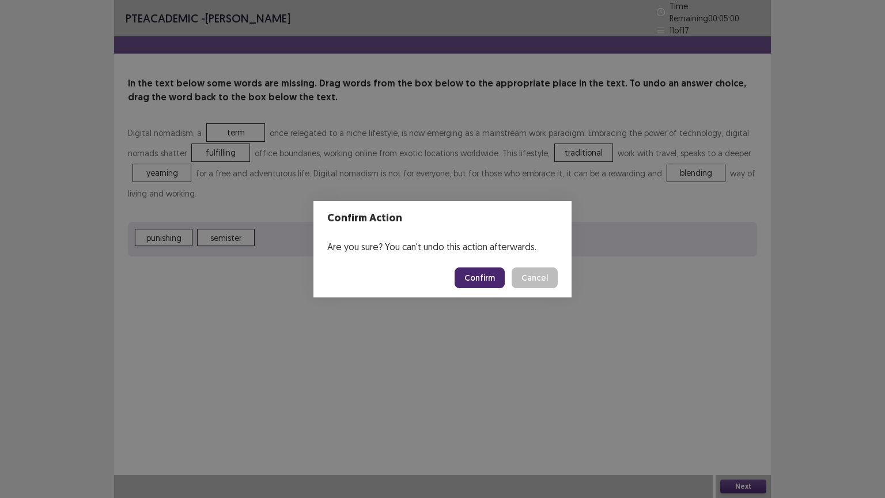
click at [489, 280] on button "Confirm" at bounding box center [479, 277] width 50 height 21
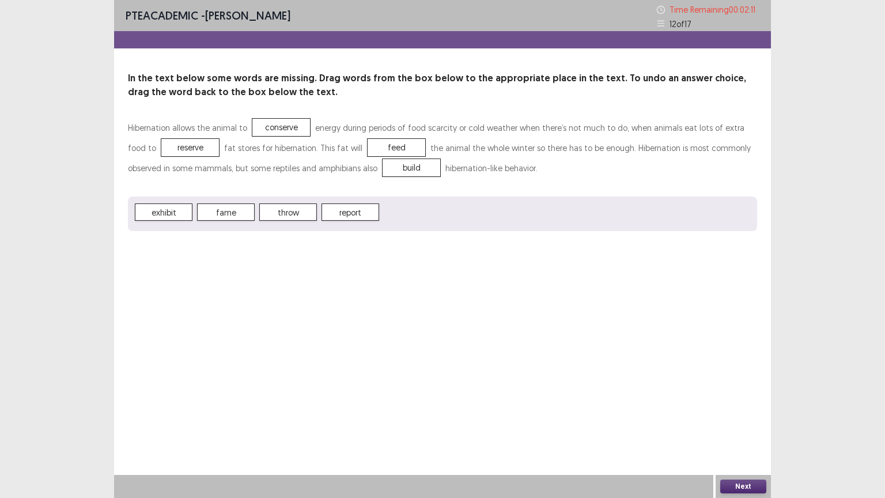
click at [725, 420] on button "Next" at bounding box center [743, 486] width 46 height 14
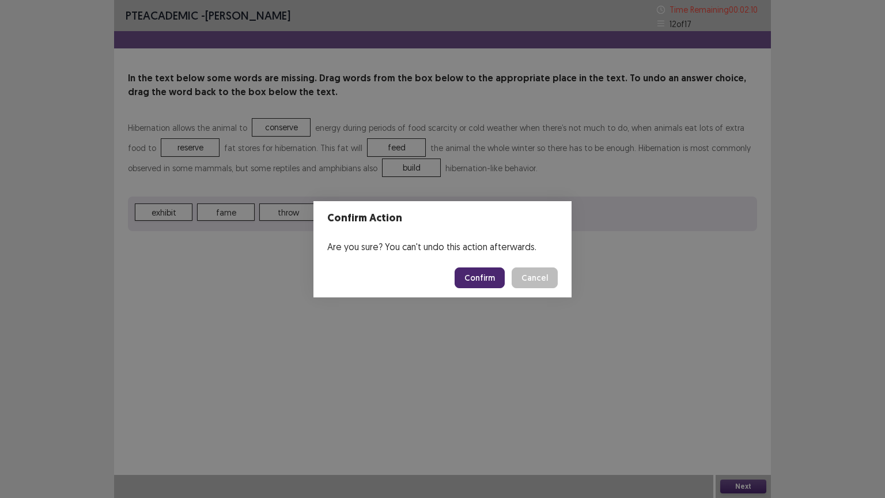
click at [478, 278] on button "Confirm" at bounding box center [479, 277] width 50 height 21
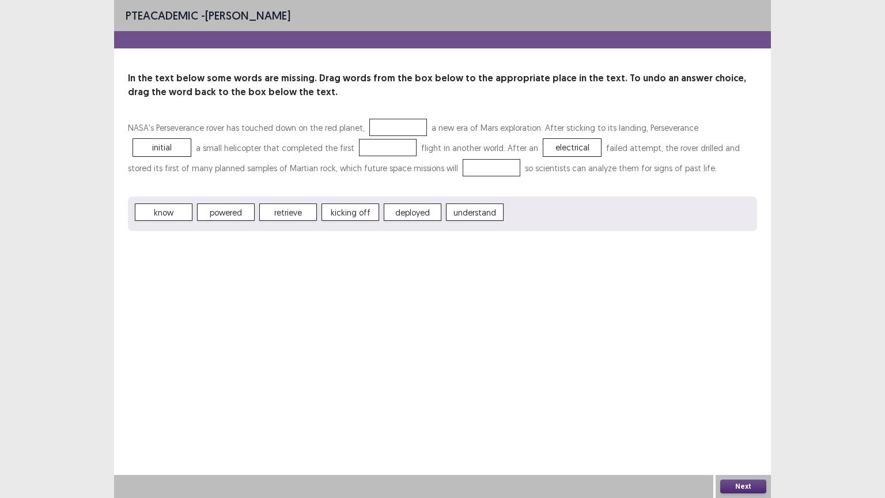
click at [318, 205] on header "Time Expired" at bounding box center [442, 211] width 256 height 34
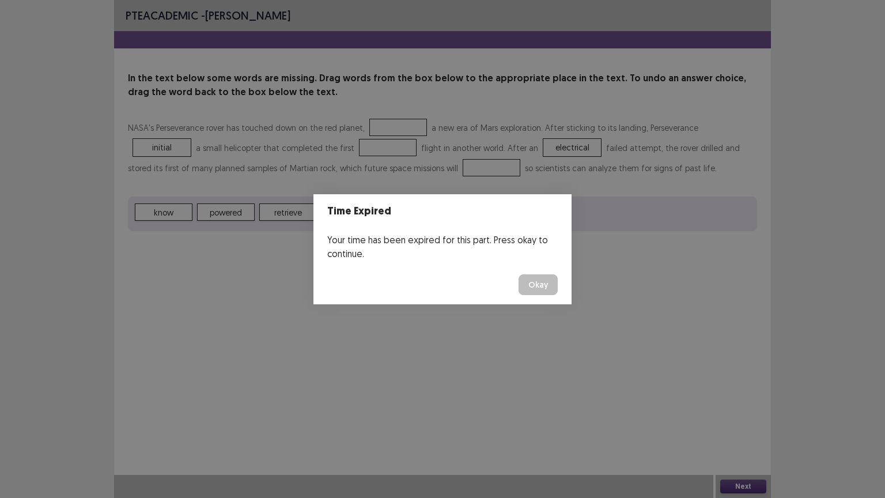
click at [548, 276] on button "Okay" at bounding box center [537, 284] width 39 height 21
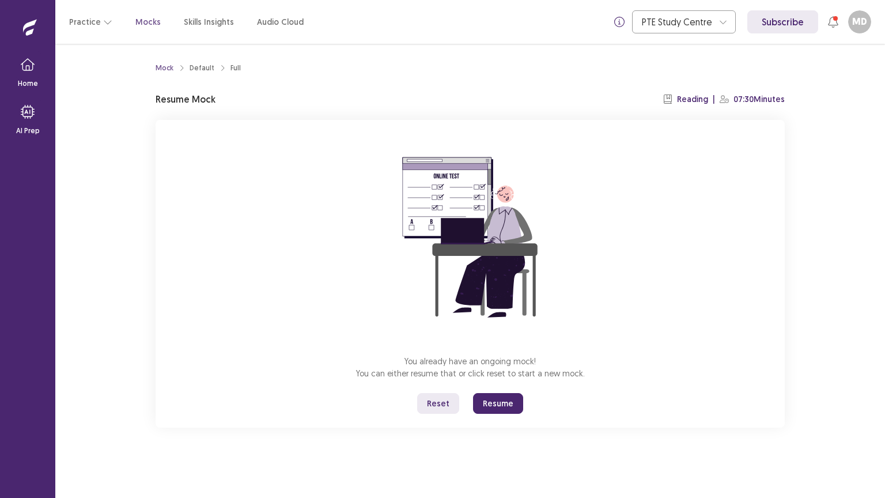
click at [486, 413] on div "You already have an ongoing mock! You can either resume that or click reset to …" at bounding box center [469, 274] width 629 height 308
click at [488, 407] on button "Resume" at bounding box center [498, 403] width 50 height 21
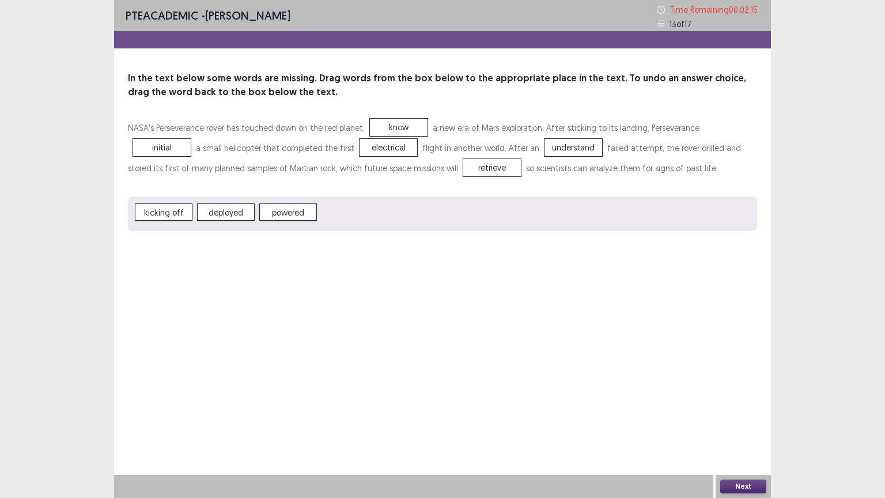
click at [742, 420] on button "Next" at bounding box center [743, 486] width 46 height 14
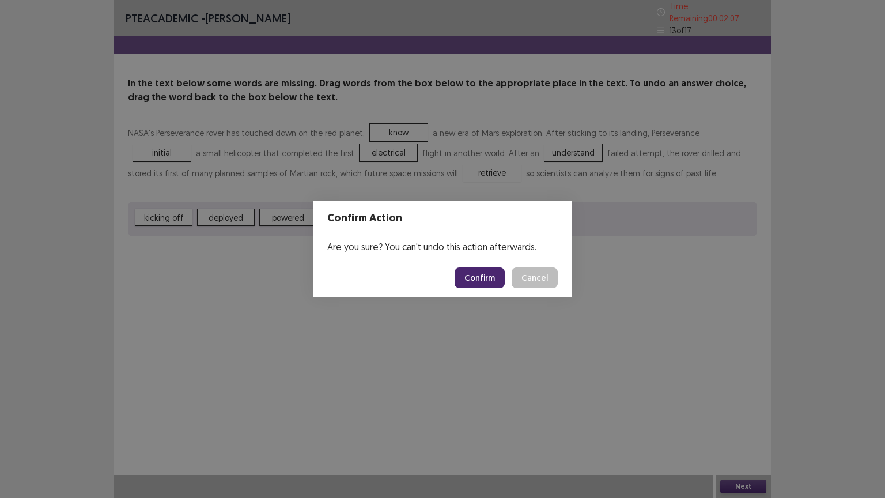
click at [521, 276] on button "Cancel" at bounding box center [534, 277] width 46 height 21
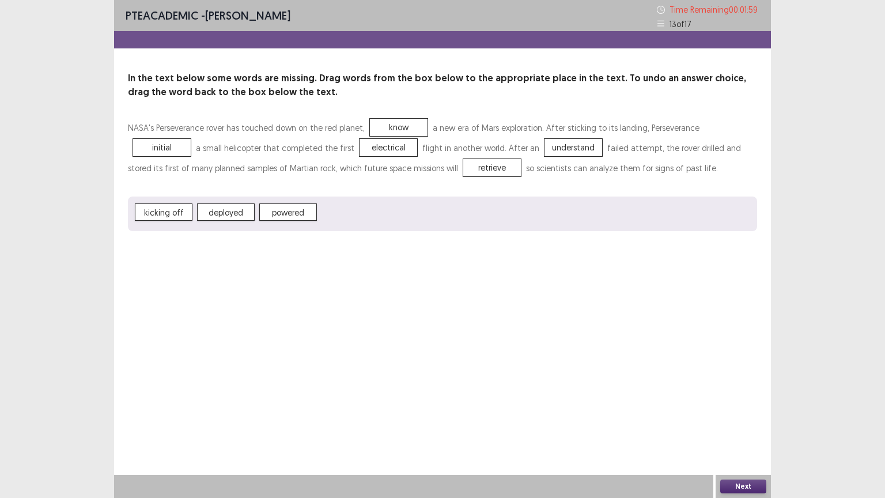
click at [755, 420] on button "Next" at bounding box center [743, 486] width 46 height 14
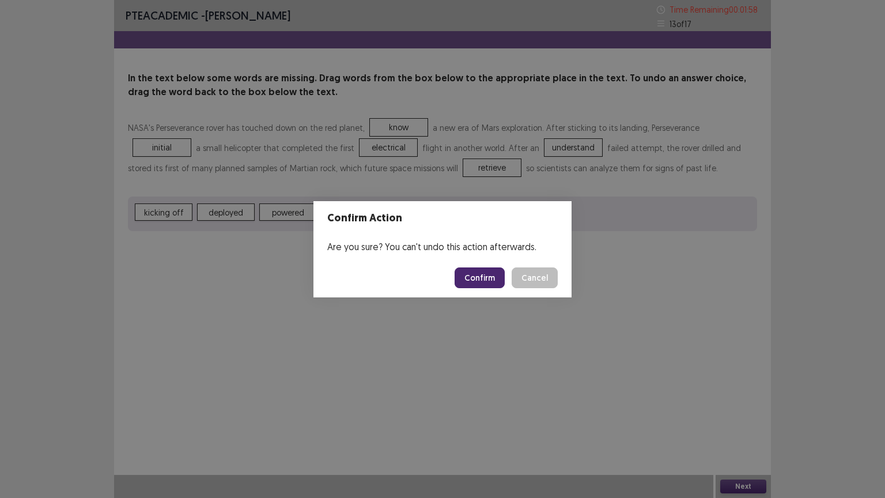
click at [487, 278] on button "Confirm" at bounding box center [479, 277] width 50 height 21
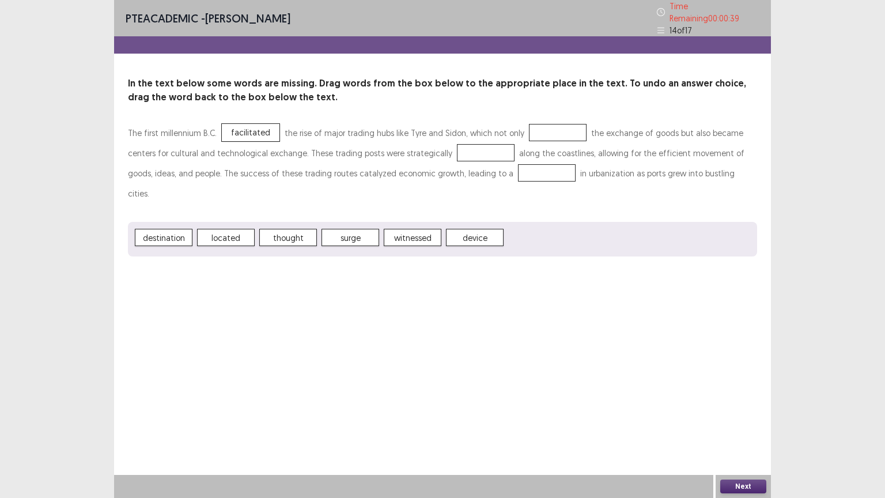
click at [246, 126] on span "facilitated" at bounding box center [251, 132] width 58 height 17
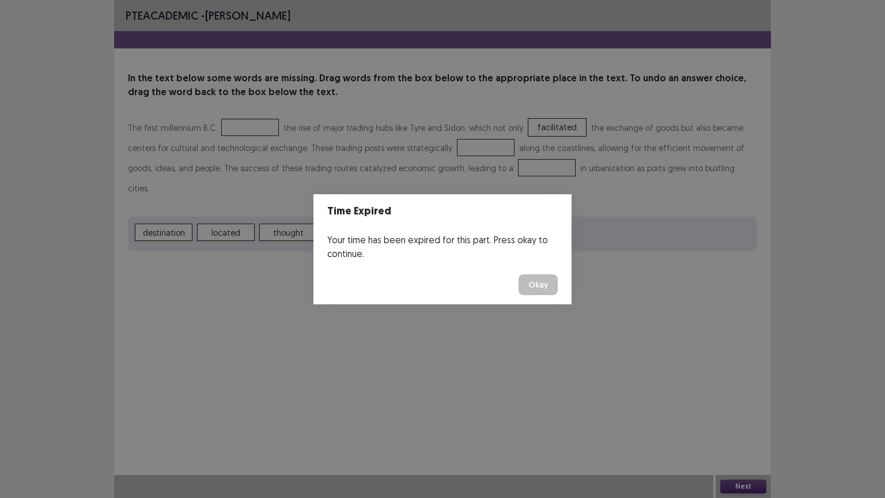
click at [532, 279] on button "Okay" at bounding box center [537, 284] width 39 height 21
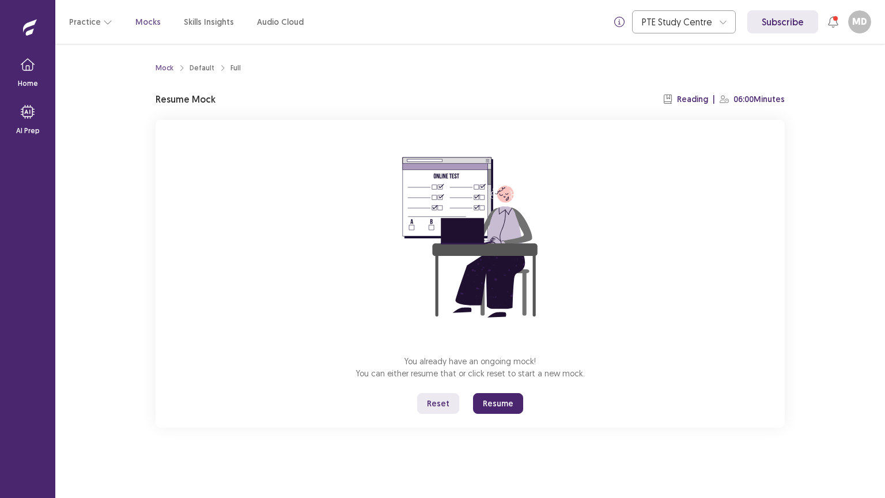
click at [492, 410] on button "Resume" at bounding box center [498, 403] width 50 height 21
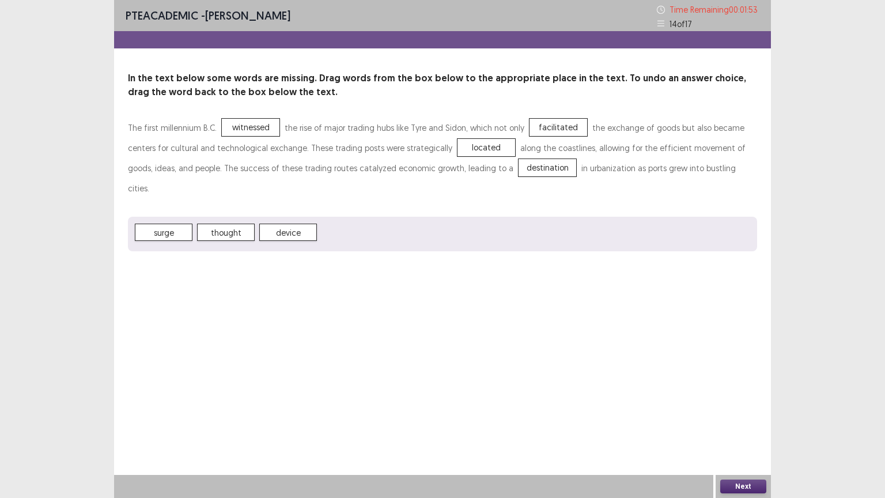
click at [766, 420] on div "Next" at bounding box center [742, 486] width 55 height 23
click at [753, 420] on button "Next" at bounding box center [743, 486] width 46 height 14
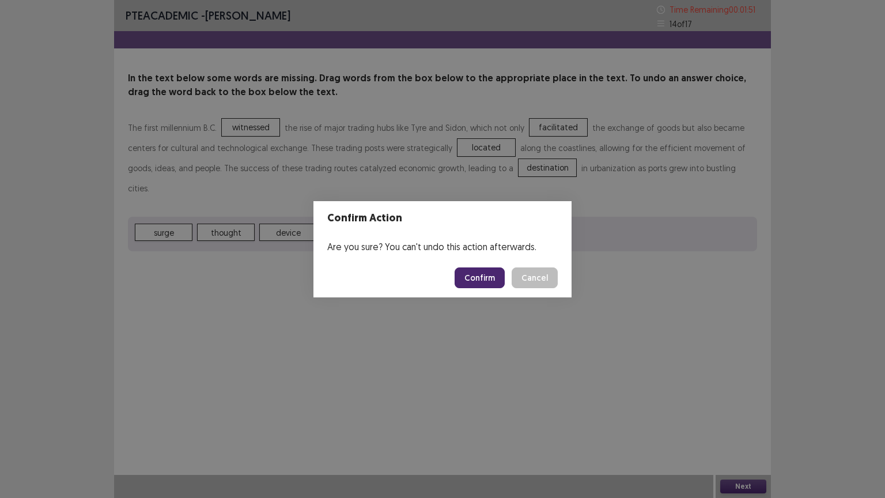
click at [481, 278] on button "Confirm" at bounding box center [479, 277] width 50 height 21
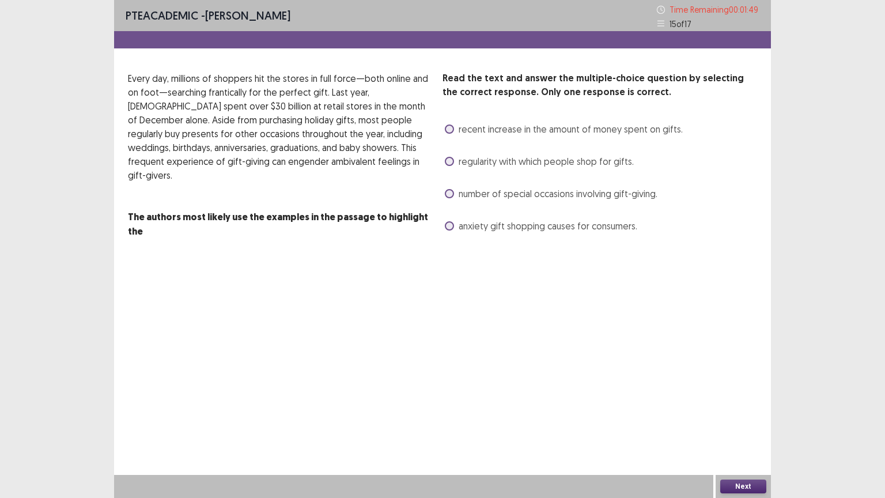
click at [451, 160] on span at bounding box center [449, 161] width 9 height 9
click at [735, 420] on button "Next" at bounding box center [743, 486] width 46 height 14
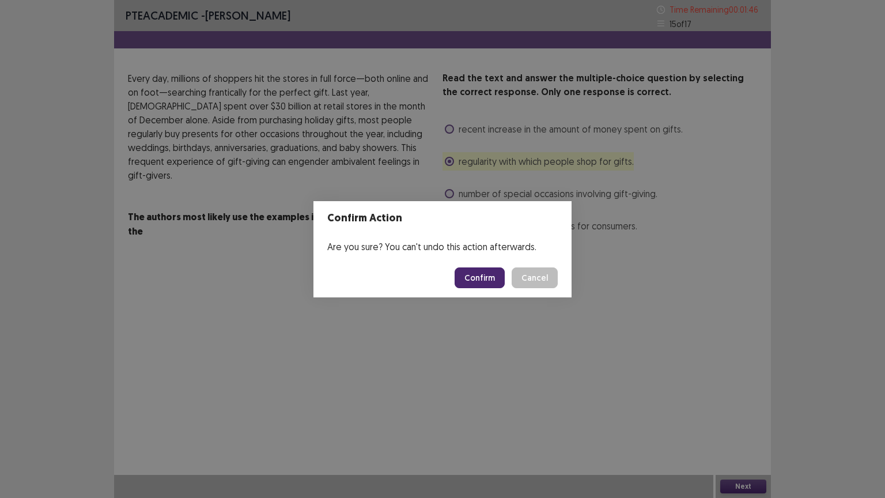
click at [468, 270] on button "Confirm" at bounding box center [479, 277] width 50 height 21
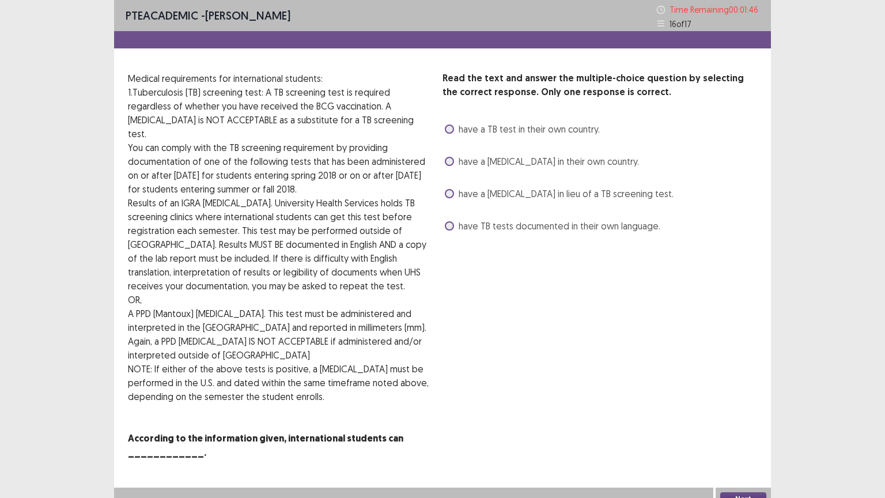
click at [458, 153] on div "have a chest X-ray in their own country." at bounding box center [540, 161] width 196 height 18
click at [456, 164] on label "have a chest X-ray in their own country." at bounding box center [542, 161] width 194 height 14
click at [734, 420] on button "Next" at bounding box center [743, 499] width 46 height 14
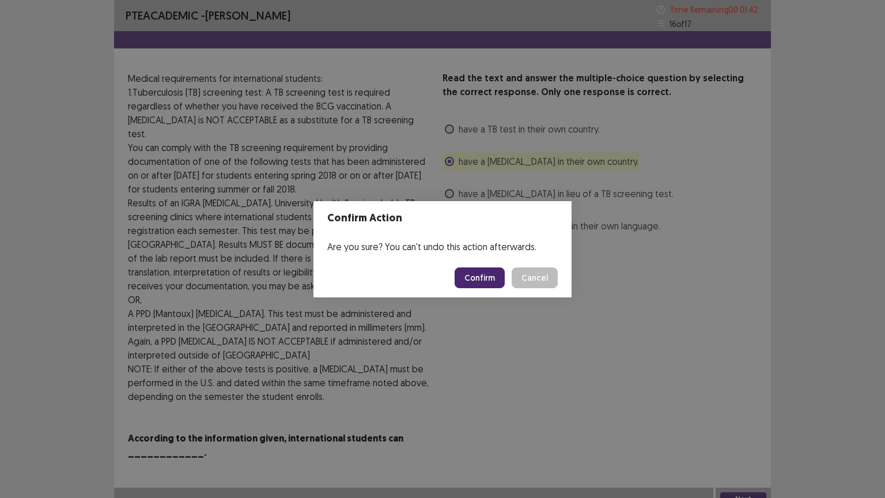
click at [468, 278] on button "Confirm" at bounding box center [479, 277] width 50 height 21
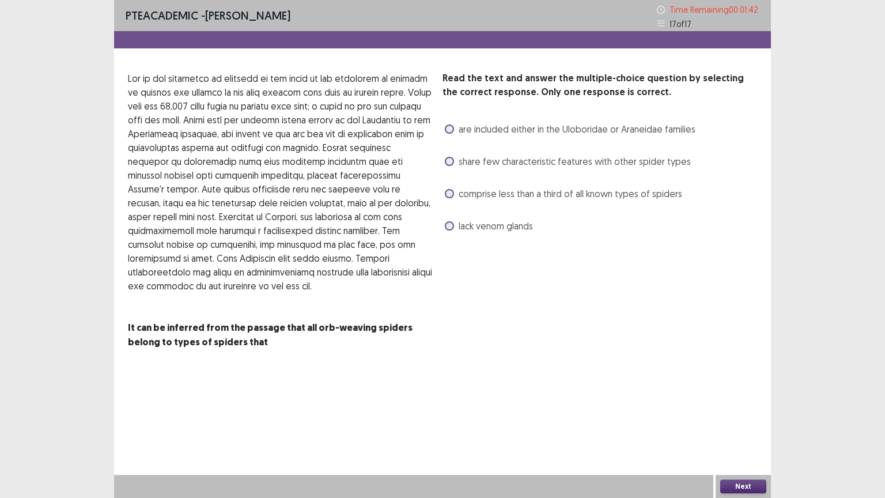
click at [472, 191] on span "comprise less than a third of all known types of spiders" at bounding box center [569, 194] width 223 height 14
click at [731, 420] on button "Next" at bounding box center [743, 486] width 46 height 14
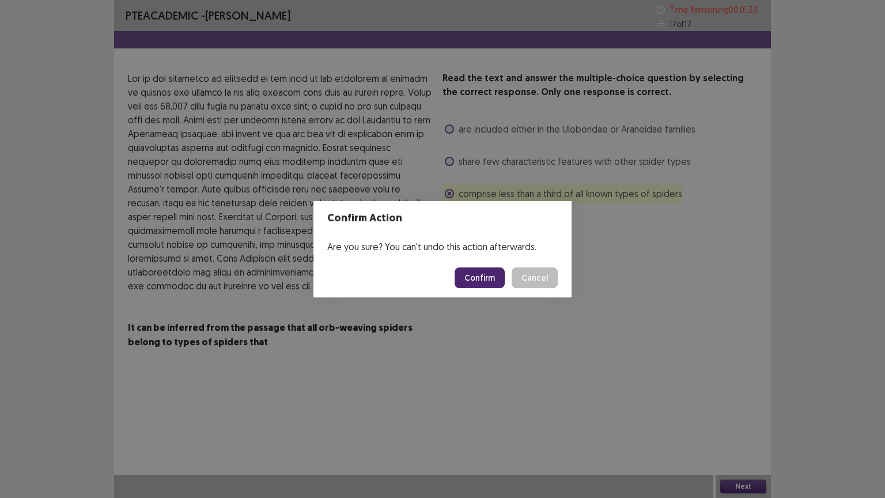
click at [481, 282] on button "Confirm" at bounding box center [479, 277] width 50 height 21
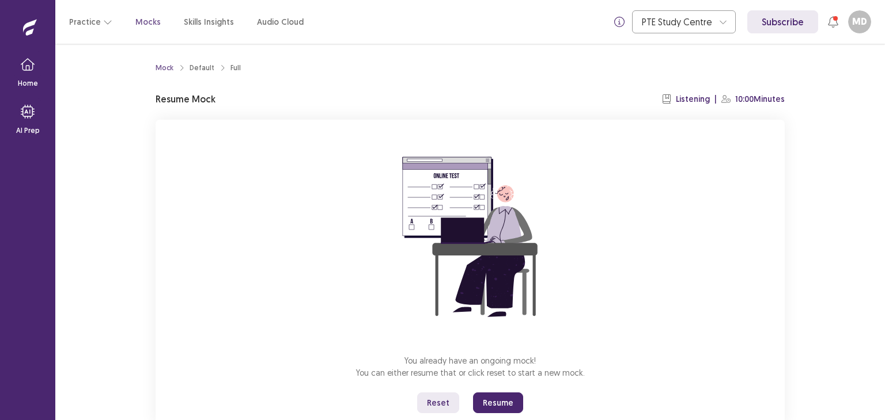
click at [491, 404] on button "Resume" at bounding box center [498, 403] width 50 height 21
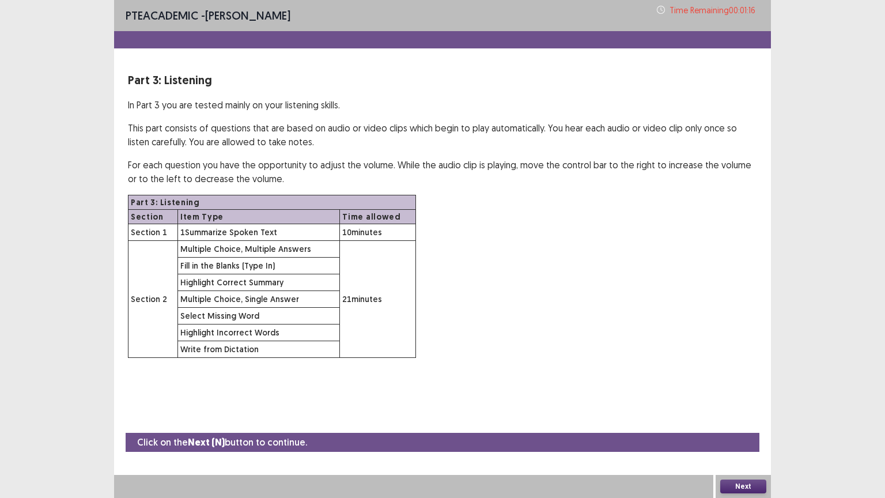
click at [723, 420] on button "Next" at bounding box center [743, 486] width 46 height 14
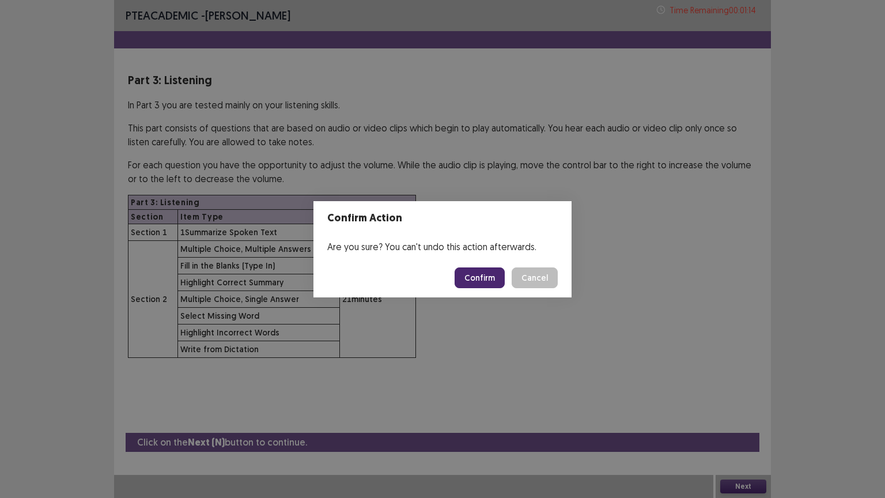
click at [476, 275] on button "Confirm" at bounding box center [479, 277] width 50 height 21
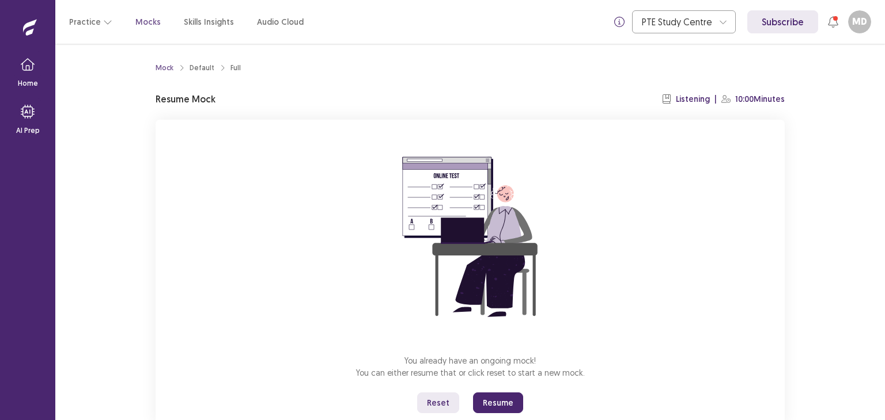
click at [507, 403] on button "Resume" at bounding box center [498, 403] width 50 height 21
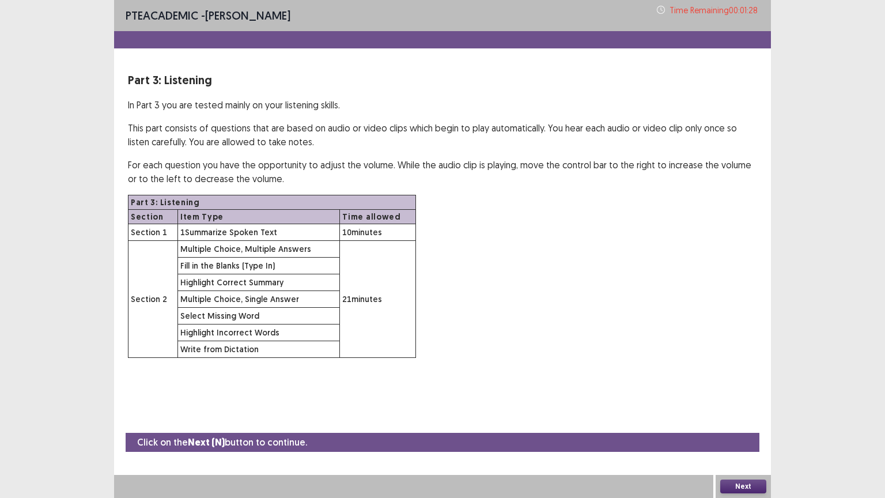
click at [757, 420] on button "Next" at bounding box center [743, 486] width 46 height 14
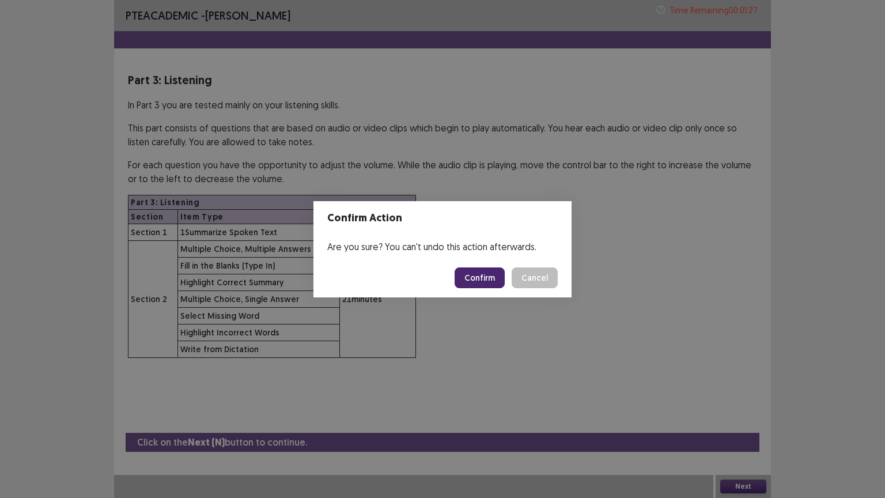
click at [478, 278] on button "Confirm" at bounding box center [479, 277] width 50 height 21
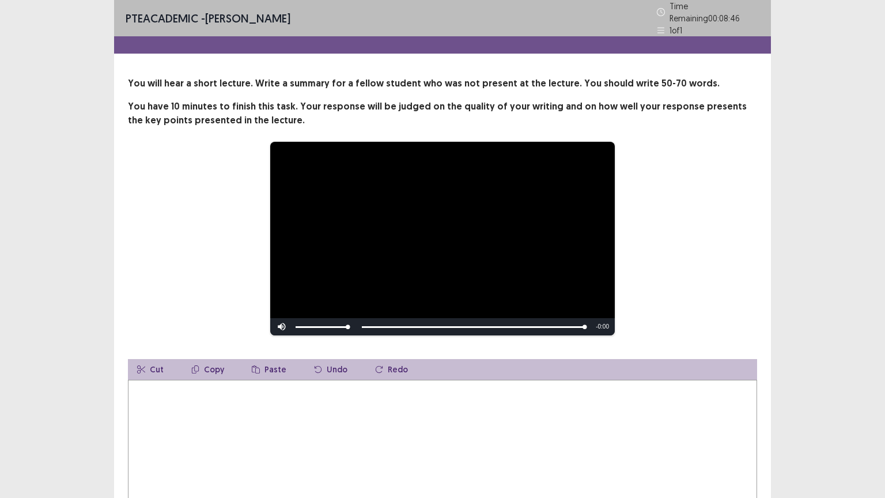
click at [211, 420] on textarea at bounding box center [442, 442] width 629 height 127
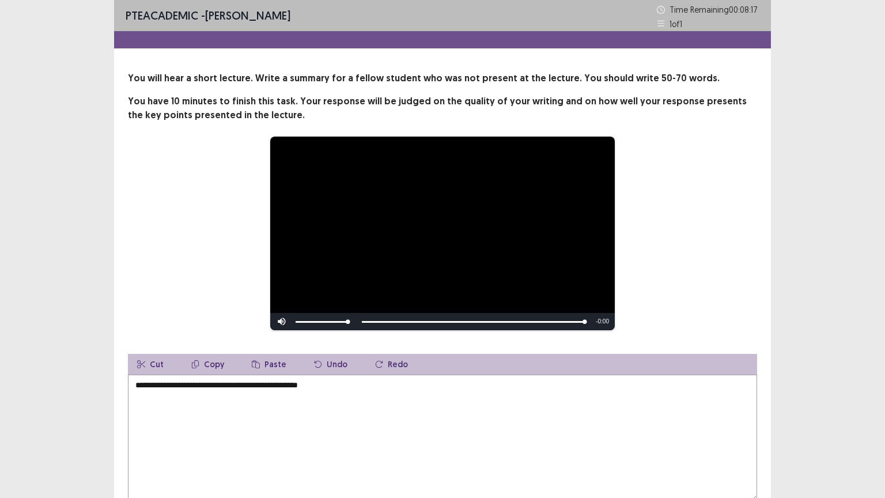
click at [308, 382] on textarea "**********" at bounding box center [442, 437] width 629 height 127
click at [330, 386] on textarea "**********" at bounding box center [442, 437] width 629 height 127
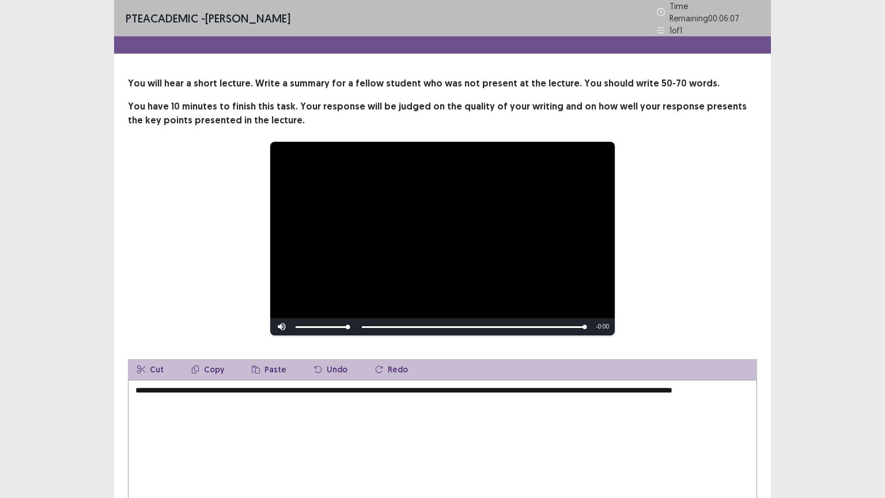
click at [711, 385] on textarea "**********" at bounding box center [442, 442] width 629 height 127
click at [316, 403] on textarea "**********" at bounding box center [442, 442] width 629 height 127
click at [585, 385] on textarea "**********" at bounding box center [442, 442] width 629 height 127
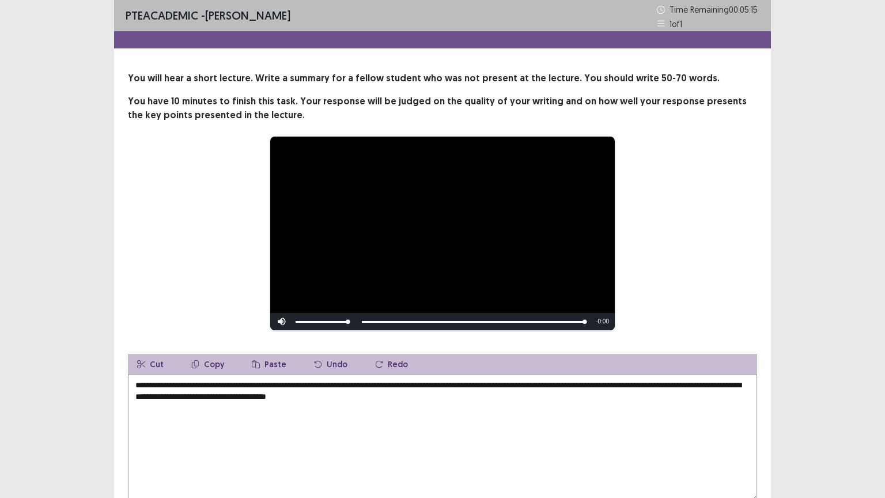
click at [413, 403] on textarea "**********" at bounding box center [442, 437] width 629 height 127
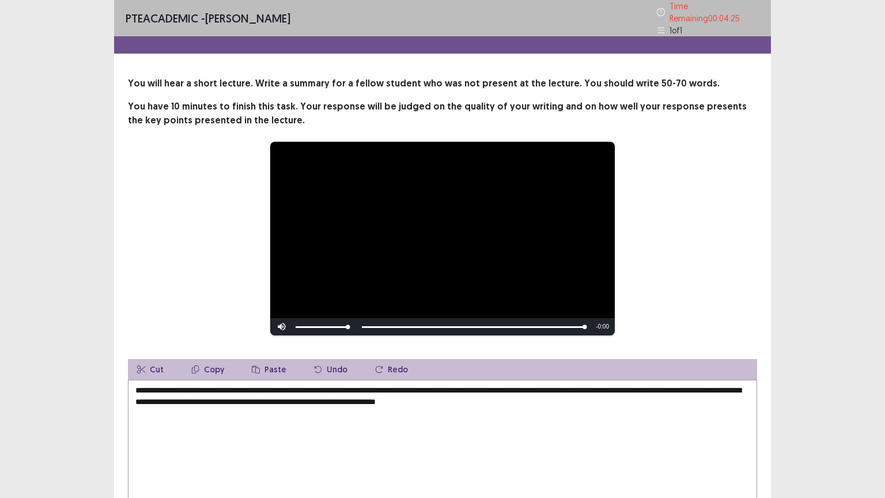
click at [475, 393] on textarea "**********" at bounding box center [442, 442] width 629 height 127
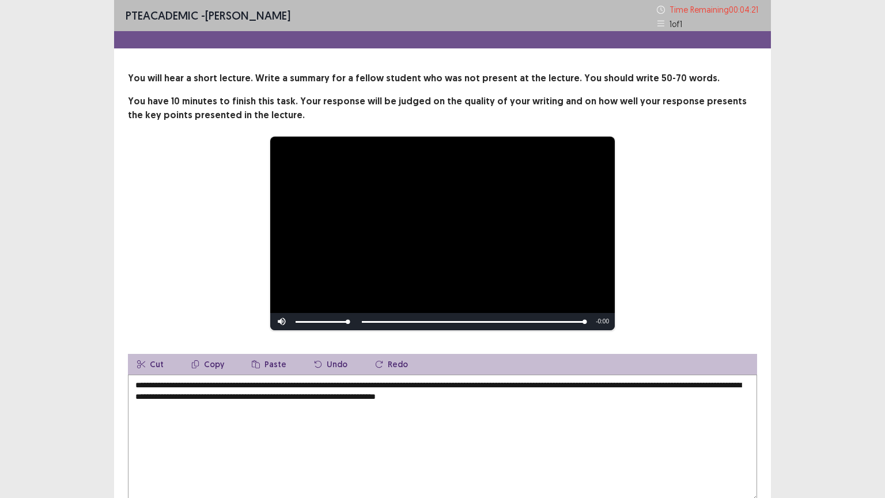
drag, startPoint x: 537, startPoint y: 399, endPoint x: 472, endPoint y: 396, distance: 65.1
click at [472, 396] on textarea "**********" at bounding box center [442, 437] width 629 height 127
click at [156, 358] on button "Cut" at bounding box center [150, 364] width 45 height 21
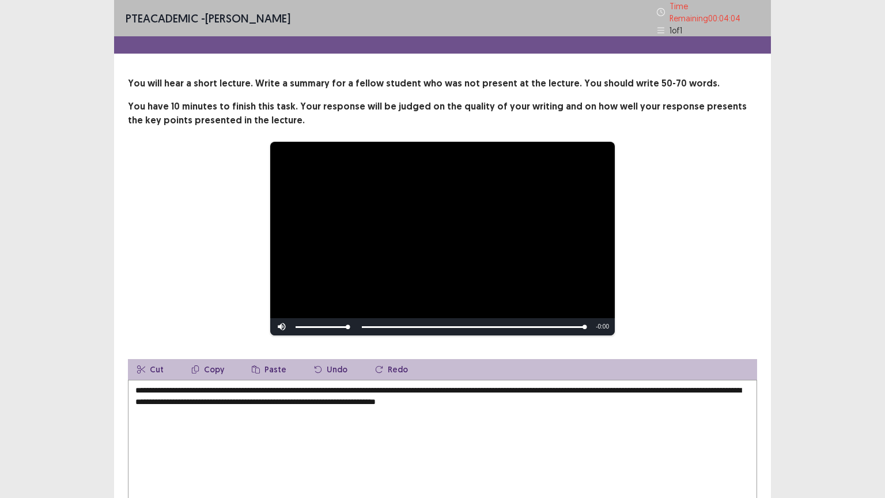
drag, startPoint x: 669, startPoint y: 387, endPoint x: 713, endPoint y: 385, distance: 44.4
click at [713, 385] on textarea "**********" at bounding box center [442, 442] width 629 height 127
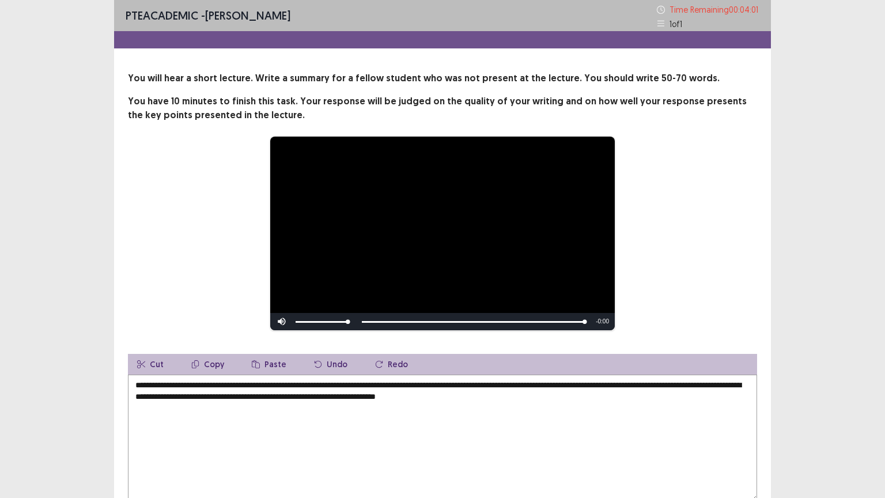
click at [478, 397] on textarea "**********" at bounding box center [442, 437] width 629 height 127
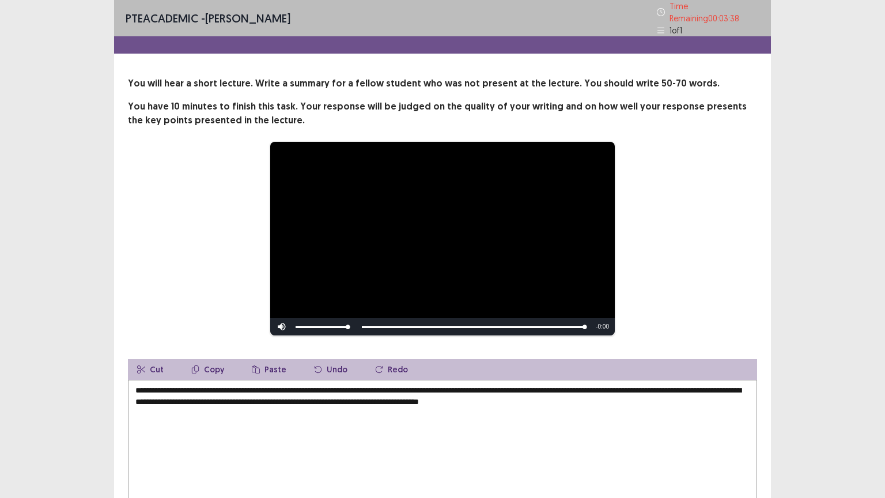
drag, startPoint x: 667, startPoint y: 384, endPoint x: 717, endPoint y: 379, distance: 49.7
click at [717, 379] on textarea "**********" at bounding box center [442, 442] width 629 height 127
click at [535, 395] on textarea "**********" at bounding box center [442, 442] width 629 height 127
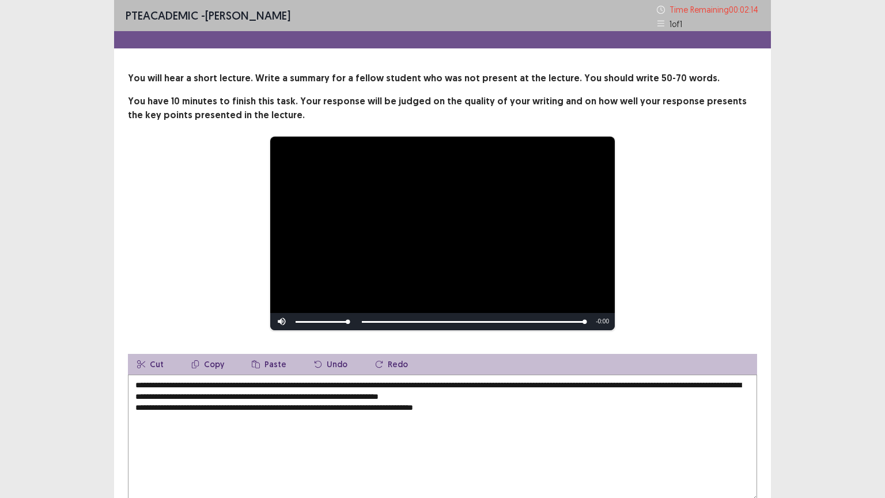
click at [134, 405] on textarea "**********" at bounding box center [442, 437] width 629 height 127
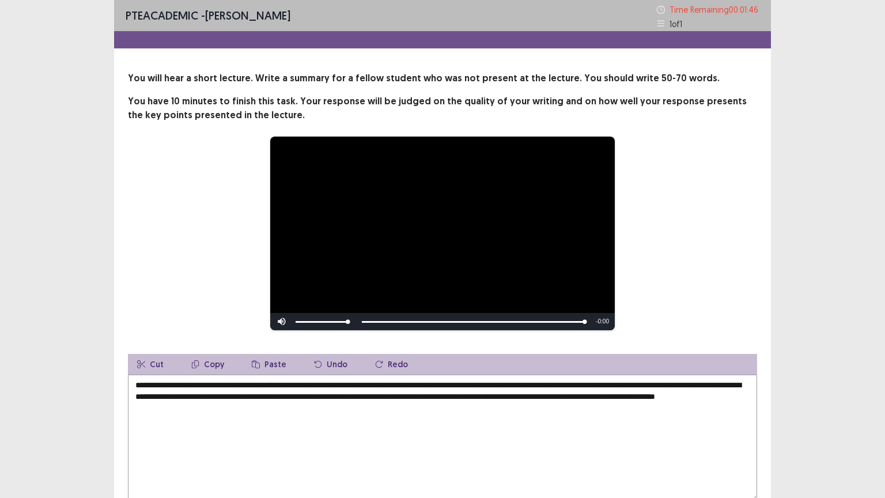
click at [237, 409] on textarea "**********" at bounding box center [442, 437] width 629 height 127
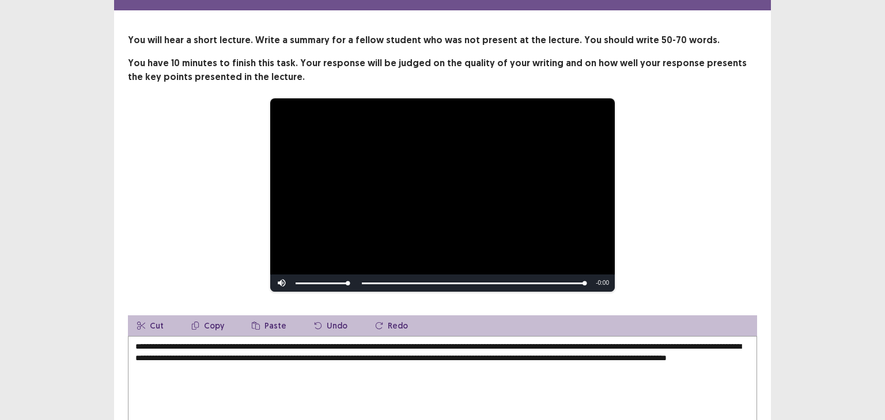
scroll to position [39, 0]
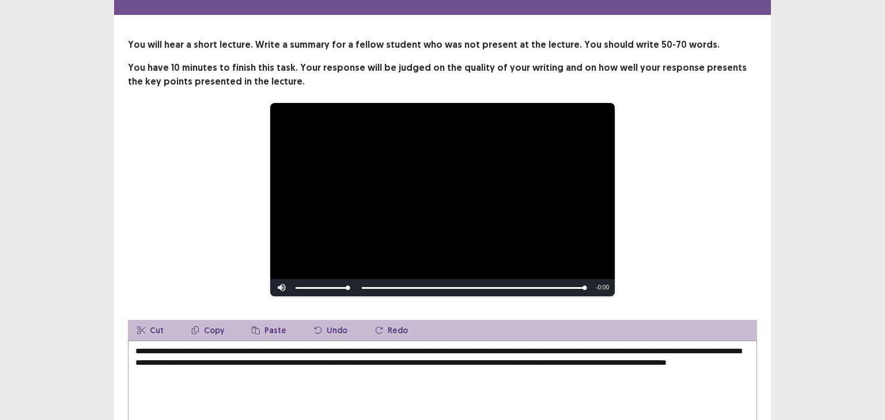
click at [295, 368] on textarea "**********" at bounding box center [442, 404] width 629 height 127
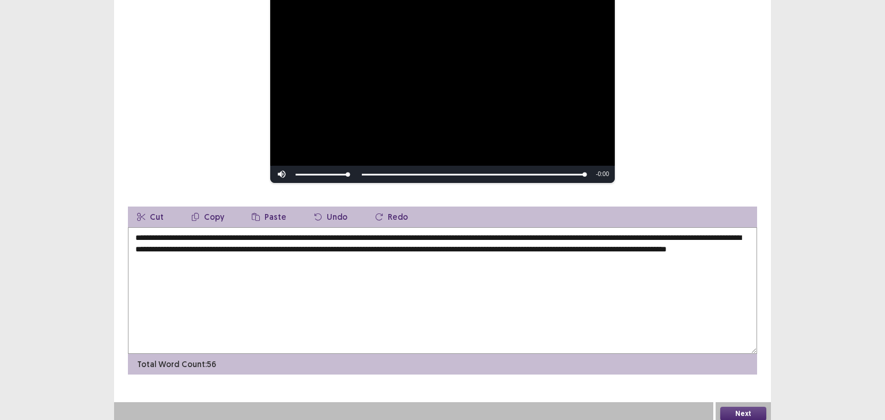
scroll to position [152, 0]
type textarea "**********"
click at [734, 408] on button "Next" at bounding box center [743, 414] width 46 height 14
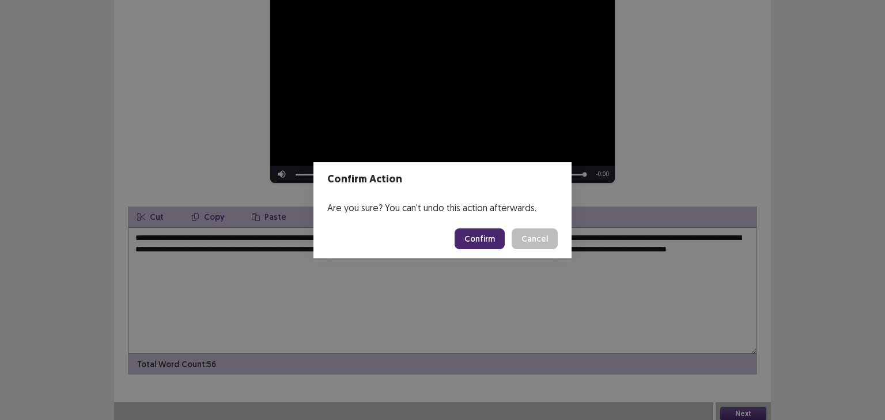
click at [487, 246] on button "Confirm" at bounding box center [479, 239] width 50 height 21
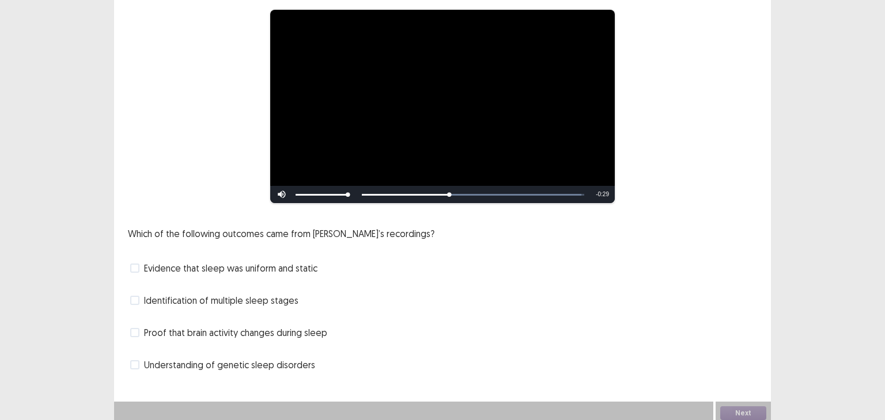
scroll to position [94, 0]
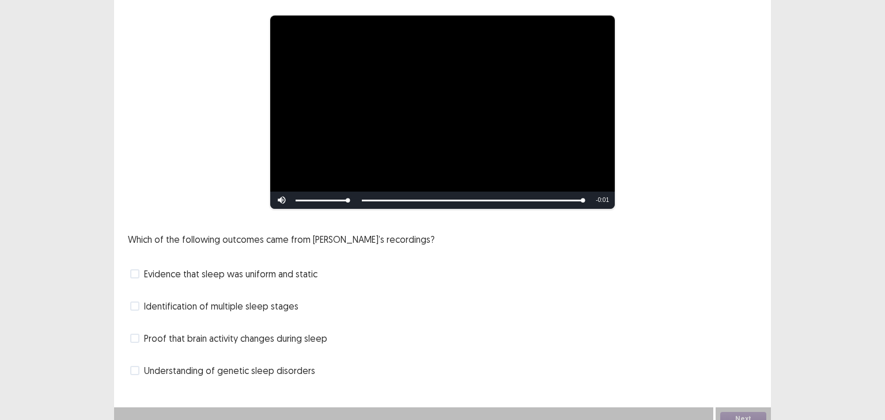
click at [255, 334] on span "Proof that brain activity changes during sleep" at bounding box center [235, 339] width 183 height 14
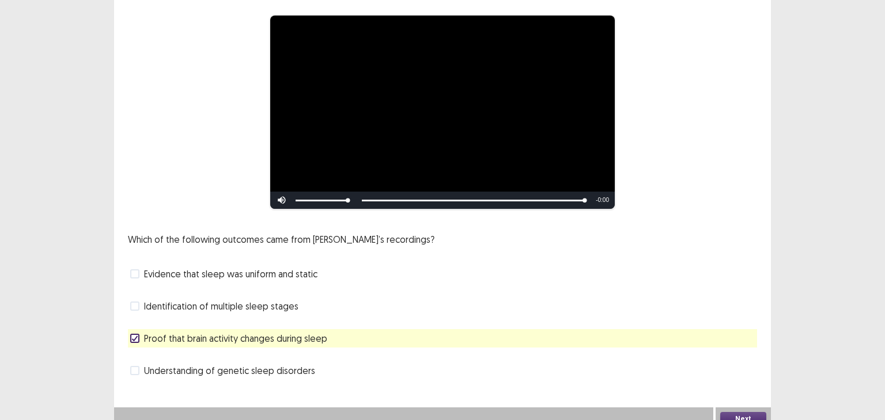
click at [733, 413] on button "Next" at bounding box center [743, 419] width 46 height 14
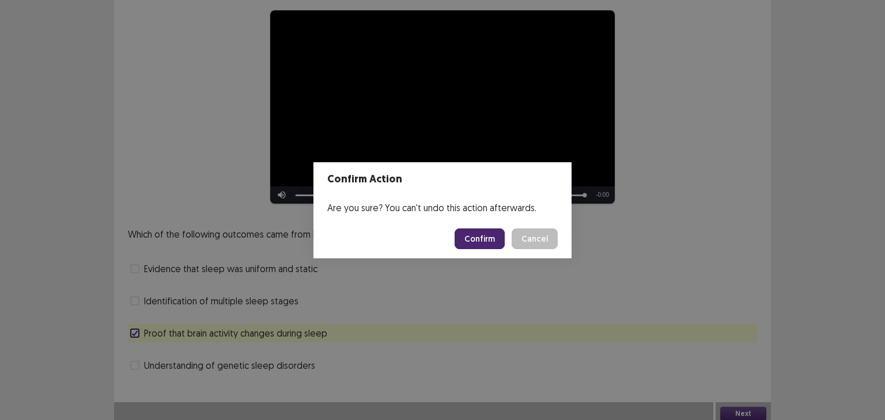
click at [481, 238] on button "Confirm" at bounding box center [479, 239] width 50 height 21
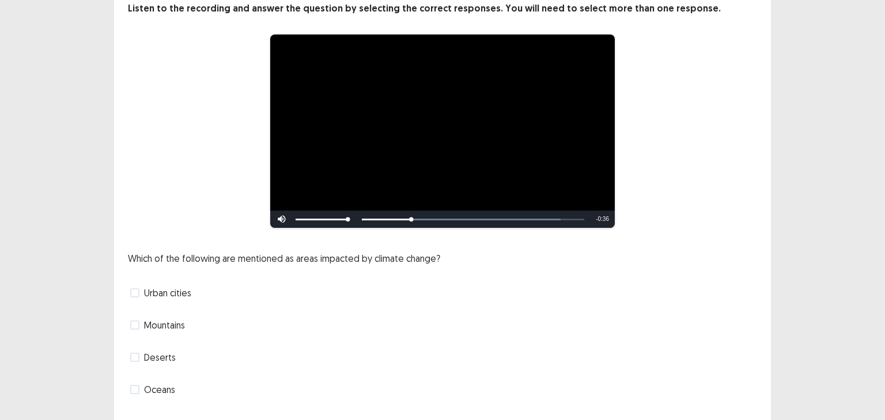
scroll to position [75, 0]
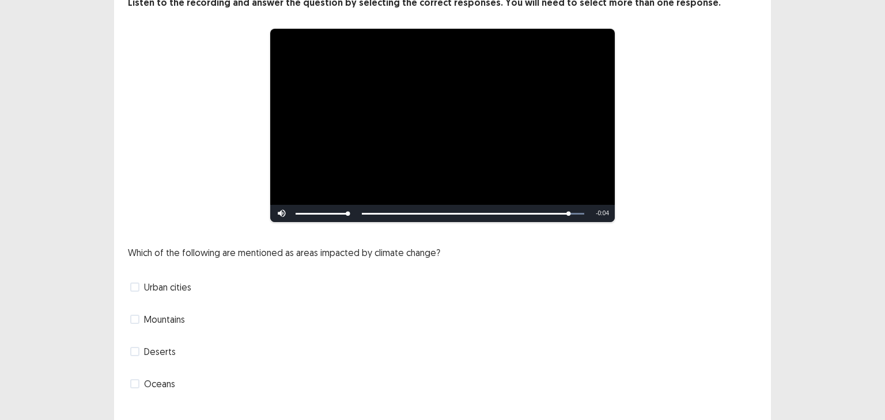
click at [155, 386] on span "Oceans" at bounding box center [159, 384] width 31 height 14
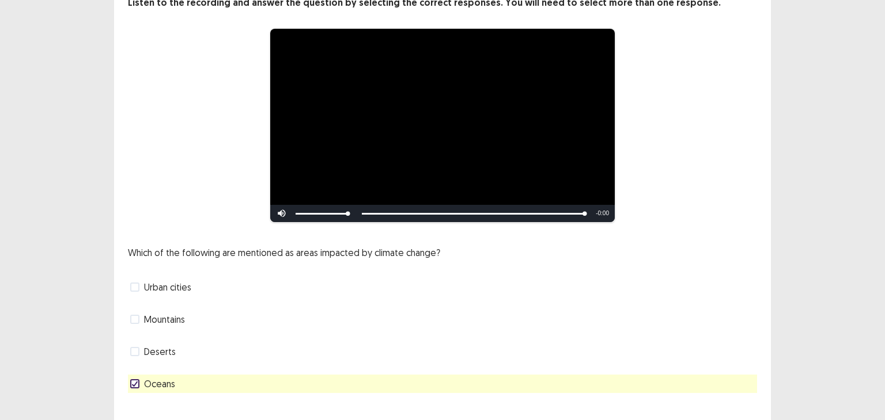
click at [154, 319] on span "Mountains" at bounding box center [164, 320] width 41 height 14
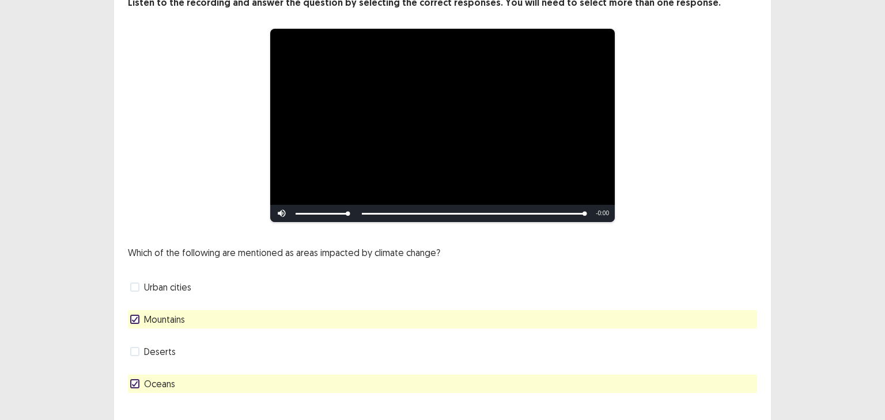
scroll to position [99, 0]
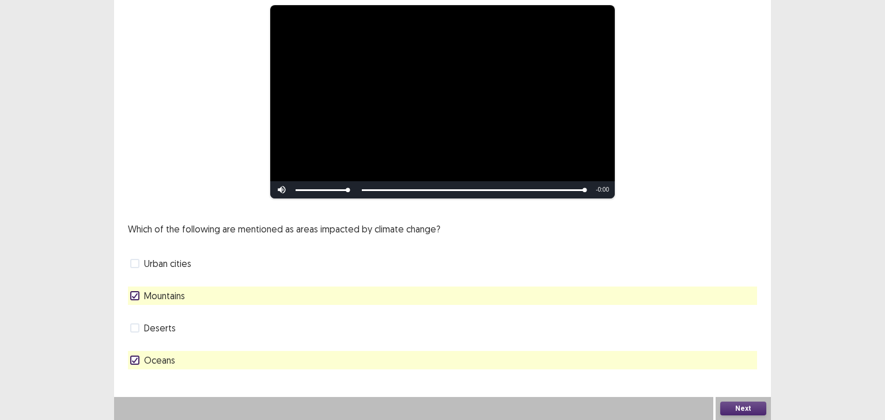
click at [737, 410] on button "Next" at bounding box center [743, 409] width 46 height 14
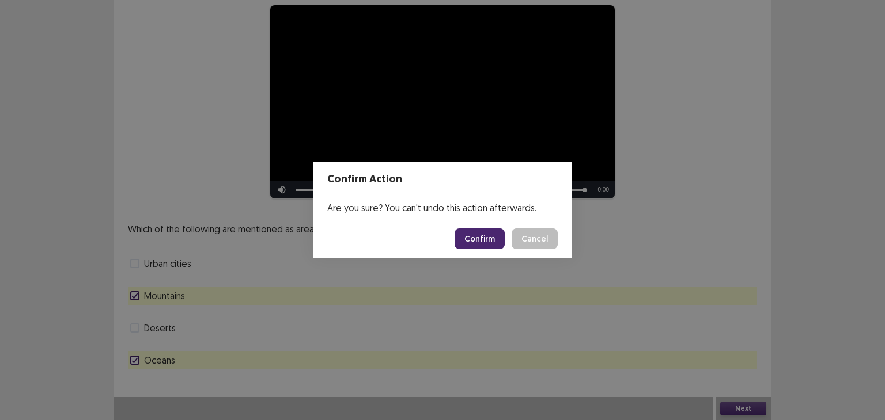
click at [494, 241] on button "Confirm" at bounding box center [479, 239] width 50 height 21
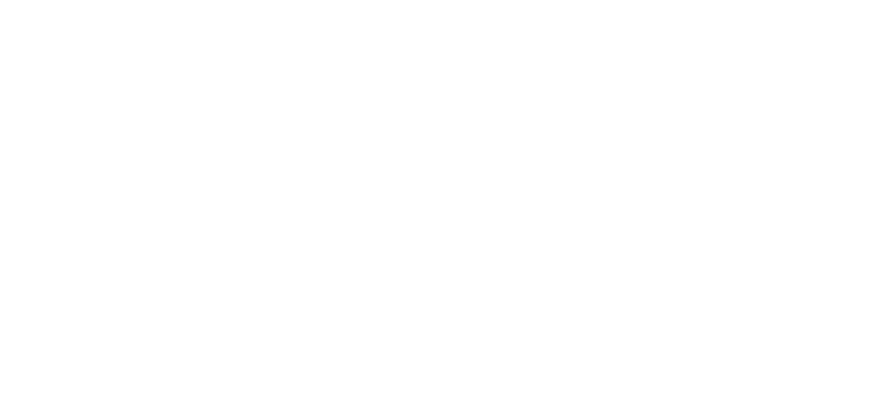
scroll to position [0, 0]
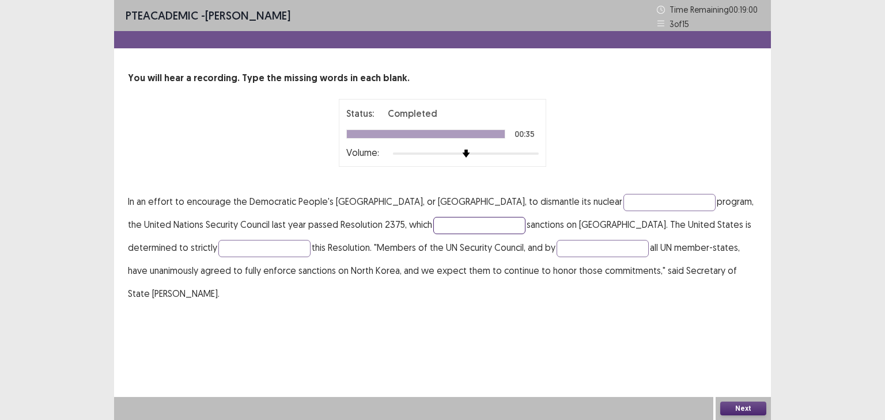
click at [433, 218] on input "text" at bounding box center [479, 225] width 92 height 17
type input "*******"
click at [623, 199] on input "text" at bounding box center [669, 202] width 92 height 17
type input "*******"
click at [218, 246] on input "text" at bounding box center [264, 248] width 92 height 17
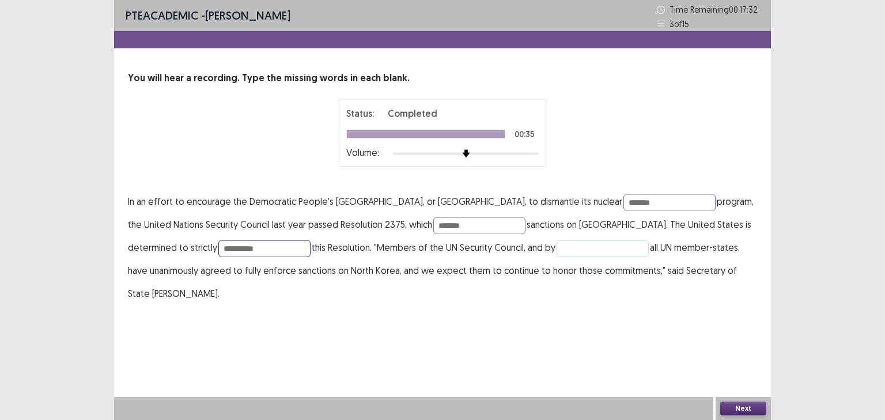
type input "*********"
click at [556, 246] on input "text" at bounding box center [602, 248] width 92 height 17
type input "*********"
click at [552, 299] on p "In an effort to encourage the Democratic People's Republic of Korea, or North K…" at bounding box center [442, 247] width 629 height 115
click at [753, 411] on button "Next" at bounding box center [743, 409] width 46 height 14
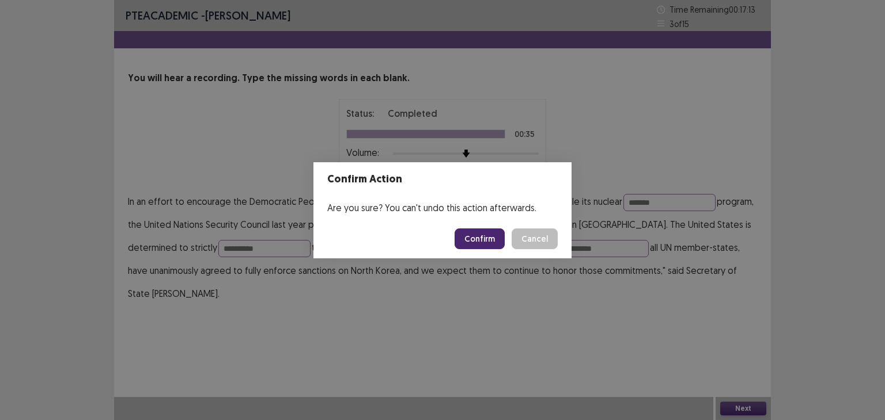
click at [469, 238] on button "Confirm" at bounding box center [479, 239] width 50 height 21
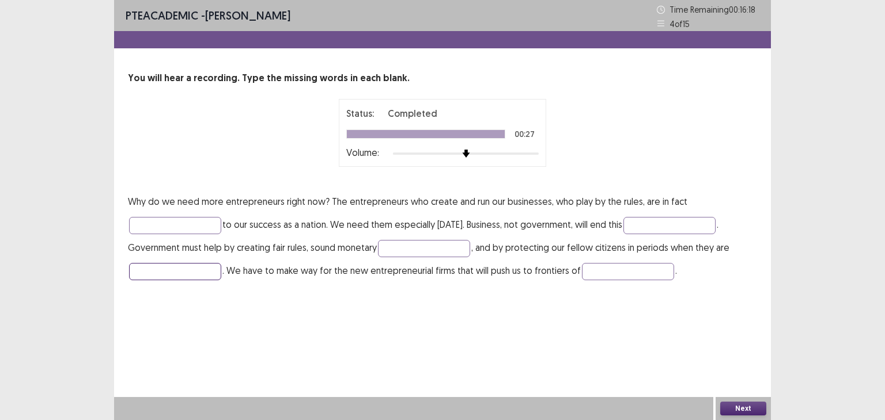
click at [145, 268] on input "text" at bounding box center [175, 271] width 92 height 17
type input "*******"
click at [605, 270] on input "text" at bounding box center [628, 271] width 92 height 17
type input "**********"
click at [431, 245] on input "text" at bounding box center [424, 248] width 92 height 17
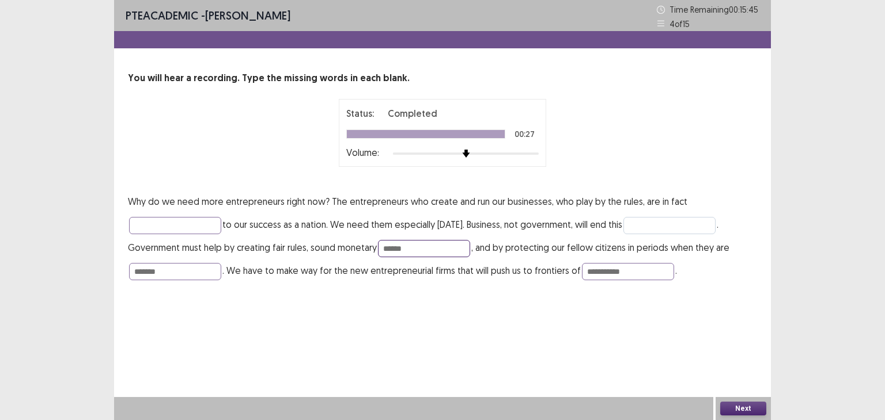
type input "******"
click at [679, 226] on input "text" at bounding box center [669, 225] width 92 height 17
type input "*********"
click at [155, 232] on input "text" at bounding box center [175, 225] width 92 height 17
type input "********"
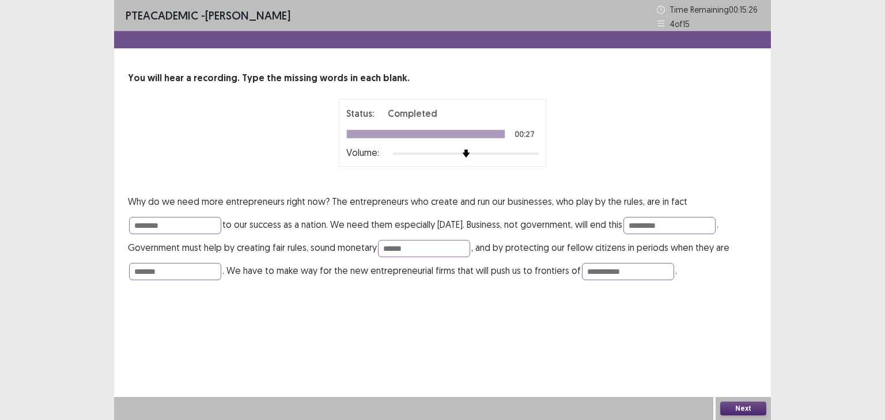
click at [753, 411] on button "Next" at bounding box center [743, 409] width 46 height 14
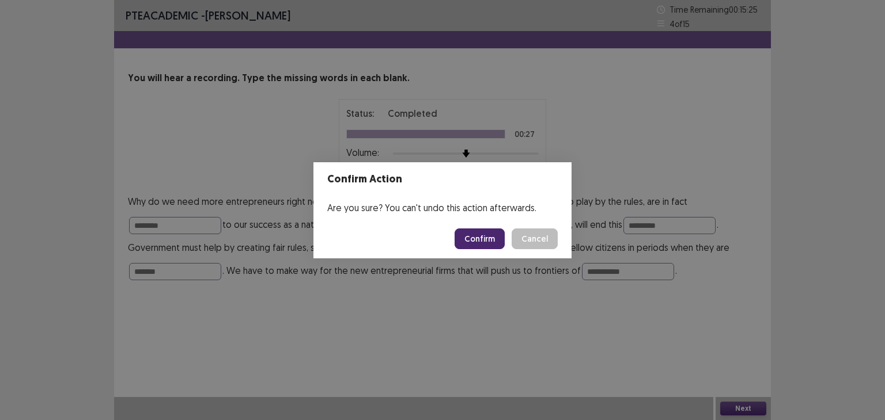
click at [473, 239] on button "Confirm" at bounding box center [479, 239] width 50 height 21
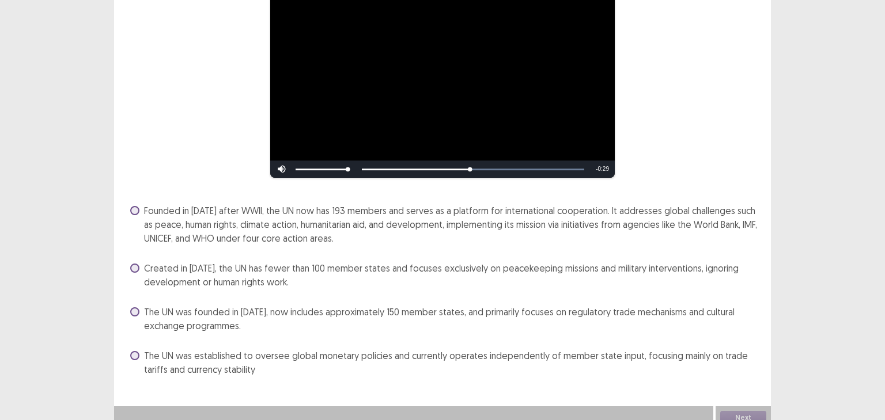
scroll to position [120, 0]
click at [284, 233] on span "Founded in 1945 after WWII, the UN now has 193 members and serves as a platform…" at bounding box center [450, 224] width 613 height 41
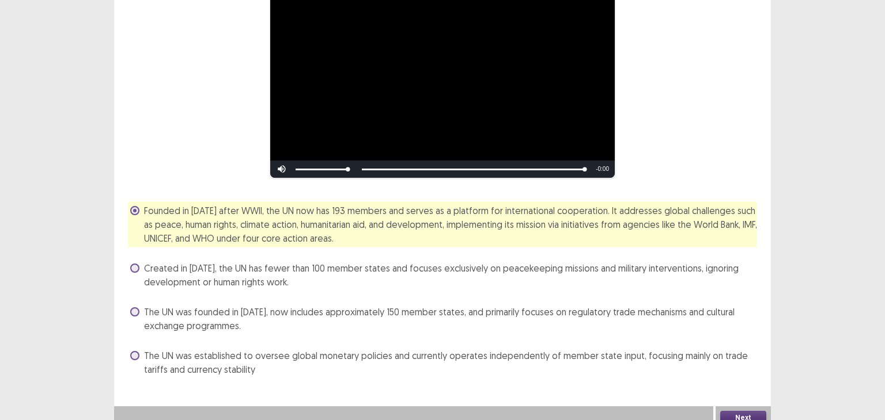
scroll to position [129, 0]
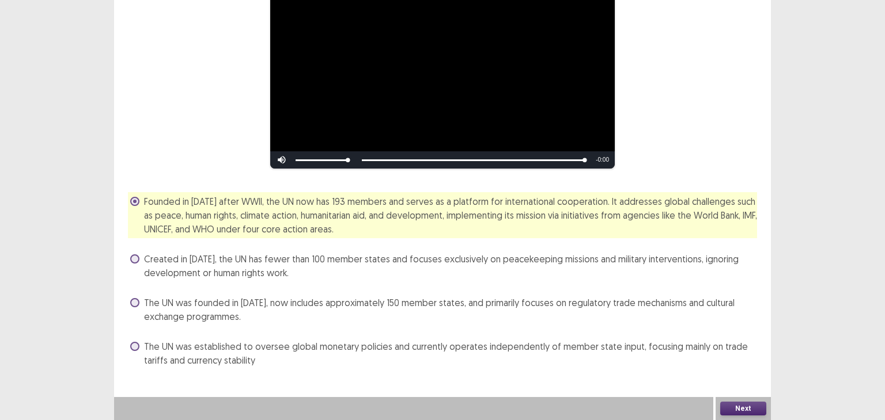
click at [738, 408] on button "Next" at bounding box center [743, 409] width 46 height 14
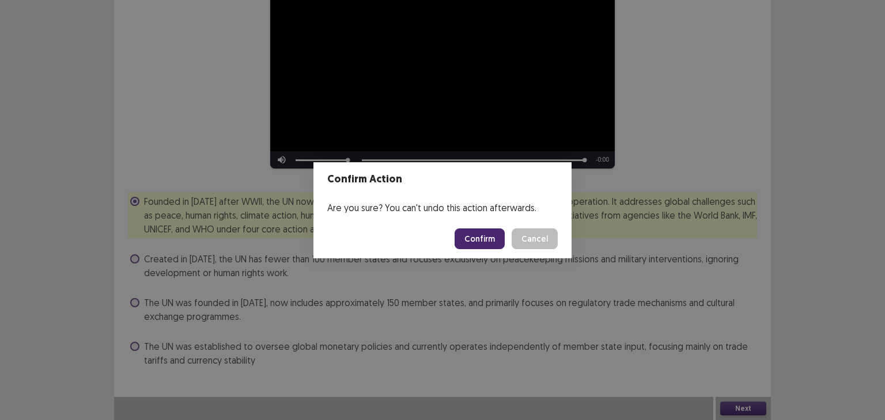
click at [477, 236] on button "Confirm" at bounding box center [479, 239] width 50 height 21
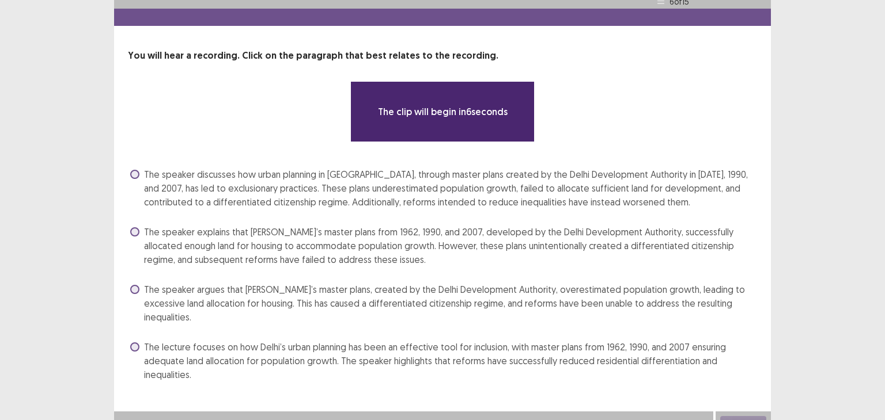
scroll to position [23, 0]
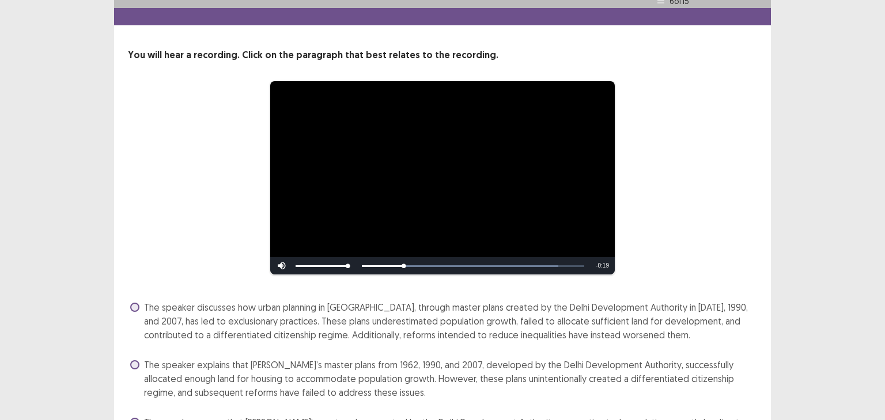
drag, startPoint x: 467, startPoint y: 254, endPoint x: 253, endPoint y: 323, distance: 225.1
click at [253, 323] on span "The speaker discusses how urban planning in Delhi, through master plans created…" at bounding box center [450, 321] width 613 height 41
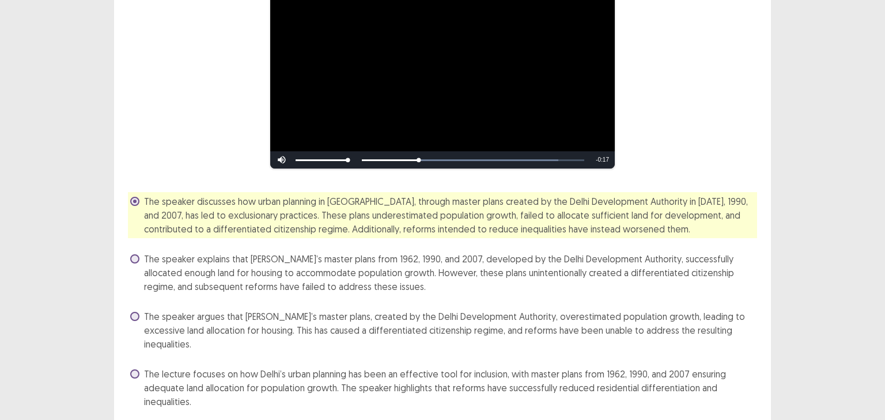
scroll to position [129, 0]
click at [230, 293] on span "The speaker explains that Delhi’s master plans from 1962, 1990, and 2007, devel…" at bounding box center [450, 272] width 613 height 41
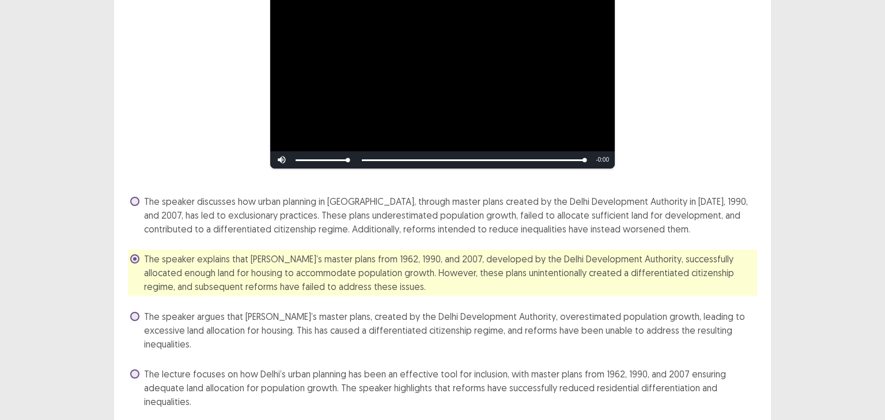
scroll to position [157, 0]
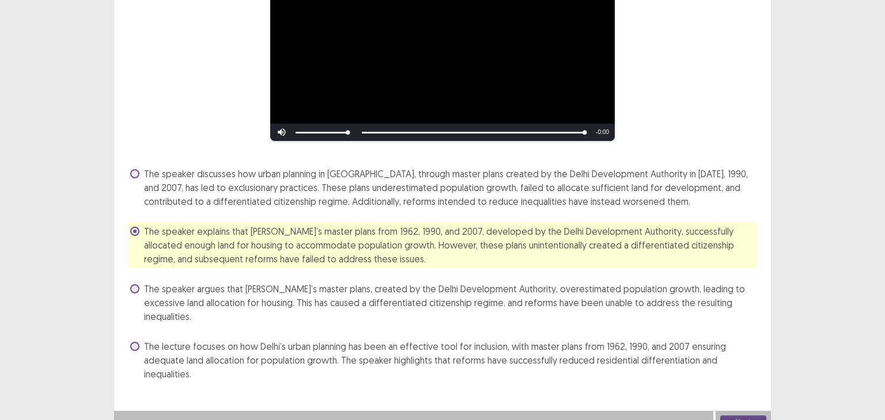
click at [753, 411] on div "Next" at bounding box center [742, 422] width 55 height 23
click at [746, 416] on button "Next" at bounding box center [743, 423] width 46 height 14
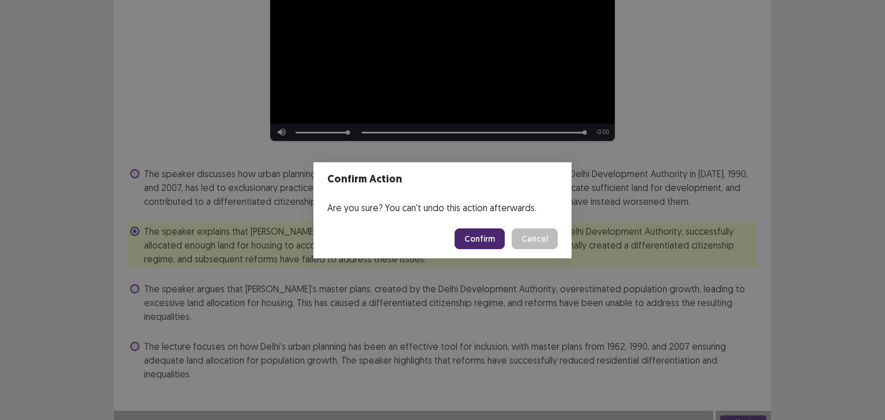
click at [477, 238] on button "Confirm" at bounding box center [479, 239] width 50 height 21
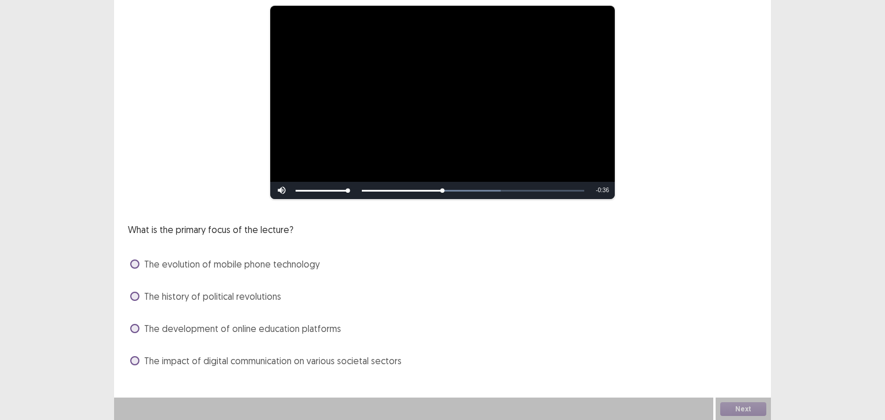
scroll to position [99, 0]
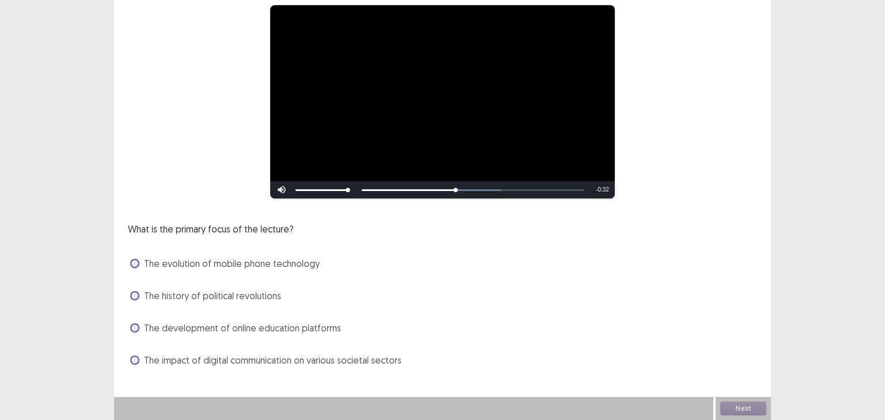
click at [214, 263] on span "The evolution of mobile phone technology" at bounding box center [232, 264] width 176 height 14
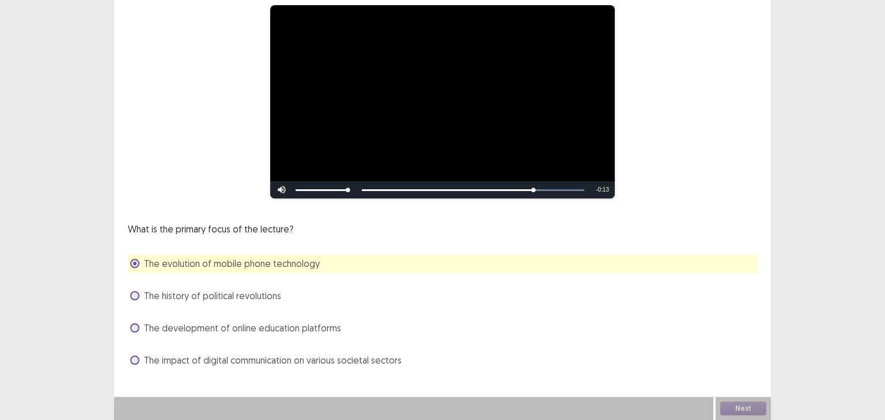
click at [227, 298] on span "The history of political revolutions" at bounding box center [212, 296] width 137 height 14
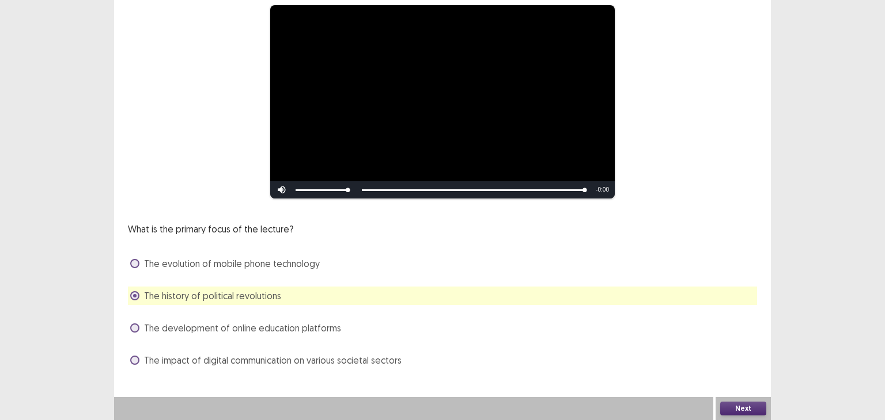
click at [219, 328] on span "The development of online education platforms" at bounding box center [242, 328] width 197 height 14
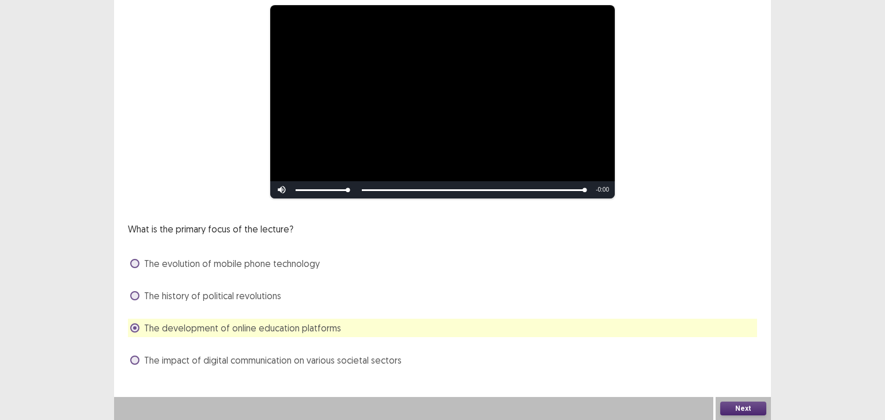
click at [728, 404] on button "Next" at bounding box center [743, 409] width 46 height 14
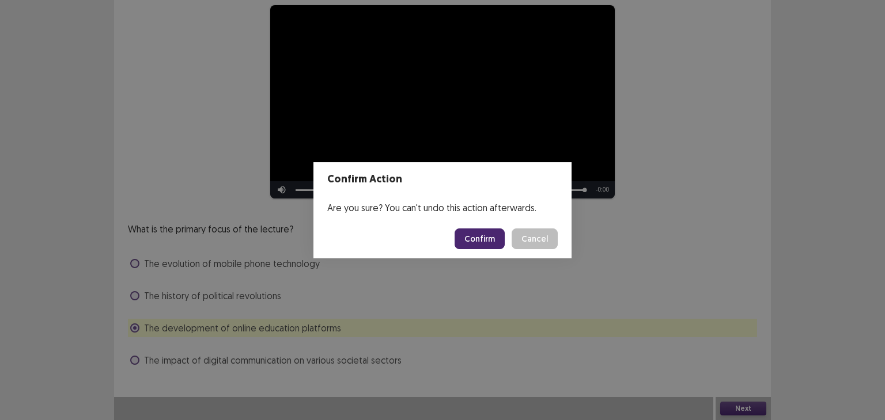
click at [466, 240] on button "Confirm" at bounding box center [479, 239] width 50 height 21
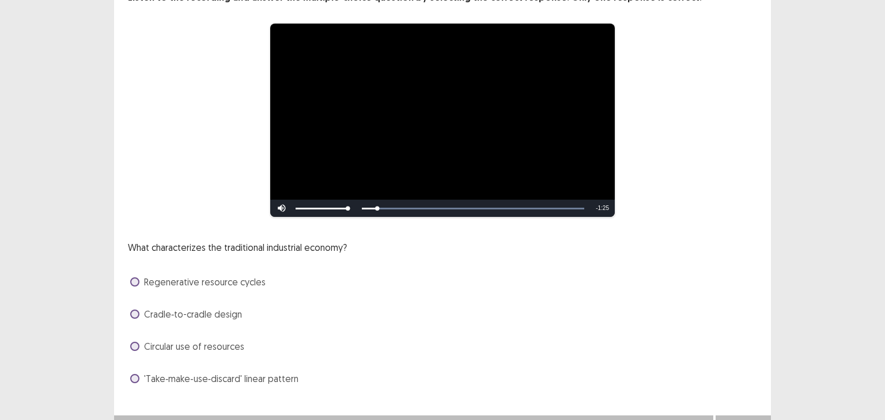
scroll to position [81, 0]
click at [175, 346] on span "Circular use of resources" at bounding box center [194, 347] width 100 height 14
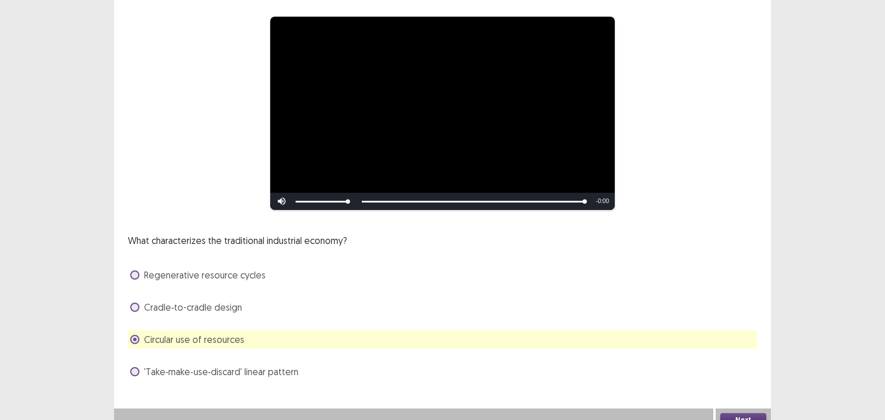
scroll to position [99, 0]
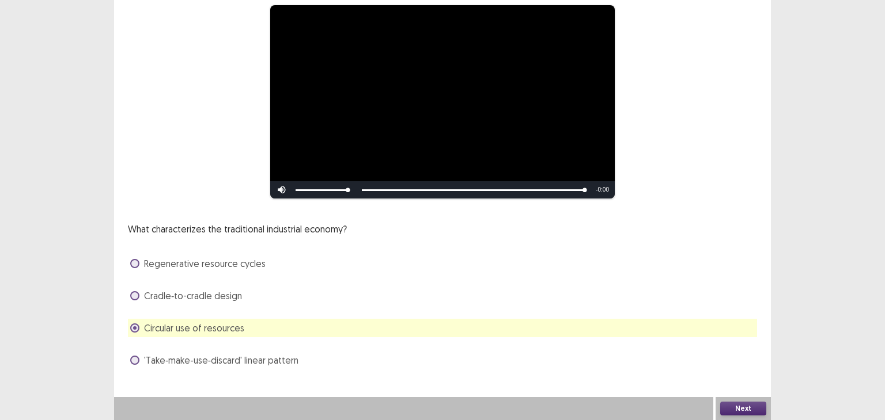
click at [743, 408] on button "Next" at bounding box center [743, 409] width 46 height 14
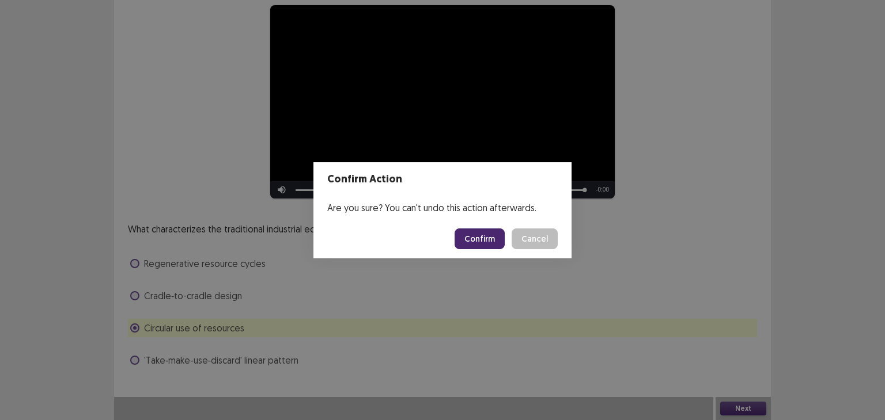
click at [477, 236] on button "Confirm" at bounding box center [479, 239] width 50 height 21
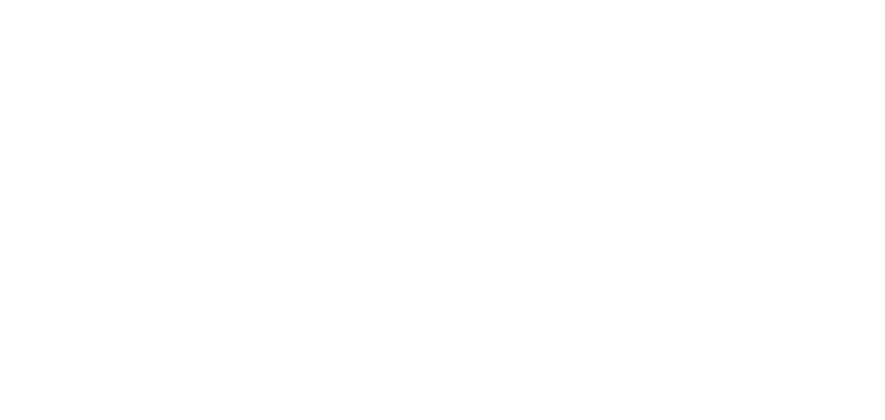
scroll to position [0, 0]
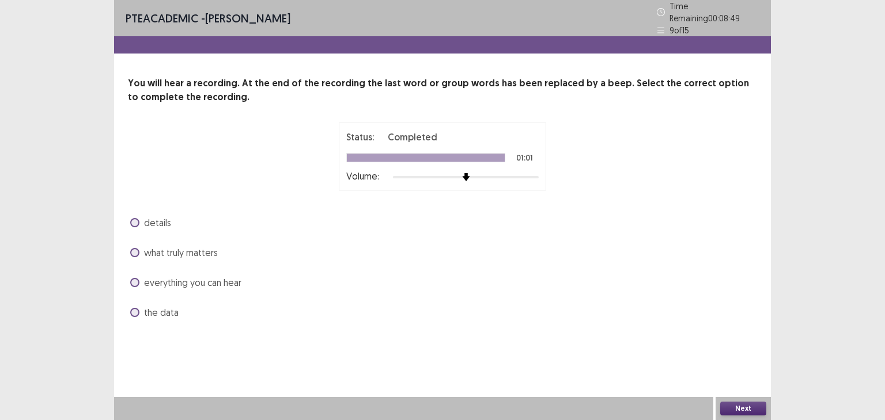
click at [161, 246] on span "what truly matters" at bounding box center [181, 253] width 74 height 14
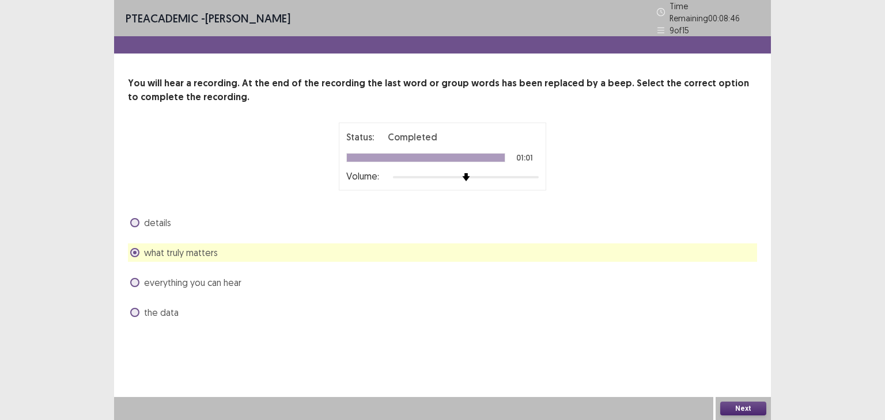
click at [163, 306] on span "the data" at bounding box center [161, 313] width 35 height 14
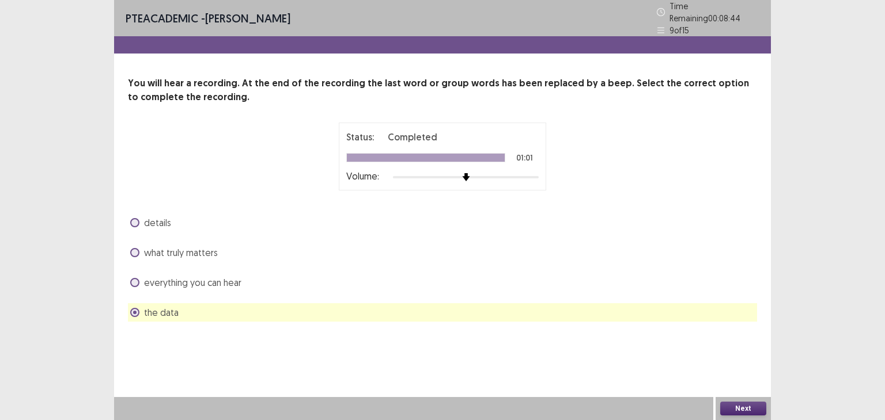
click at [152, 222] on span "details" at bounding box center [157, 223] width 27 height 14
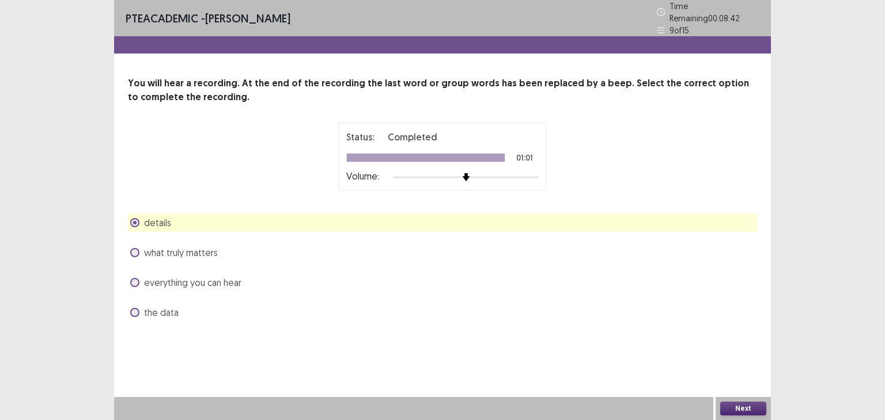
click at [739, 411] on button "Next" at bounding box center [743, 409] width 46 height 14
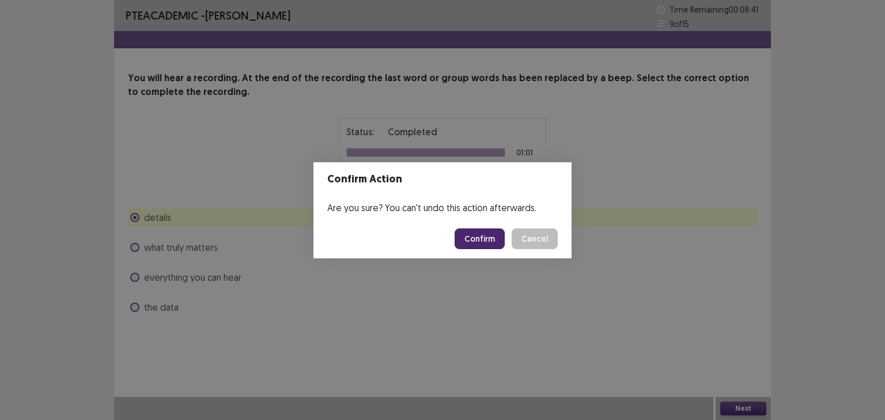
click at [492, 246] on button "Confirm" at bounding box center [479, 239] width 50 height 21
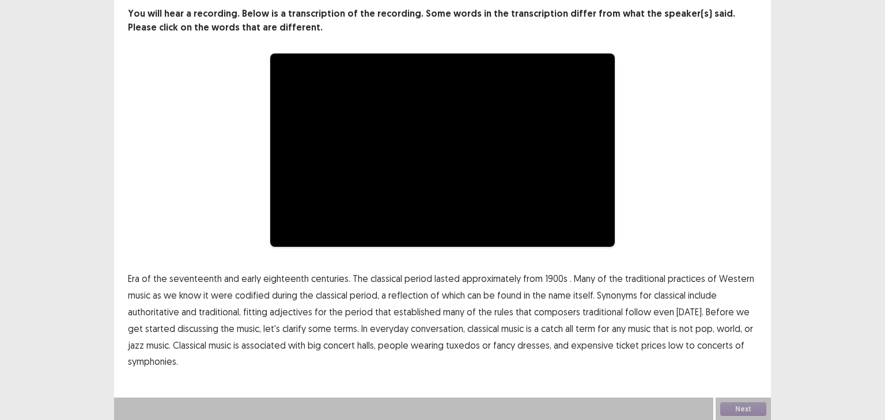
scroll to position [65, 0]
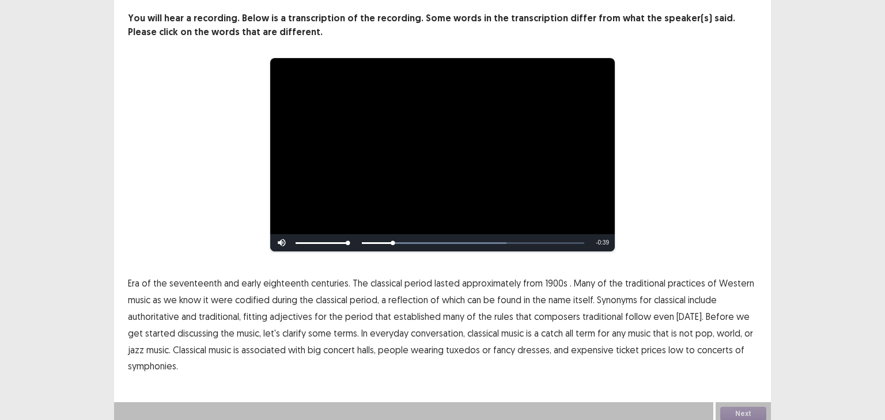
click at [557, 278] on span "1900s" at bounding box center [556, 283] width 22 height 14
click at [606, 312] on span "traditional" at bounding box center [602, 317] width 40 height 14
click at [668, 347] on span "low" at bounding box center [675, 350] width 15 height 14
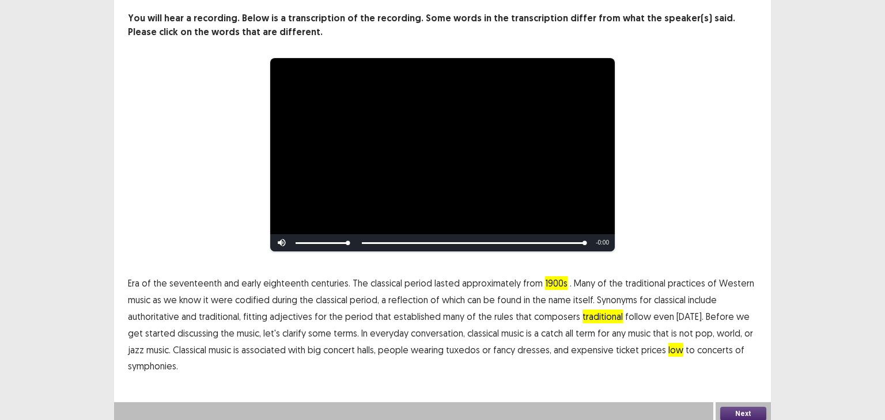
click at [742, 407] on button "Next" at bounding box center [743, 414] width 46 height 14
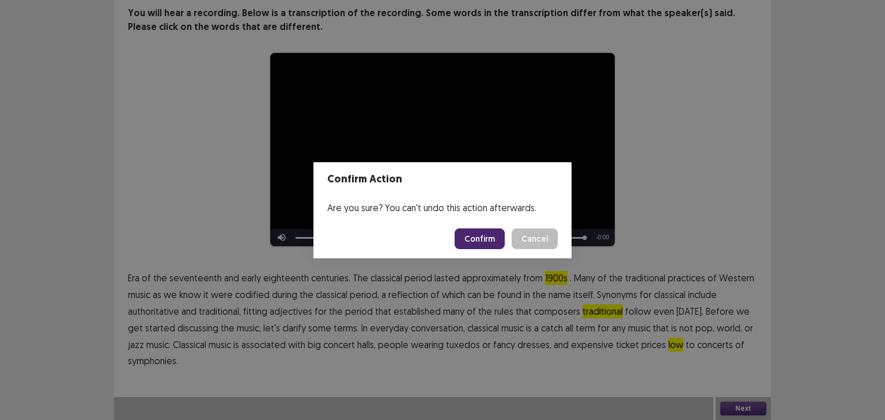
click at [484, 238] on button "Confirm" at bounding box center [479, 239] width 50 height 21
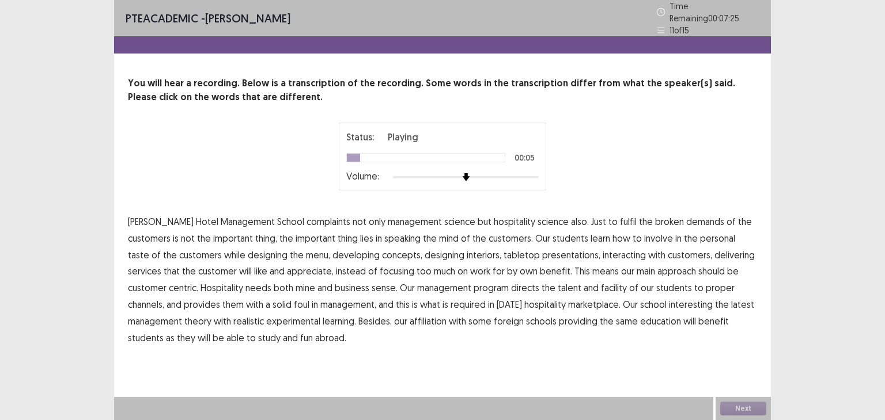
click at [306, 217] on span "complaints" at bounding box center [328, 222] width 44 height 14
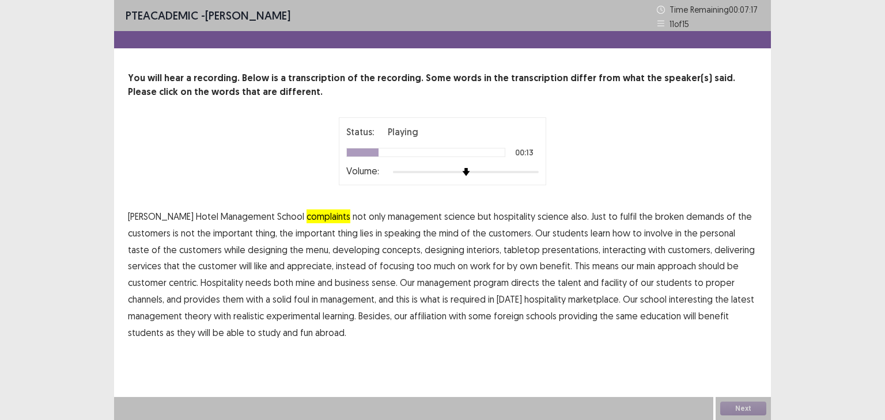
click at [497, 164] on div "Status: Playing 00:13 Volume:" at bounding box center [442, 151] width 192 height 53
click at [502, 171] on div at bounding box center [466, 172] width 146 height 9
click at [384, 235] on span "speaking" at bounding box center [402, 233] width 36 height 14
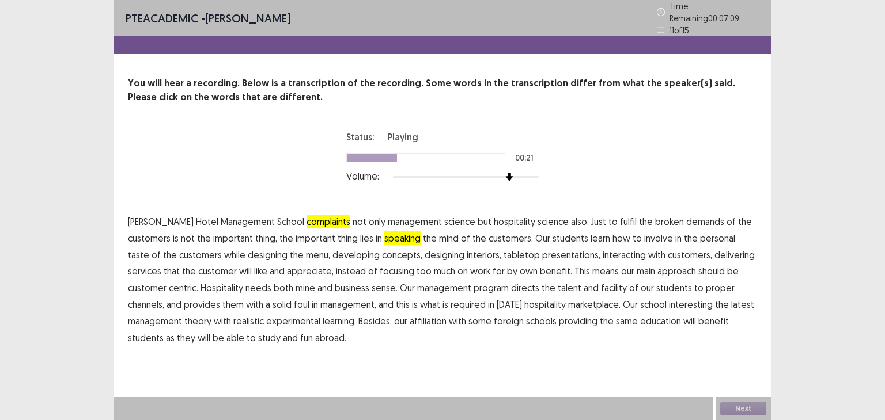
click at [332, 252] on span "developing" at bounding box center [355, 255] width 47 height 14
click at [507, 268] on span "by" at bounding box center [512, 271] width 10 height 14
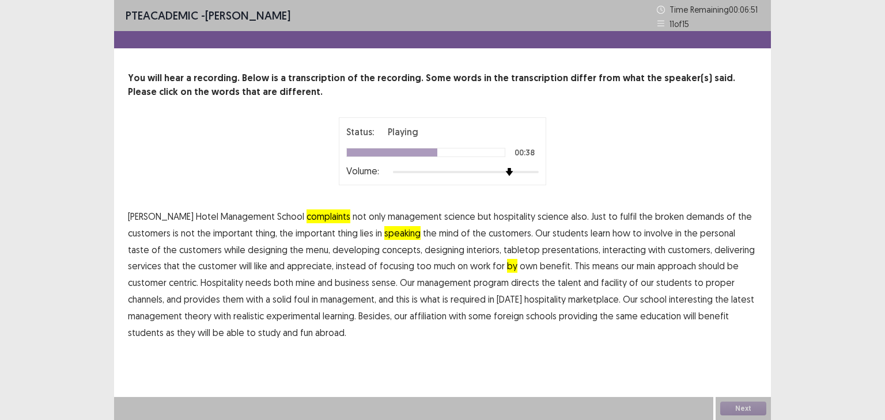
click at [295, 284] on span "mine" at bounding box center [305, 283] width 20 height 14
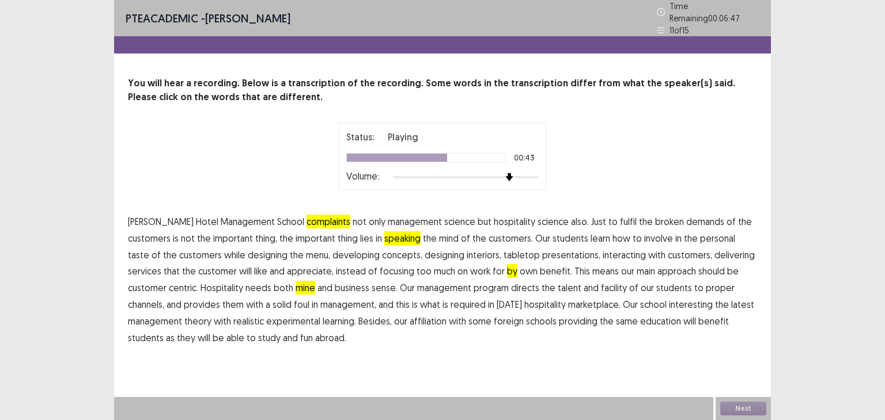
click at [601, 284] on span "facility" at bounding box center [614, 288] width 26 height 14
click at [294, 298] on span "foul" at bounding box center [302, 305] width 16 height 14
click at [669, 301] on span "interesting" at bounding box center [691, 305] width 44 height 14
click at [300, 333] on span "fun" at bounding box center [306, 338] width 13 height 14
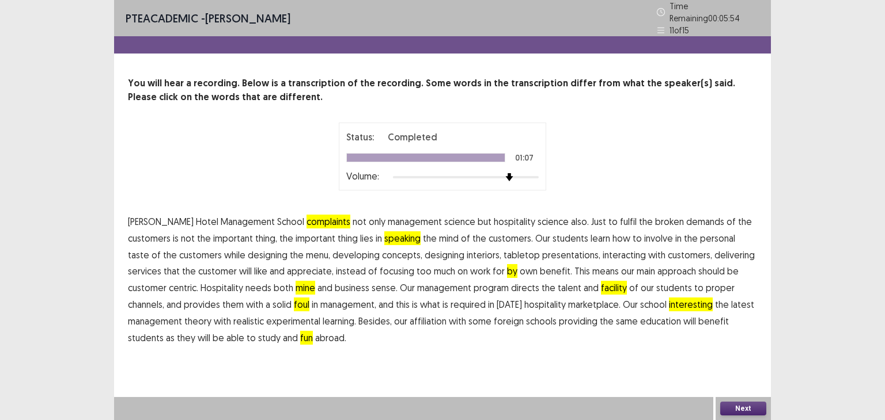
click at [752, 409] on button "Next" at bounding box center [743, 409] width 46 height 14
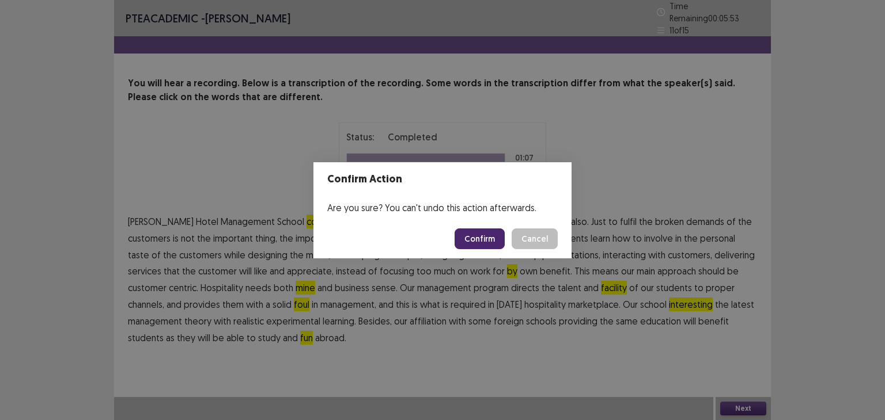
click at [476, 240] on button "Confirm" at bounding box center [479, 239] width 50 height 21
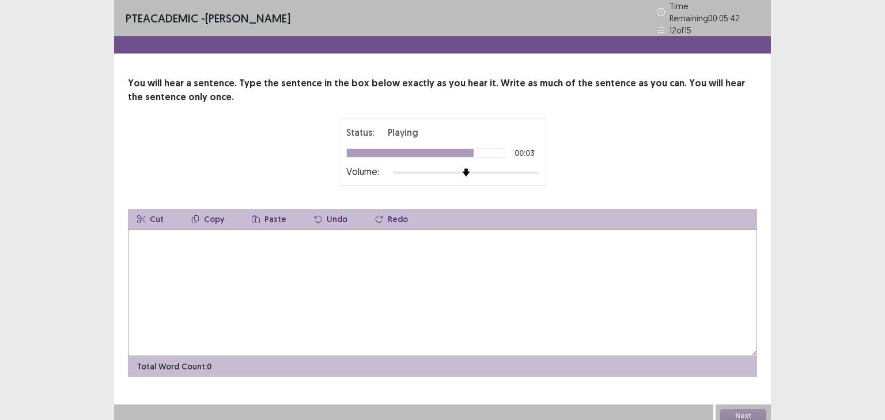
click at [181, 282] on textarea at bounding box center [442, 293] width 629 height 127
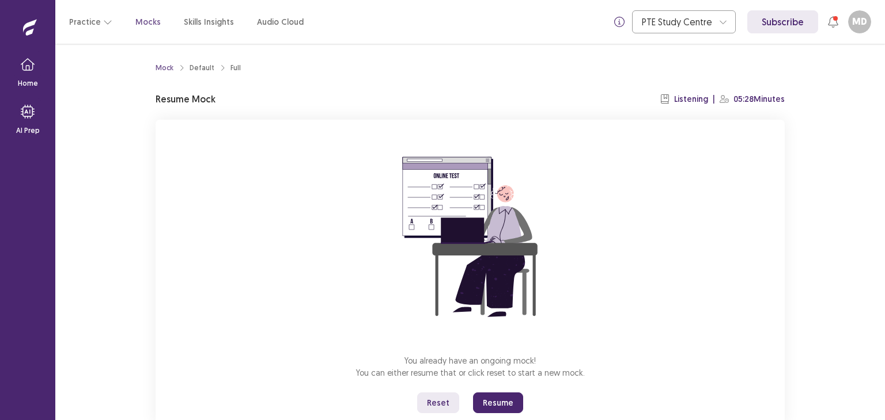
drag, startPoint x: 513, startPoint y: 404, endPoint x: 510, endPoint y: 455, distance: 51.4
click at [511, 405] on button "Resume" at bounding box center [498, 403] width 50 height 21
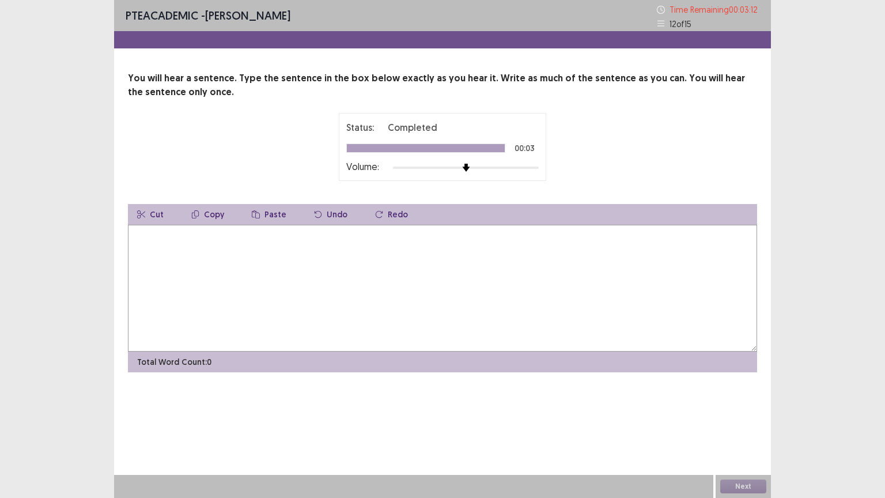
click at [181, 253] on textarea at bounding box center [442, 288] width 629 height 127
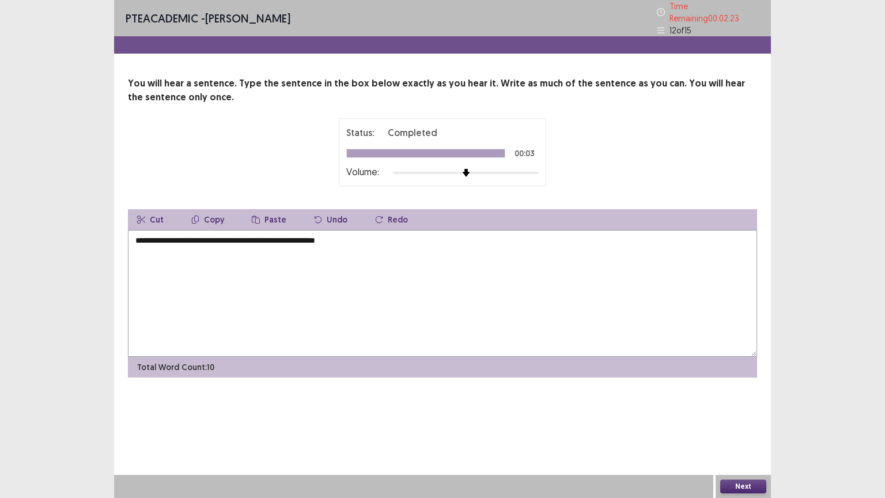
type textarea "**********"
click at [724, 420] on button "Next" at bounding box center [743, 486] width 46 height 14
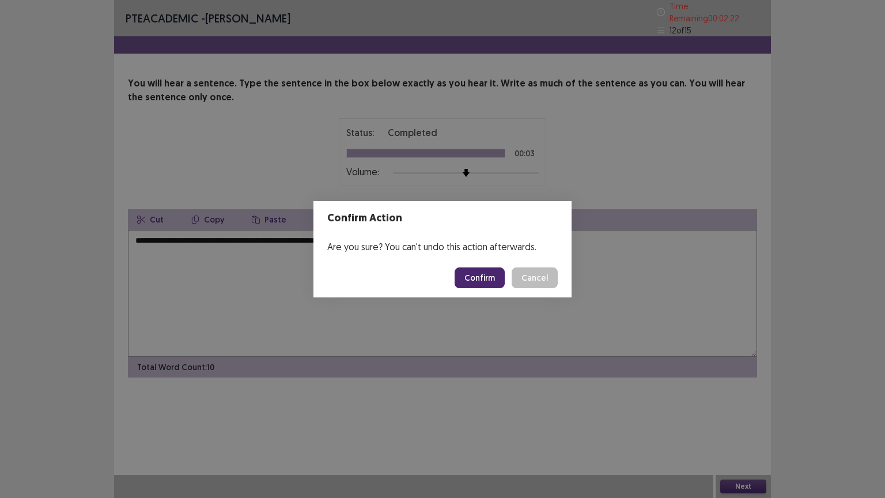
click at [487, 280] on button "Confirm" at bounding box center [479, 277] width 50 height 21
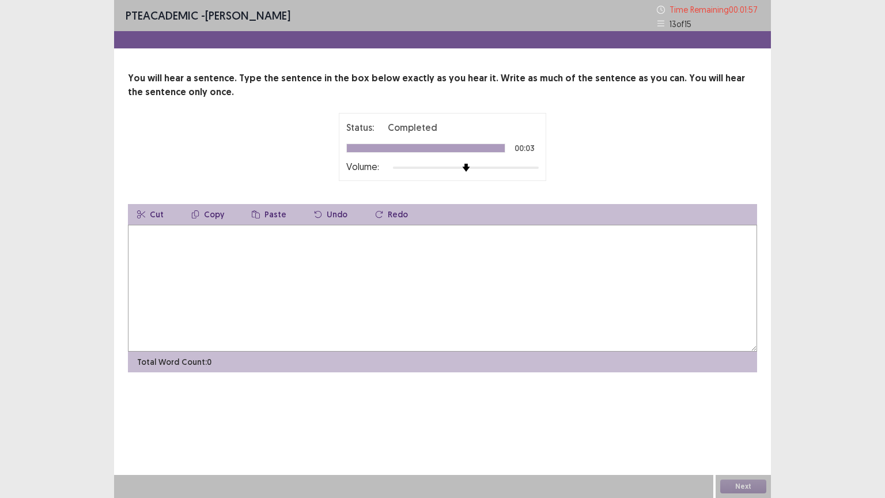
click at [214, 284] on textarea at bounding box center [442, 288] width 629 height 127
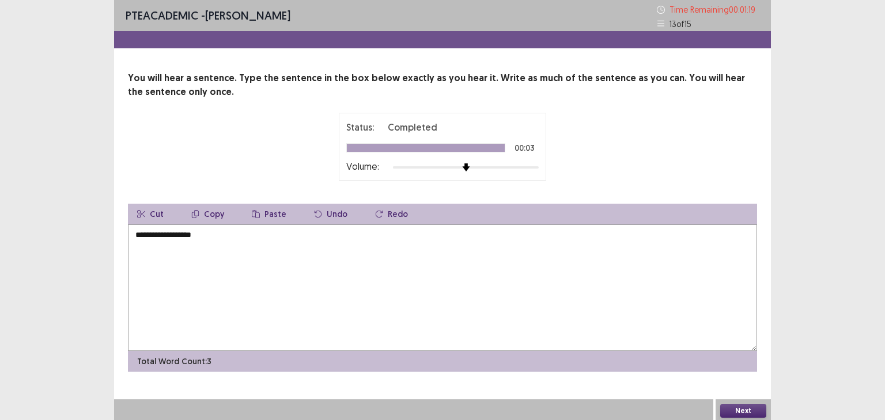
type textarea "**********"
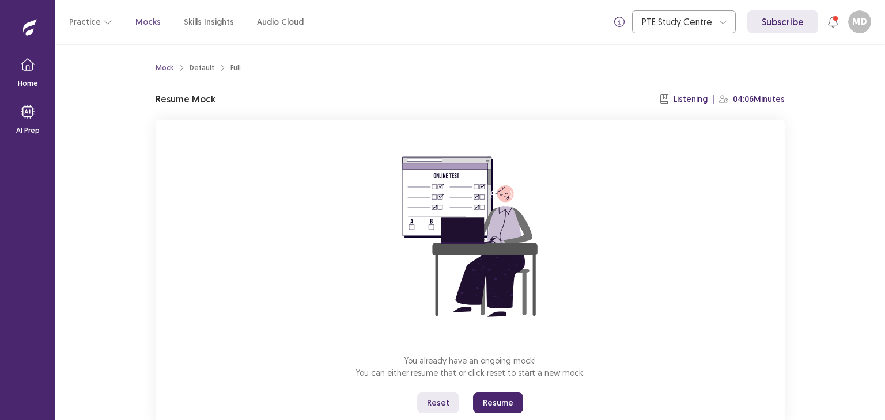
click at [624, 171] on div "You already have an ongoing mock! You can either resume that or click reset to …" at bounding box center [469, 274] width 629 height 308
click at [487, 399] on button "Resume" at bounding box center [498, 403] width 50 height 21
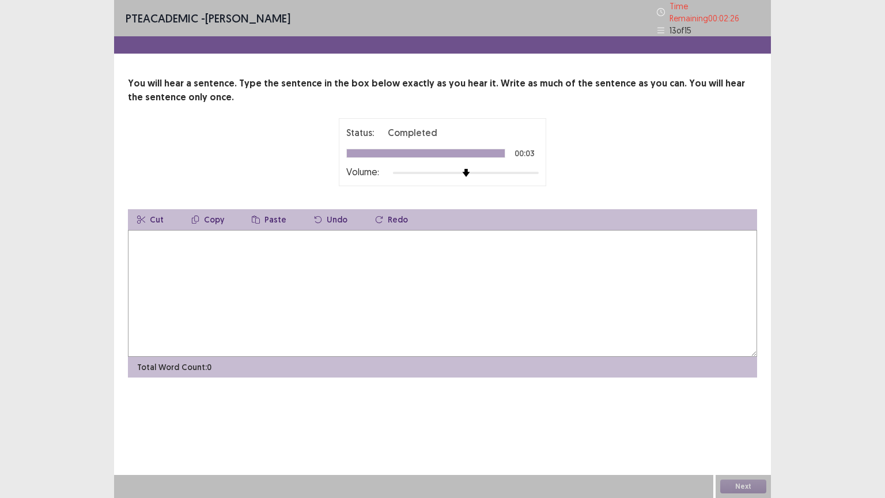
click at [427, 245] on textarea at bounding box center [442, 293] width 629 height 127
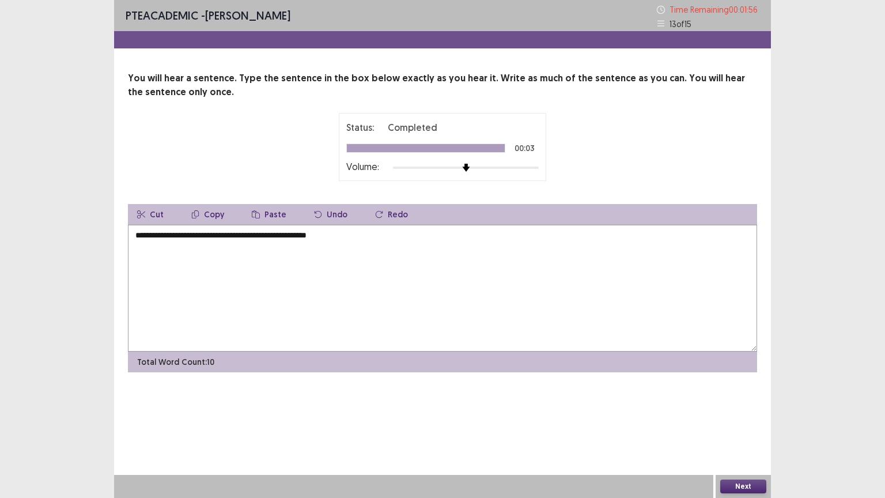
type textarea "**********"
click at [758, 420] on button "Next" at bounding box center [743, 486] width 46 height 14
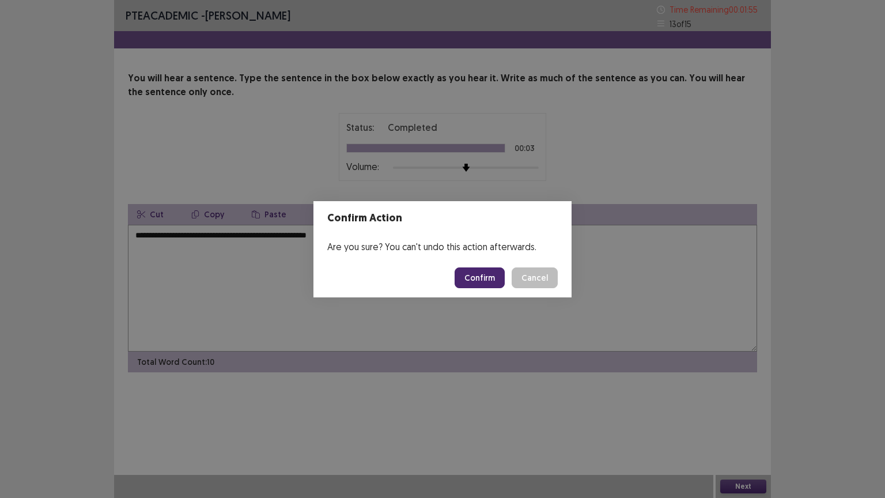
click at [481, 286] on button "Confirm" at bounding box center [479, 277] width 50 height 21
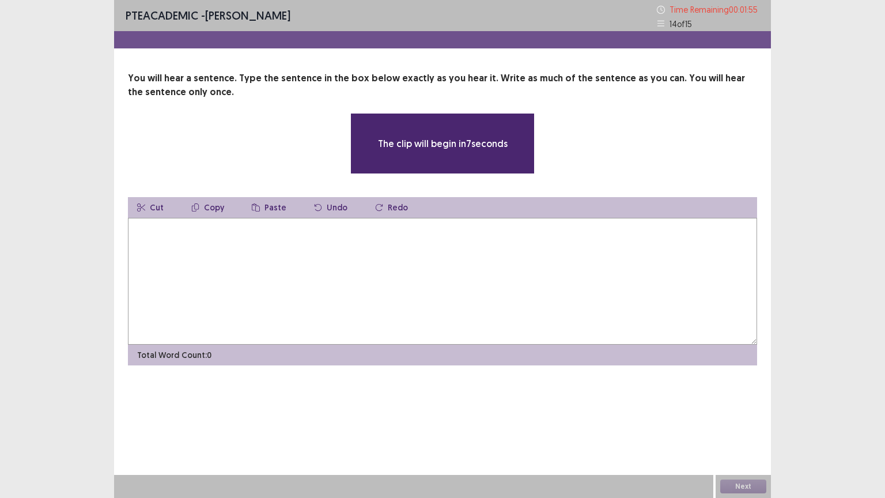
click at [322, 261] on textarea at bounding box center [442, 281] width 629 height 127
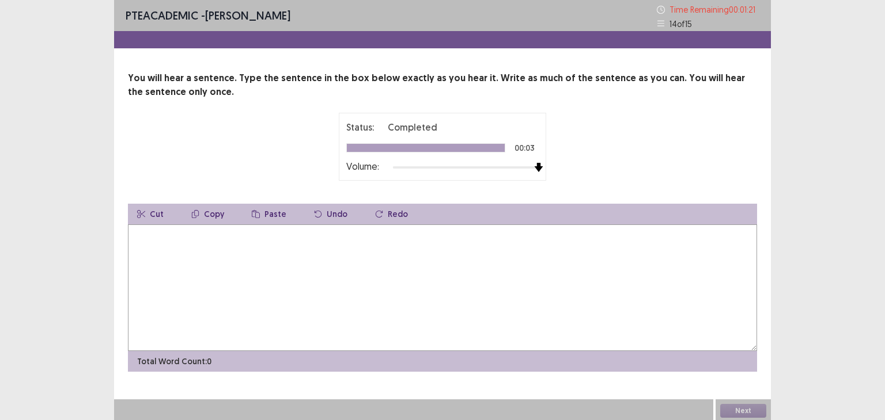
click at [562, 165] on div "Status: Completed 00:03 Volume:" at bounding box center [442, 147] width 288 height 68
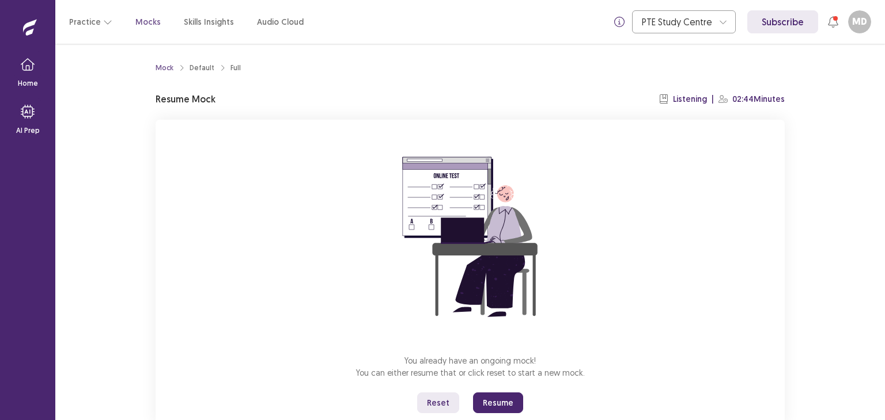
click at [510, 407] on button "Resume" at bounding box center [498, 403] width 50 height 21
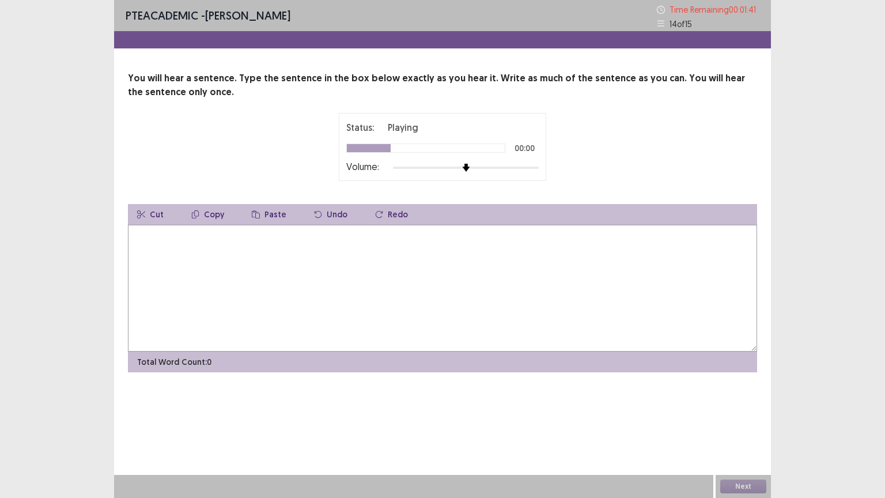
click at [532, 173] on div "Status: Playing 00:00 Volume:" at bounding box center [442, 147] width 207 height 68
click at [532, 166] on div at bounding box center [466, 167] width 146 height 9
click at [193, 255] on textarea at bounding box center [442, 288] width 629 height 127
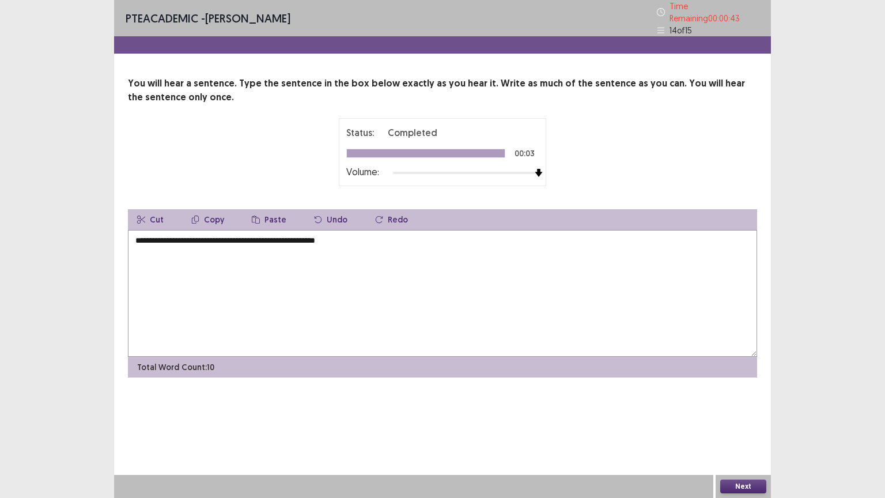
type textarea "**********"
click at [753, 420] on button "Next" at bounding box center [743, 486] width 46 height 14
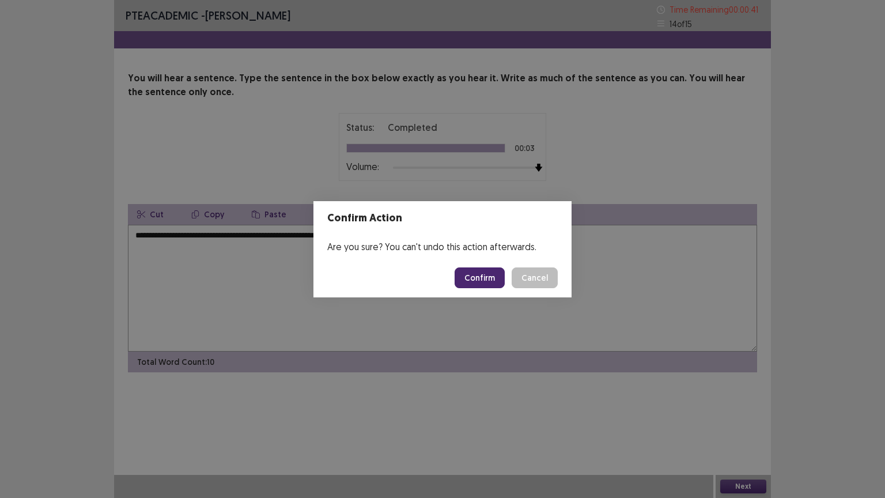
click at [493, 276] on button "Confirm" at bounding box center [479, 277] width 50 height 21
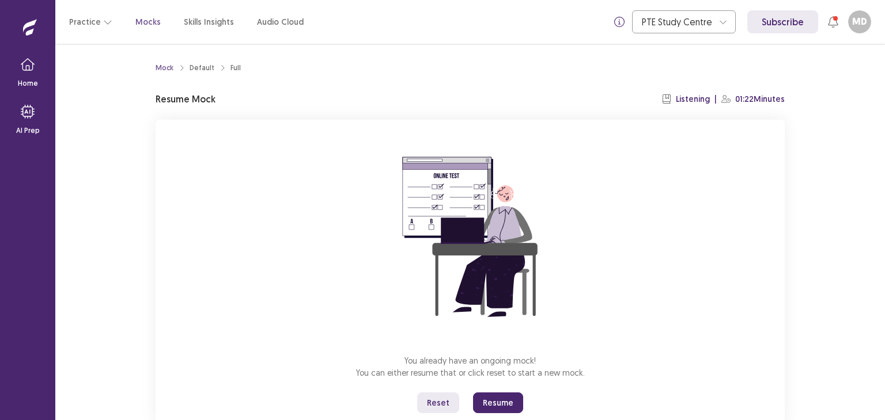
drag, startPoint x: 506, startPoint y: 407, endPoint x: 507, endPoint y: 457, distance: 50.1
click at [507, 407] on button "Resume" at bounding box center [498, 403] width 50 height 21
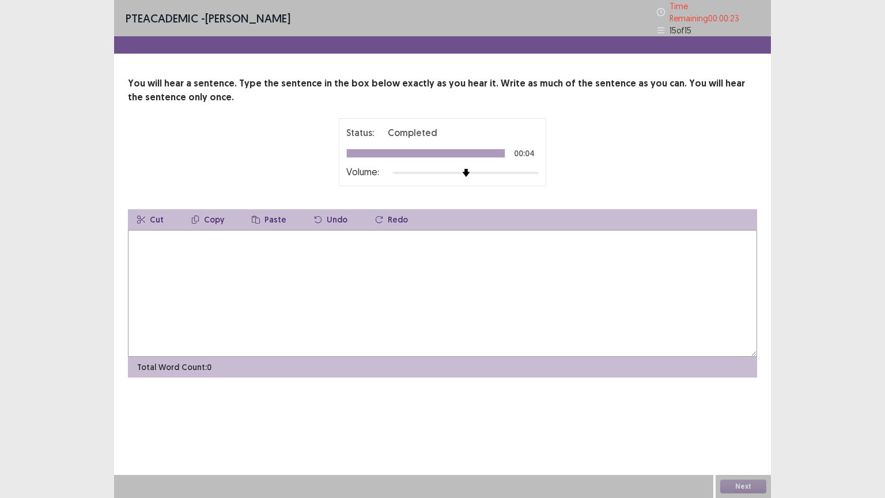
click at [315, 274] on textarea at bounding box center [442, 293] width 629 height 127
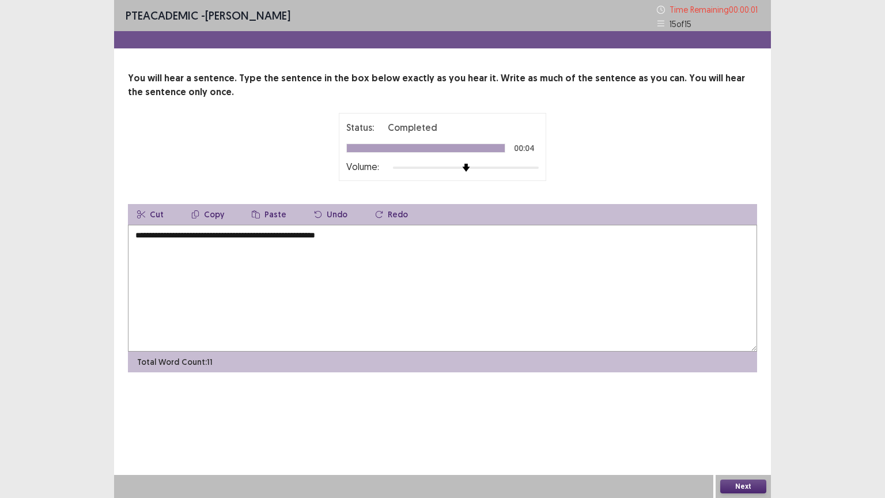
type textarea "**********"
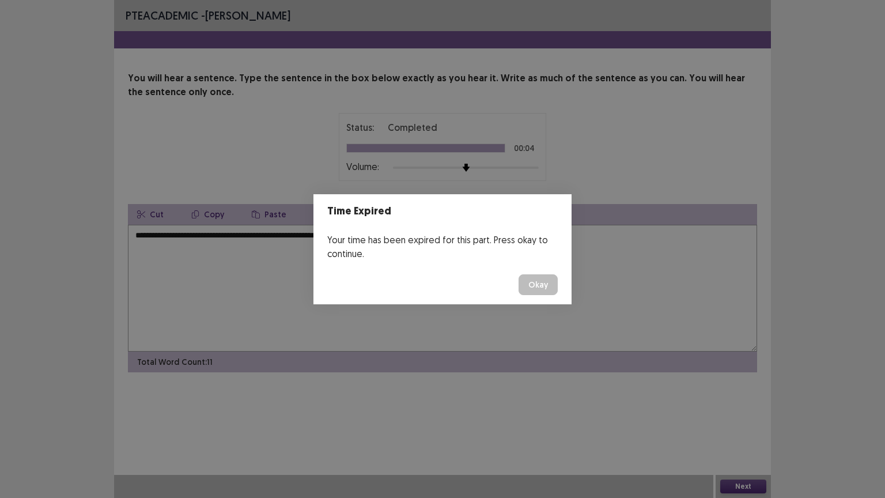
click at [534, 287] on button "Okay" at bounding box center [537, 284] width 39 height 21
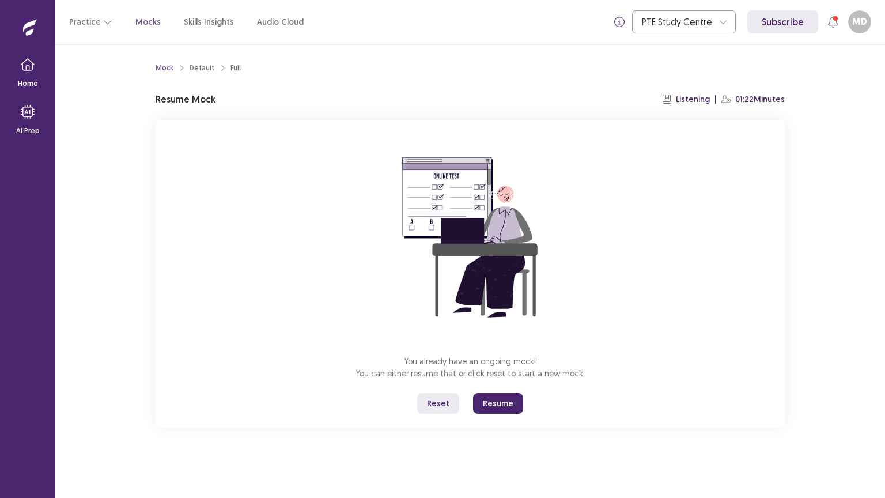
click at [504, 405] on button "Resume" at bounding box center [498, 403] width 50 height 21
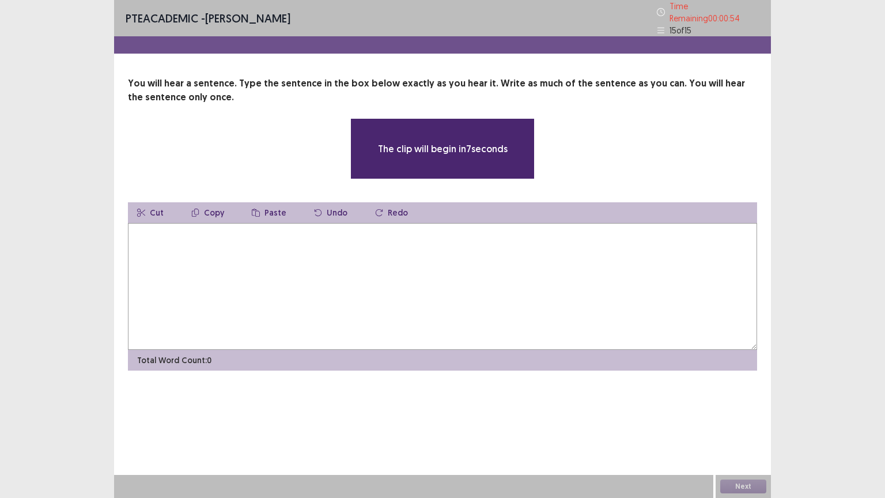
click at [330, 318] on textarea at bounding box center [442, 286] width 629 height 127
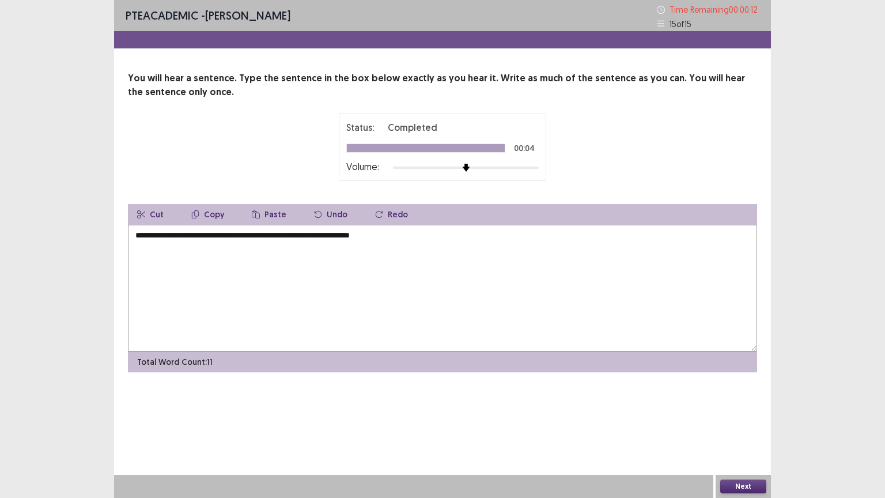
type textarea "**********"
click at [739, 420] on button "Next" at bounding box center [743, 486] width 46 height 14
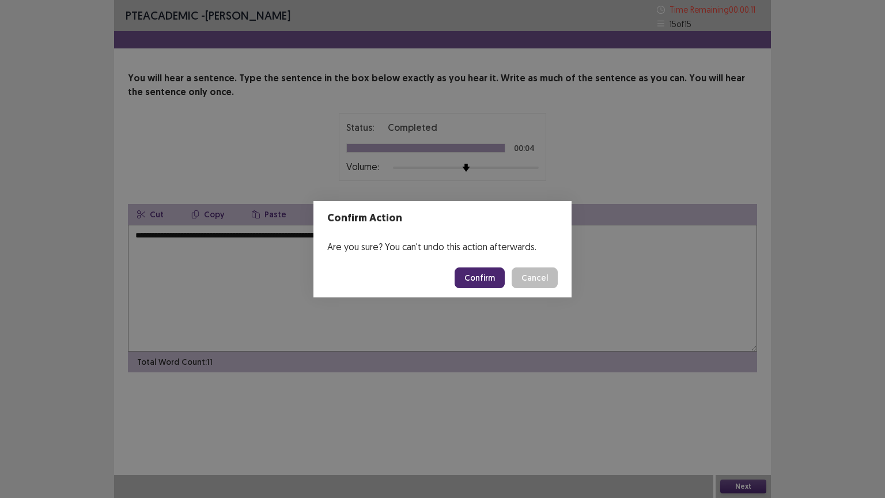
click at [474, 278] on button "Confirm" at bounding box center [479, 277] width 50 height 21
